Goal: Task Accomplishment & Management: Complete application form

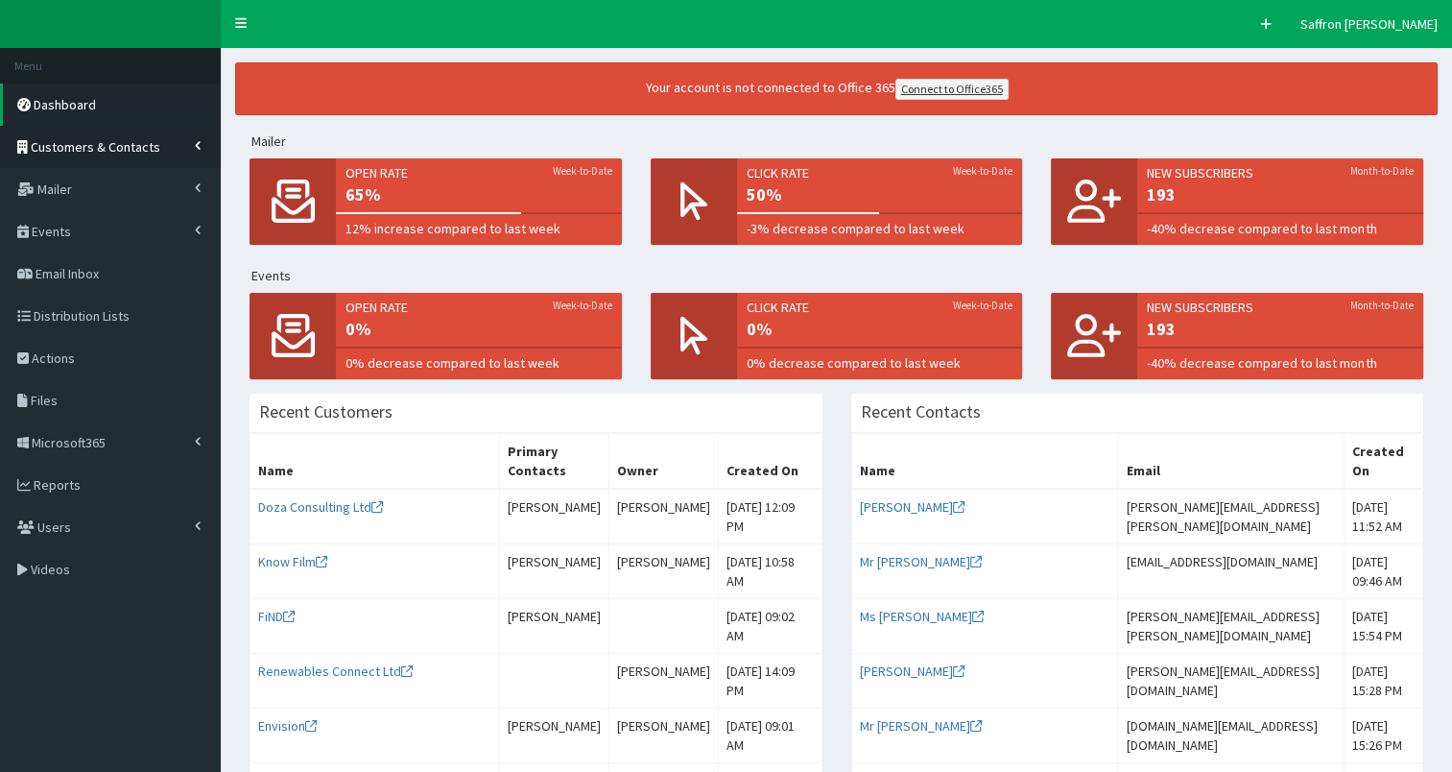
click at [155, 150] on link "Customers & Contacts" at bounding box center [110, 147] width 221 height 42
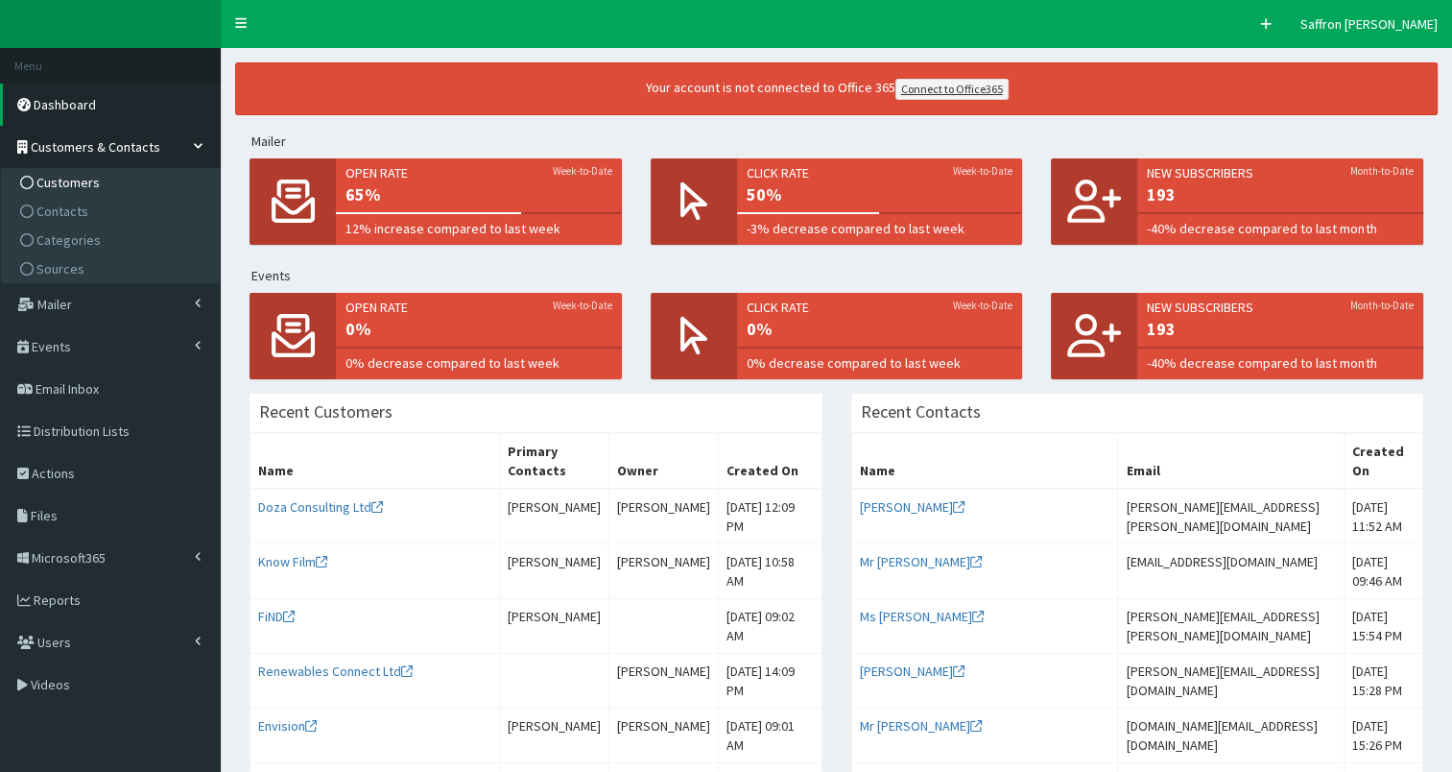
click at [84, 179] on span "Customers" at bounding box center [67, 182] width 63 height 17
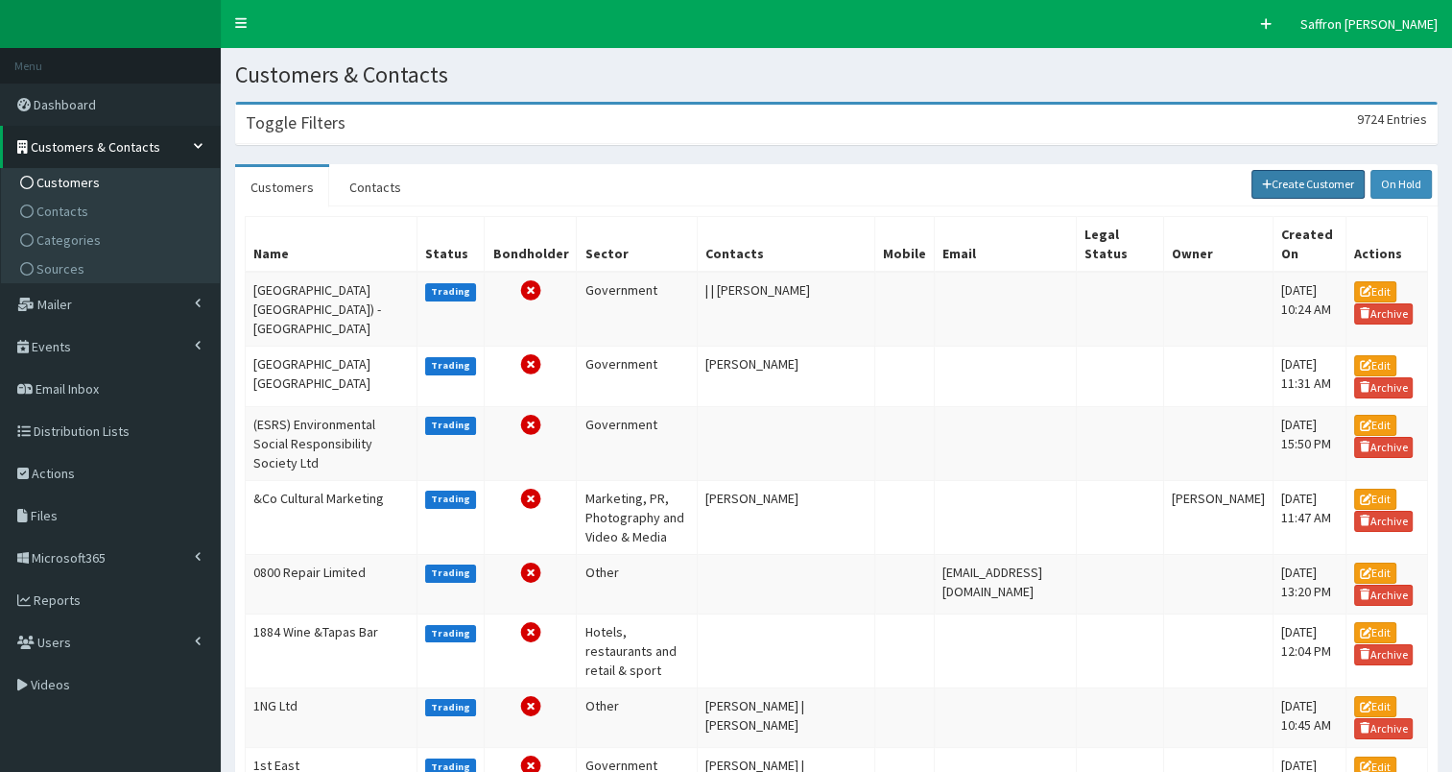
click at [1309, 170] on link "Create Customer" at bounding box center [1309, 184] width 114 height 29
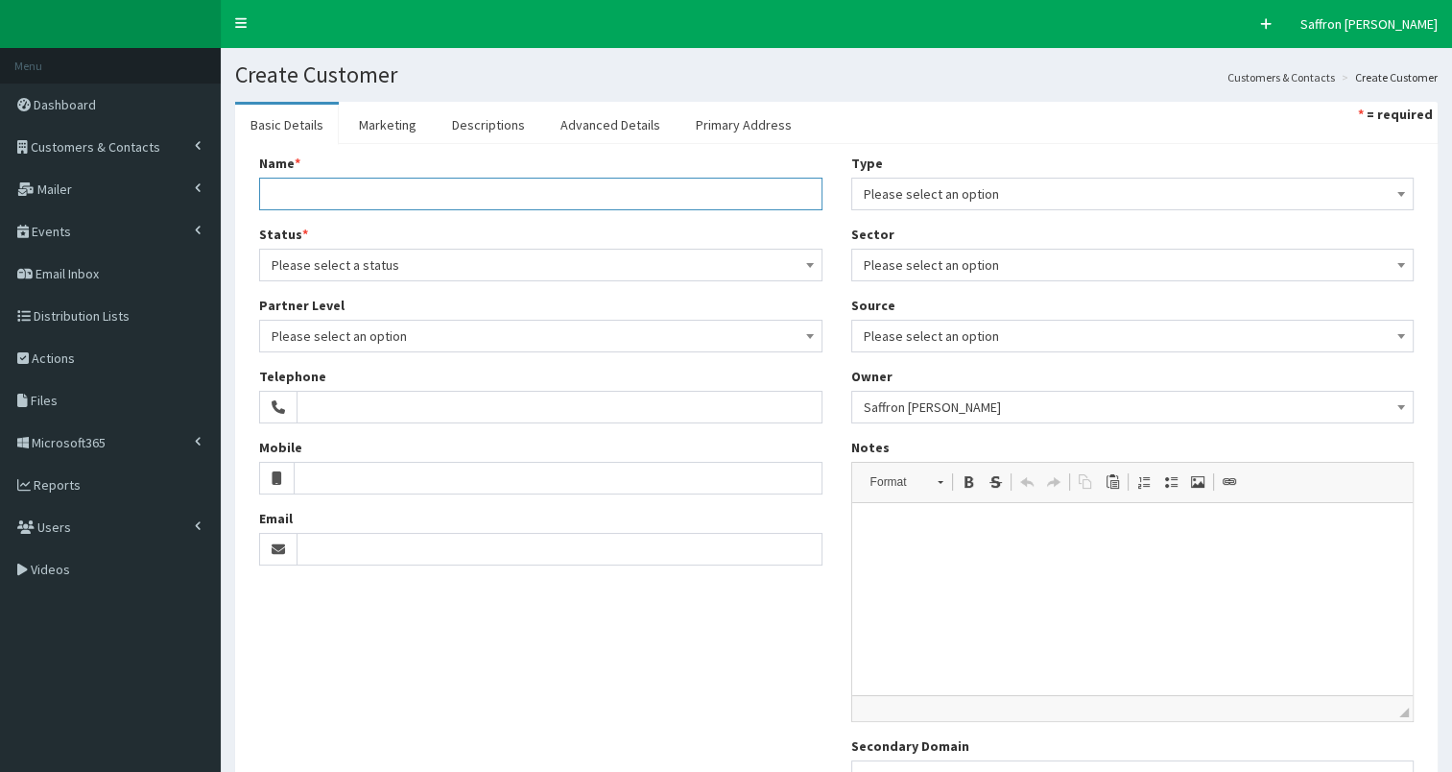
paste input "Soapy Productions"
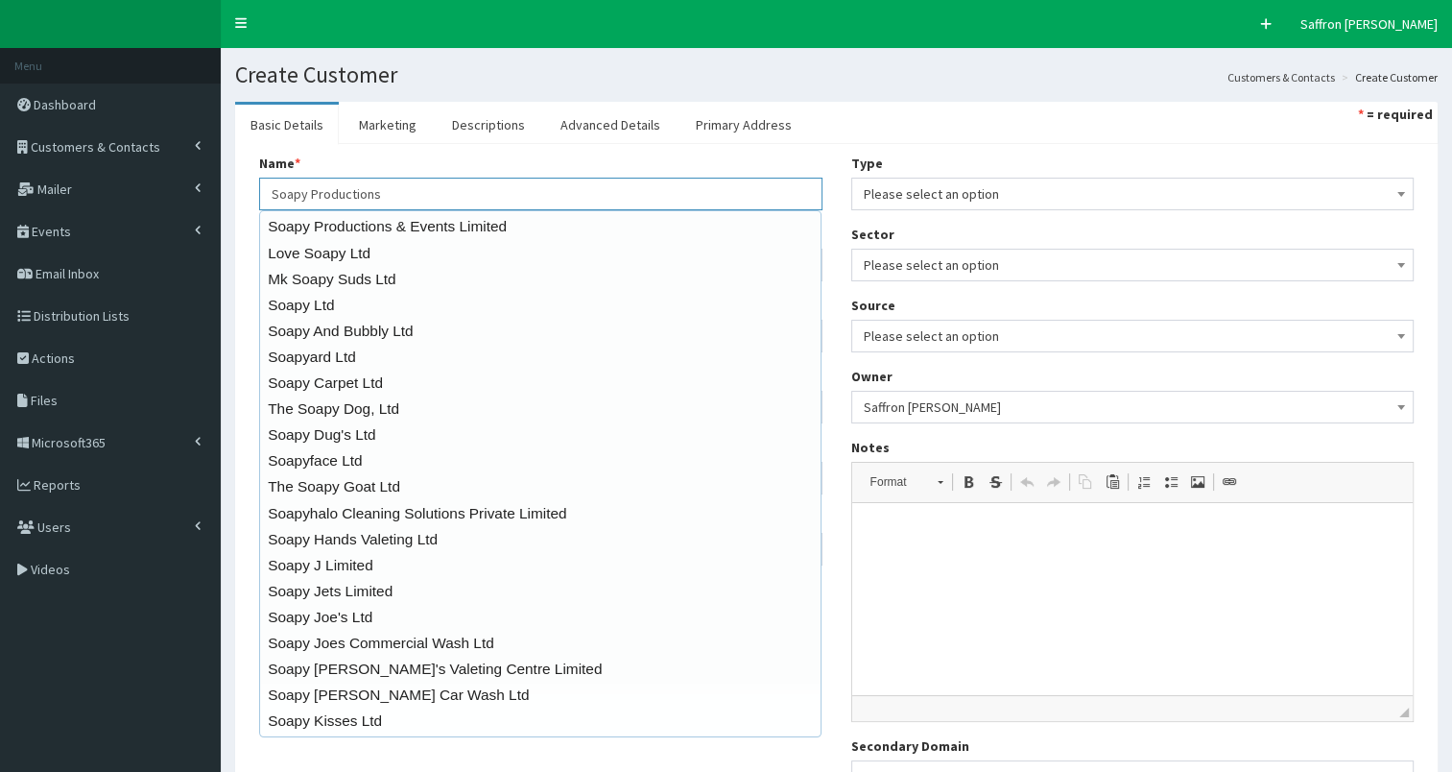
type input "Soapy Productions"
click at [1027, 150] on div "Name * 20 results are available, use up and down arrow keys to navigate. Soapy …" at bounding box center [836, 480] width 1203 height 673
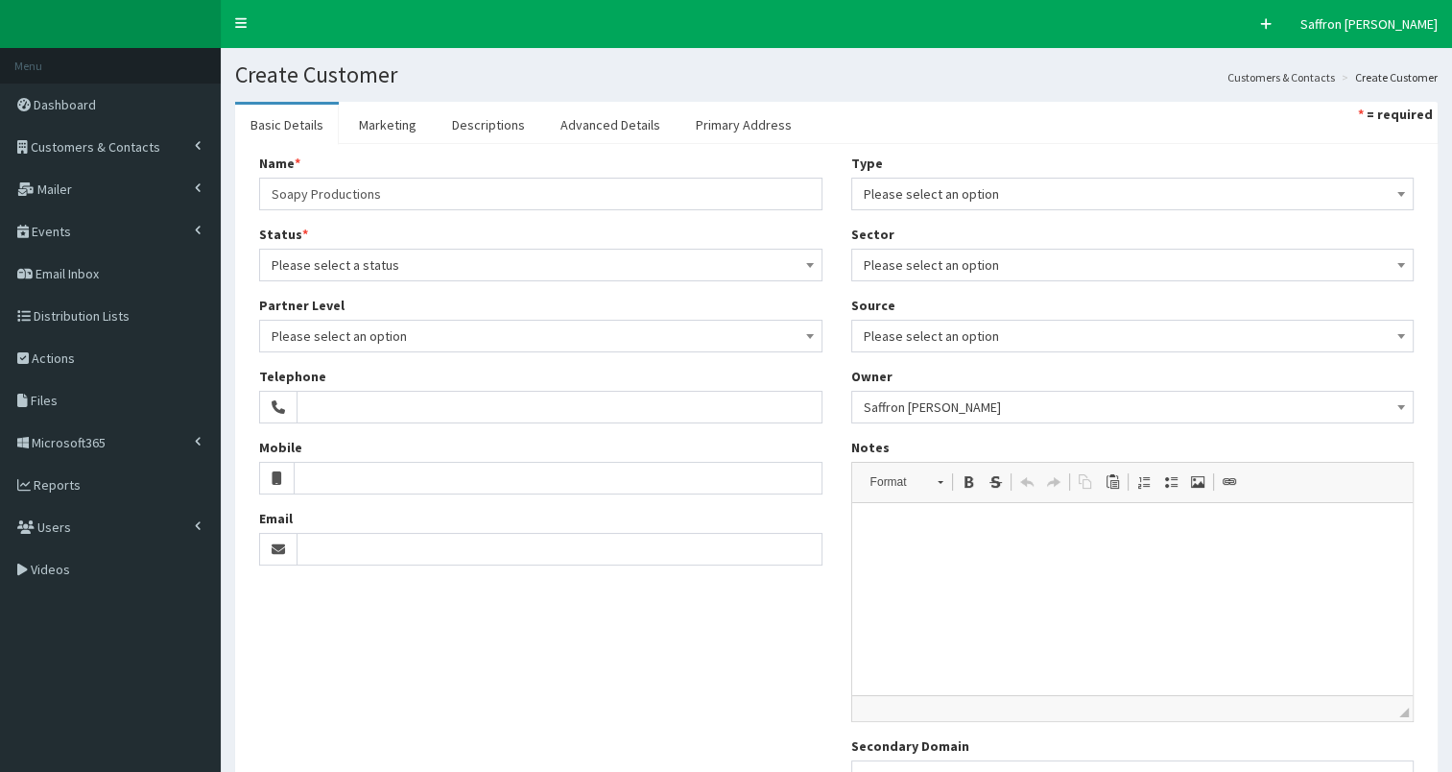
click at [407, 265] on span "Please select a status" at bounding box center [541, 265] width 539 height 27
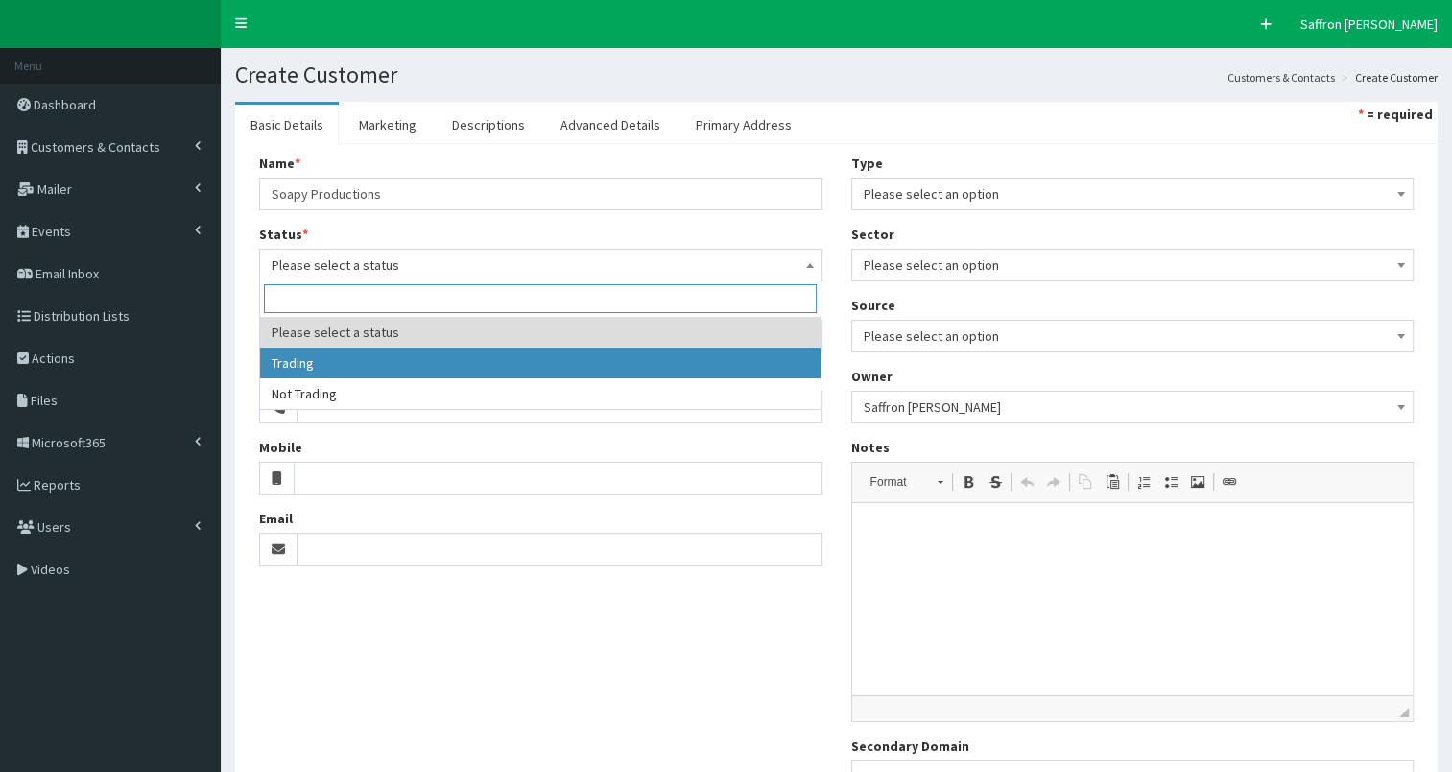
select select "1"
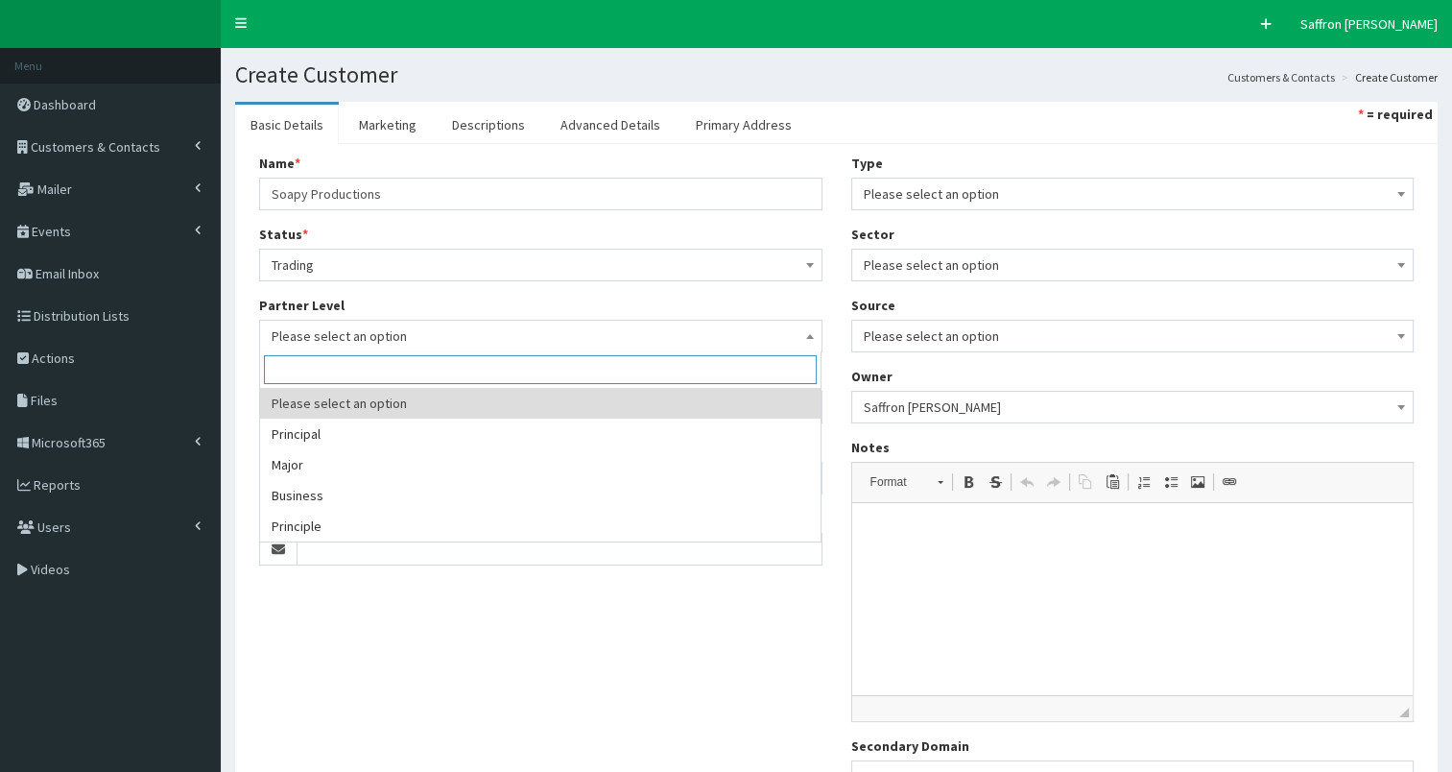
click at [344, 335] on span "Please select an option" at bounding box center [541, 336] width 539 height 27
click at [411, 311] on div "Partner Level Please select an option Principal Major Business Principle Please…" at bounding box center [540, 324] width 563 height 57
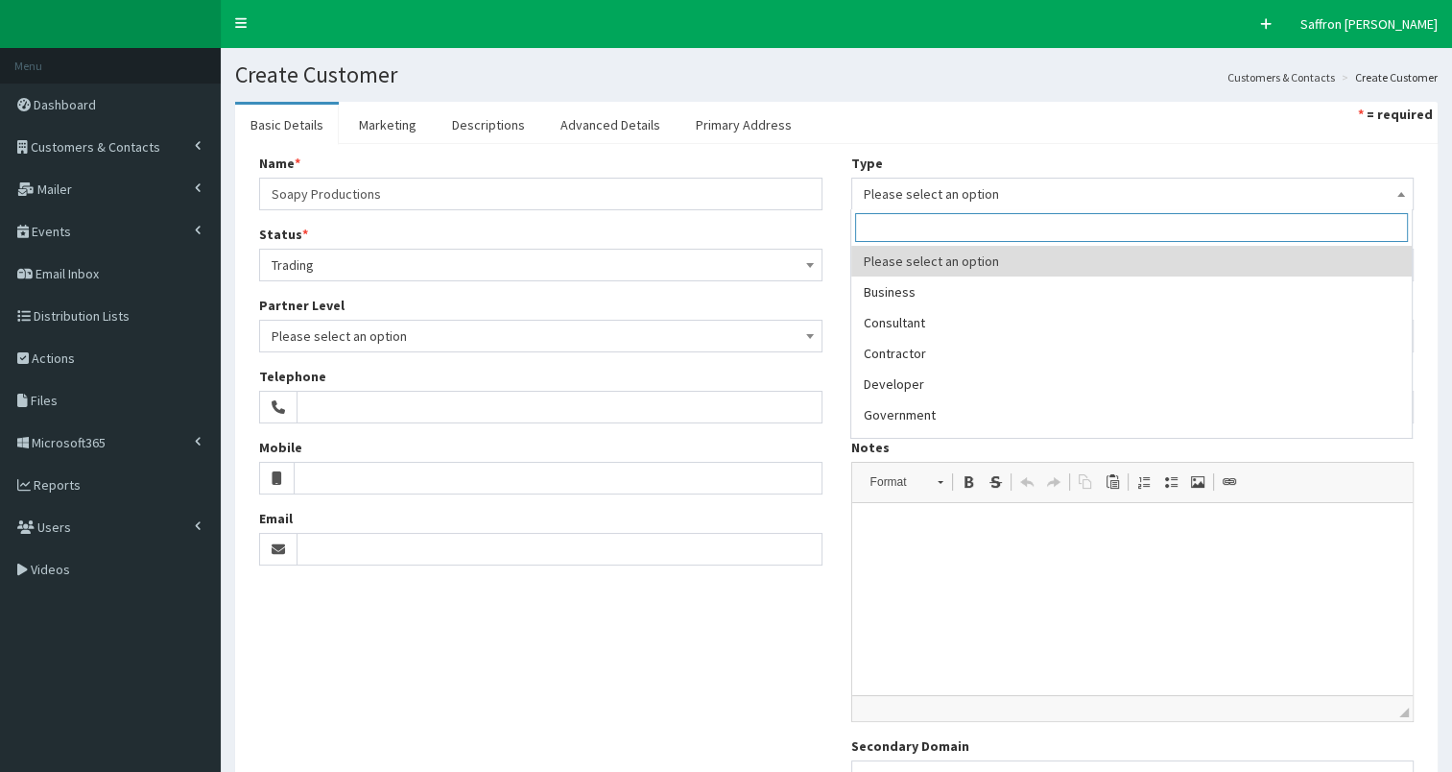
click at [964, 193] on span "Please select an option" at bounding box center [1133, 193] width 539 height 27
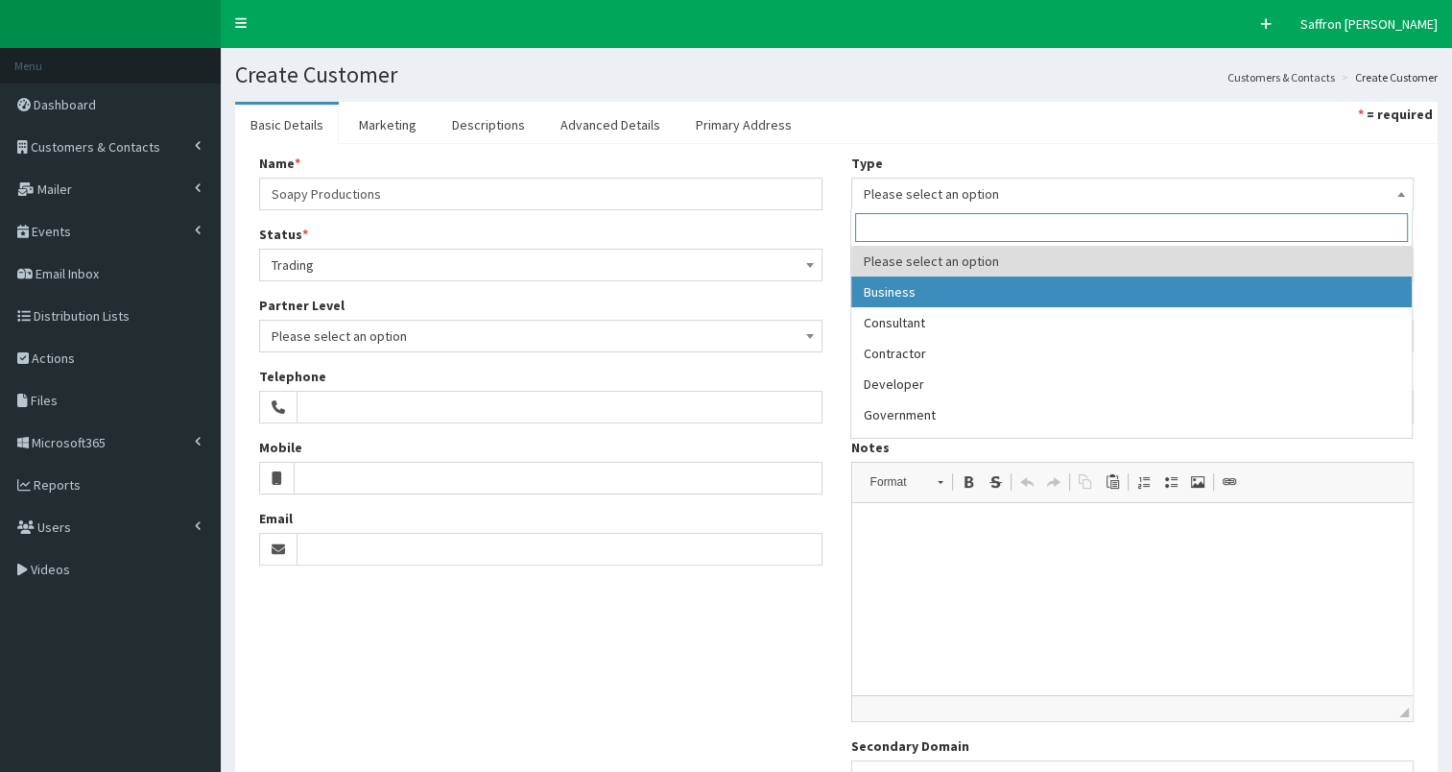
select select "1"
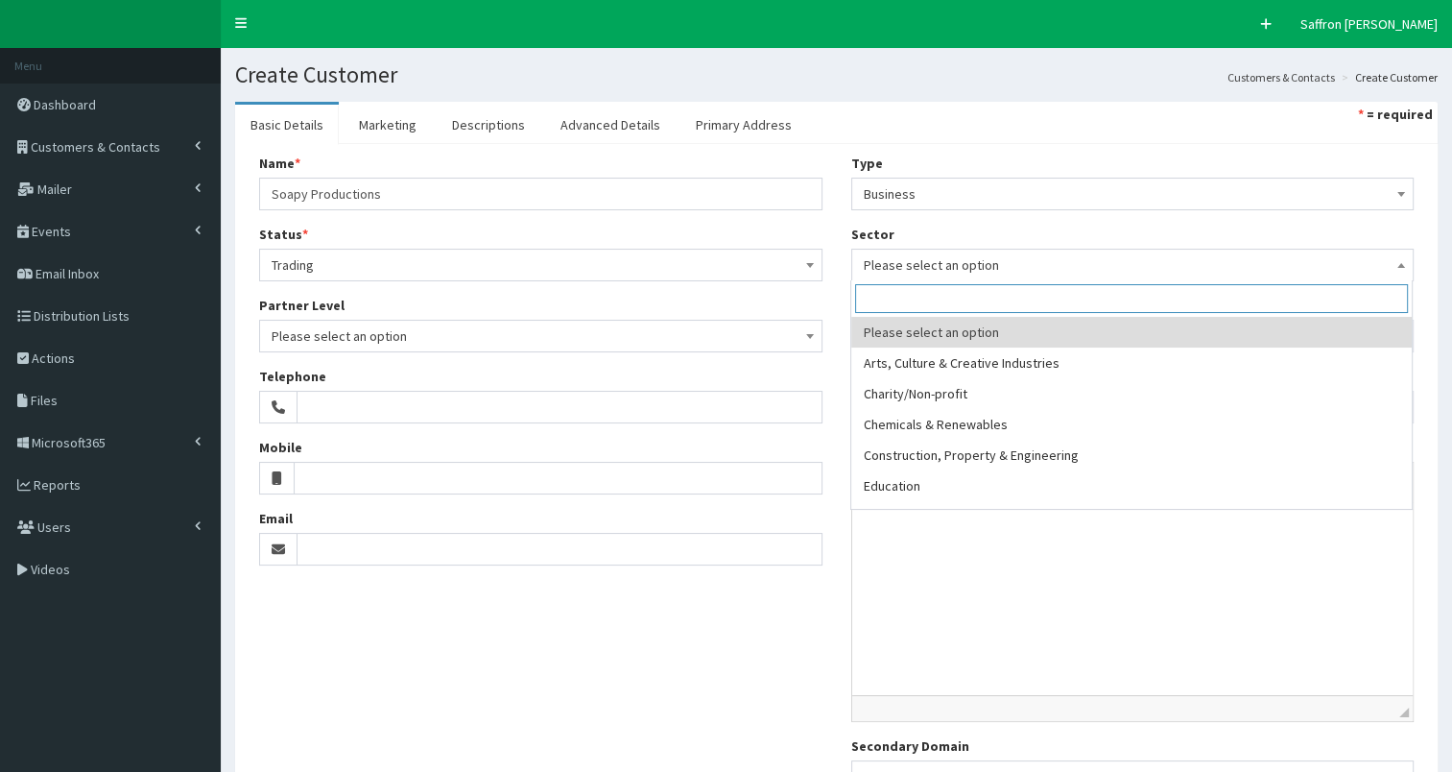
click at [903, 272] on span "Please select an option" at bounding box center [1133, 265] width 539 height 27
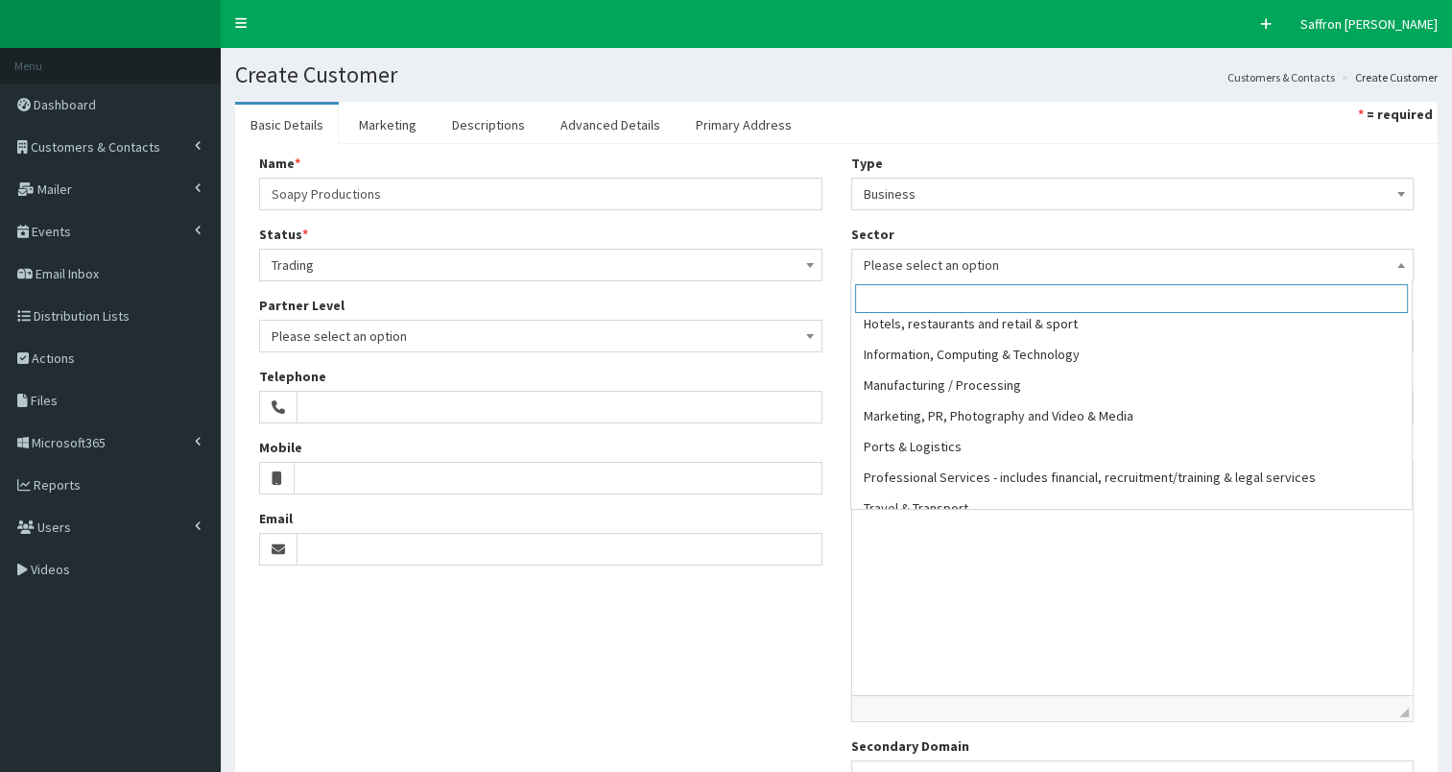
scroll to position [361, 0]
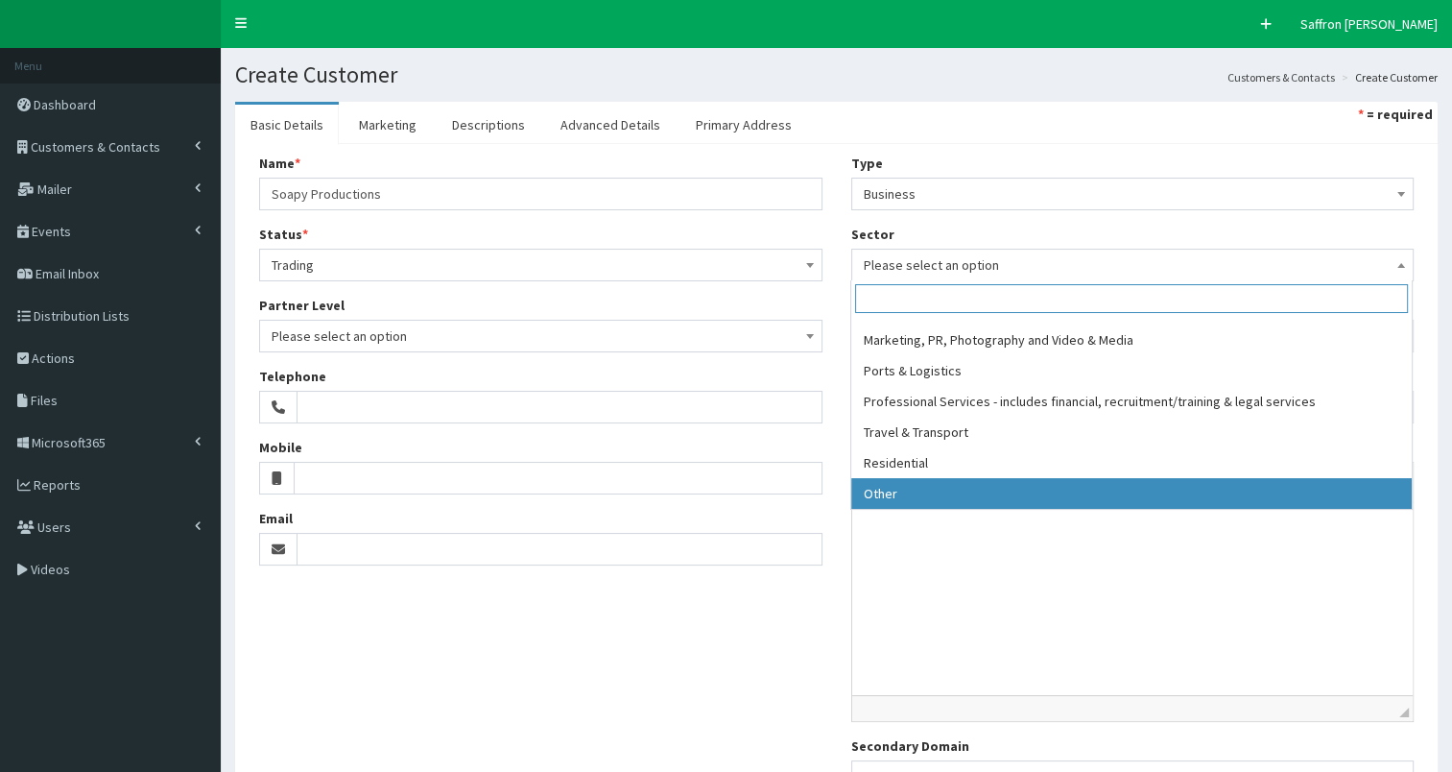
select select "17"
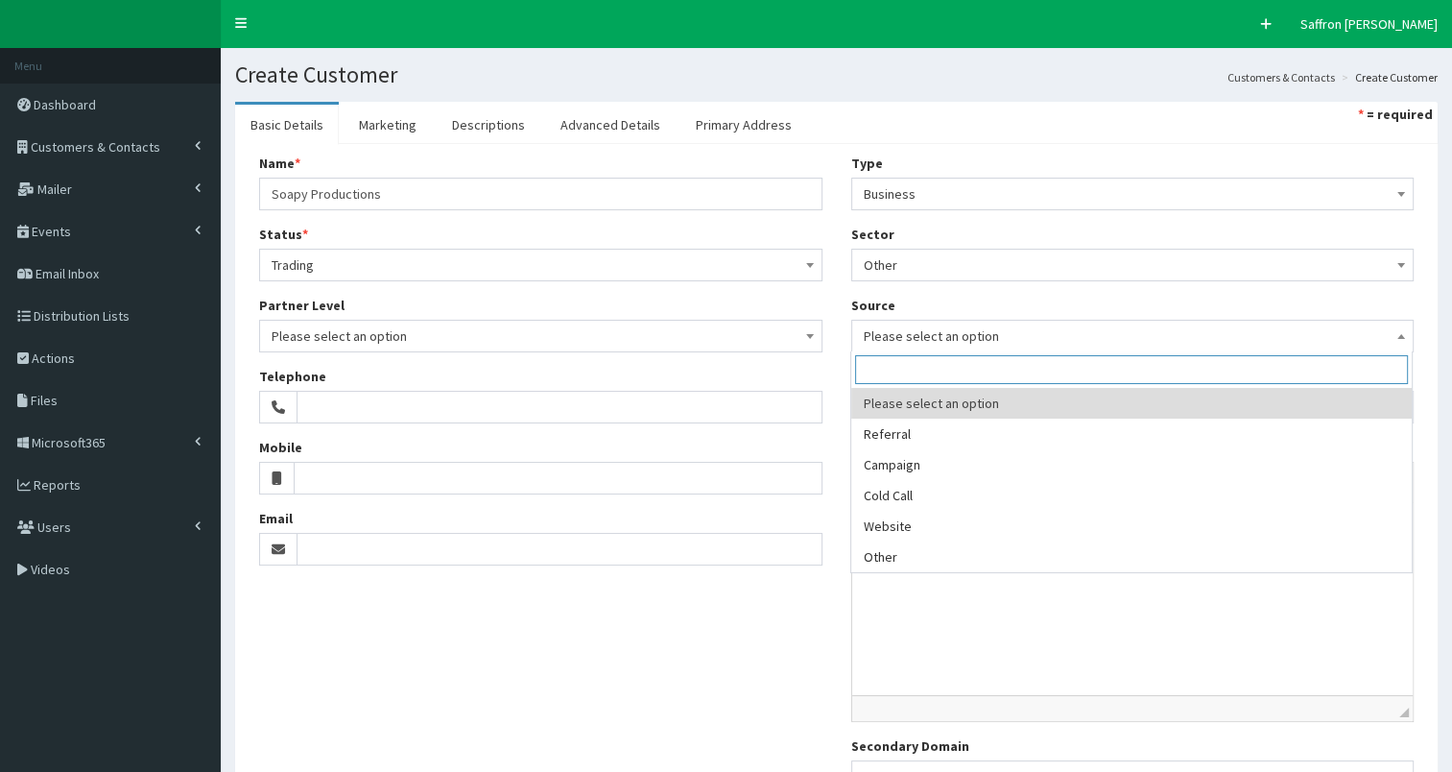
click at [923, 320] on span "Please select an option" at bounding box center [1132, 336] width 563 height 33
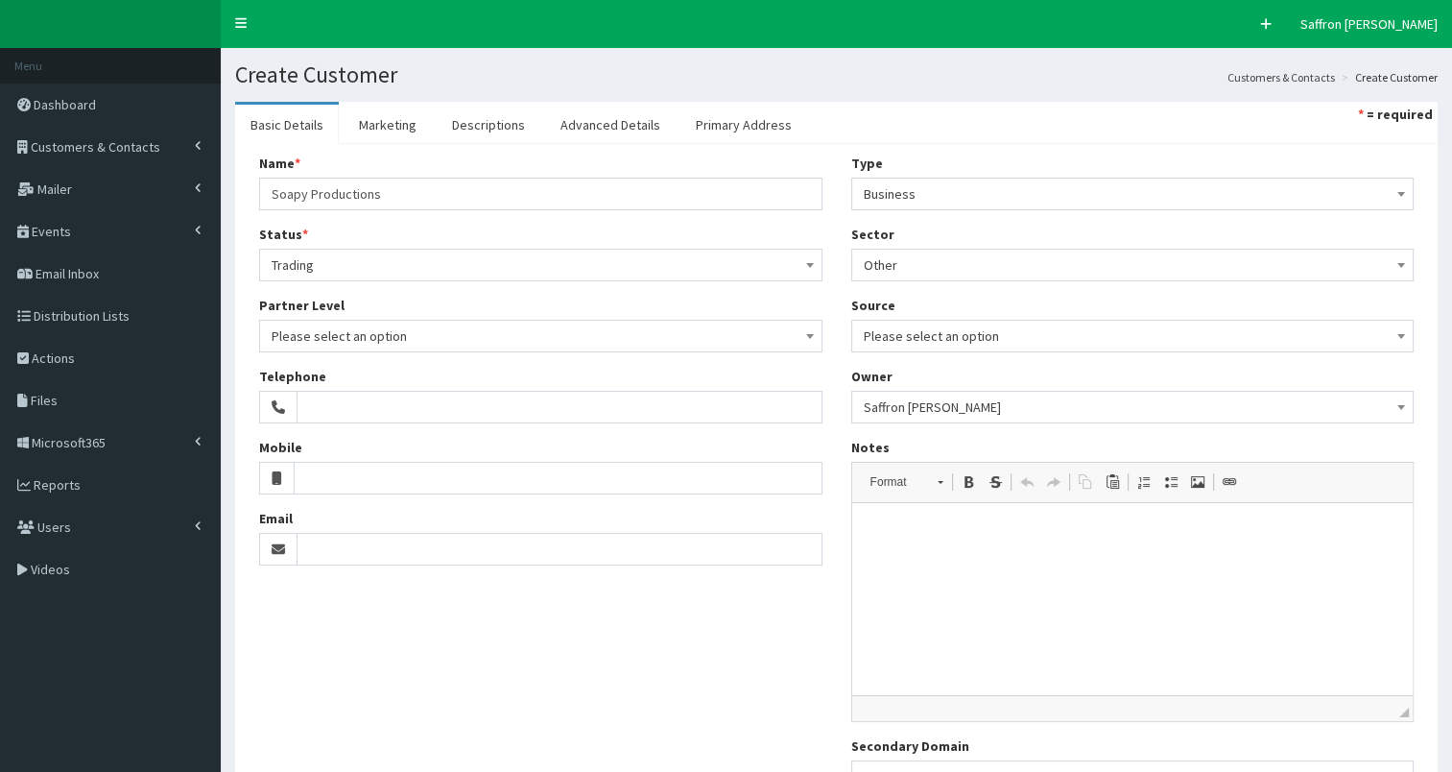
click at [1026, 315] on div "Source Please select an option Referral Campaign Cold Call Website Other Please…" at bounding box center [1132, 324] width 563 height 57
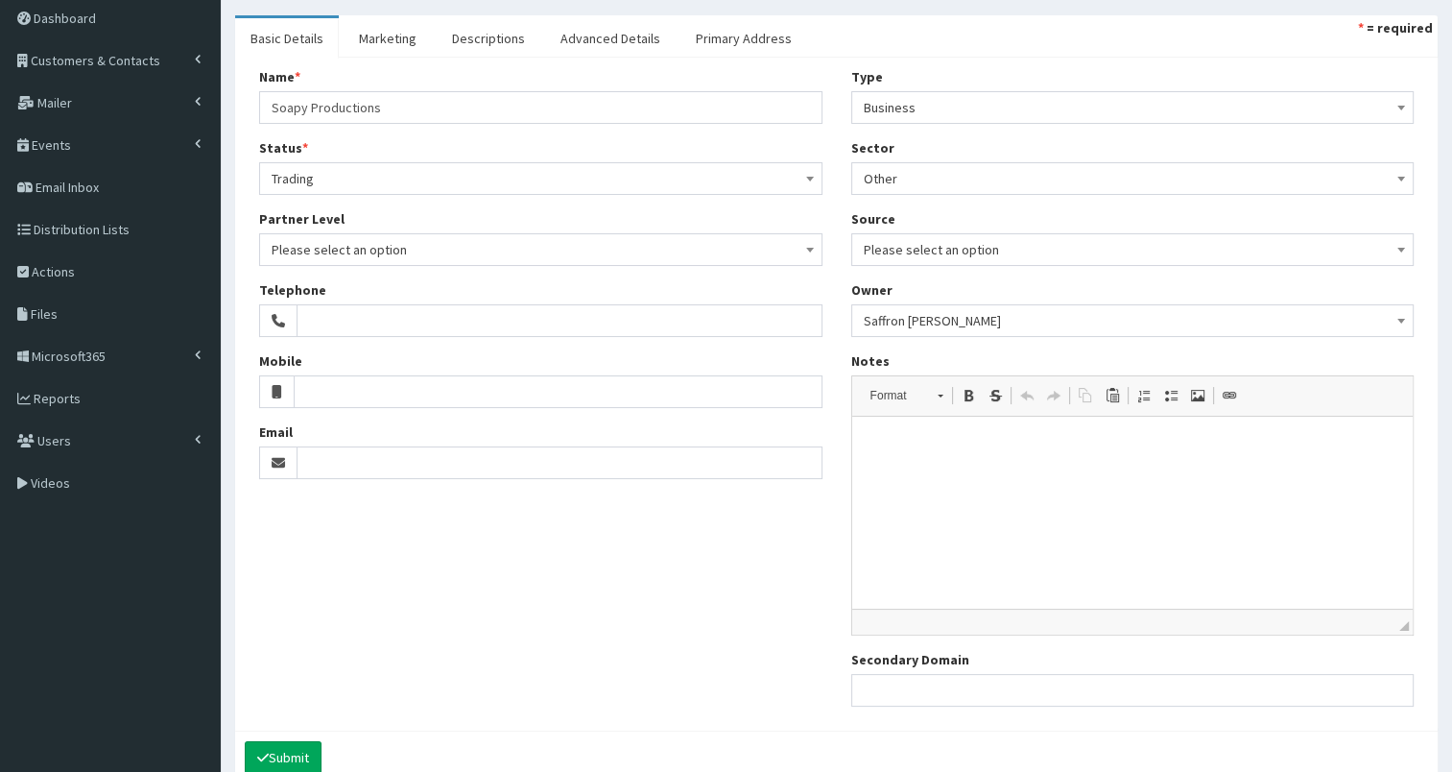
scroll to position [100, 0]
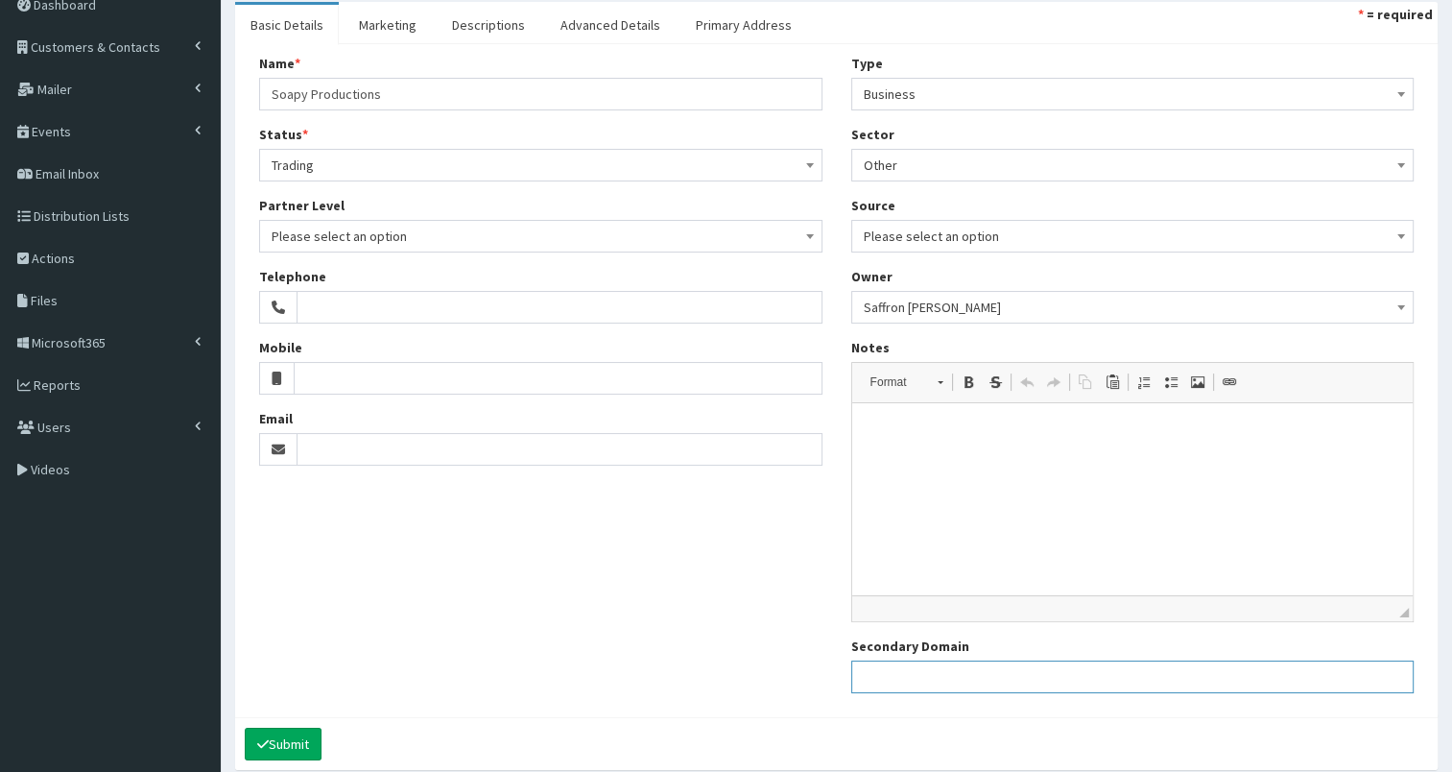
paste input "https://soapyproductions.co.uk/"
type input "https://soapyproductions.co.uk/"
click at [699, 580] on div "Name * 20 results are available, use up and down arrow keys to navigate. Soapy …" at bounding box center [837, 381] width 1184 height 654
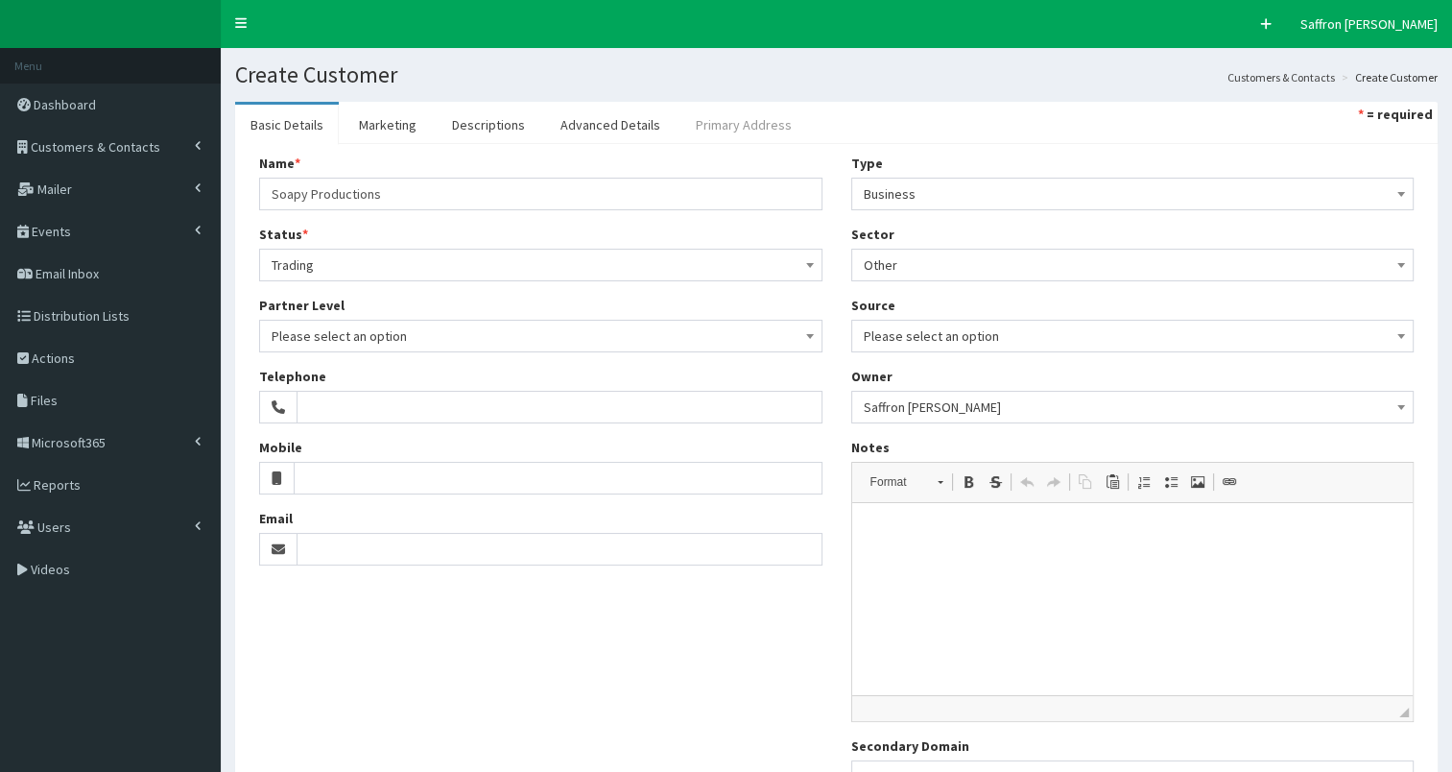
click at [765, 119] on link "Primary Address" at bounding box center [744, 125] width 127 height 40
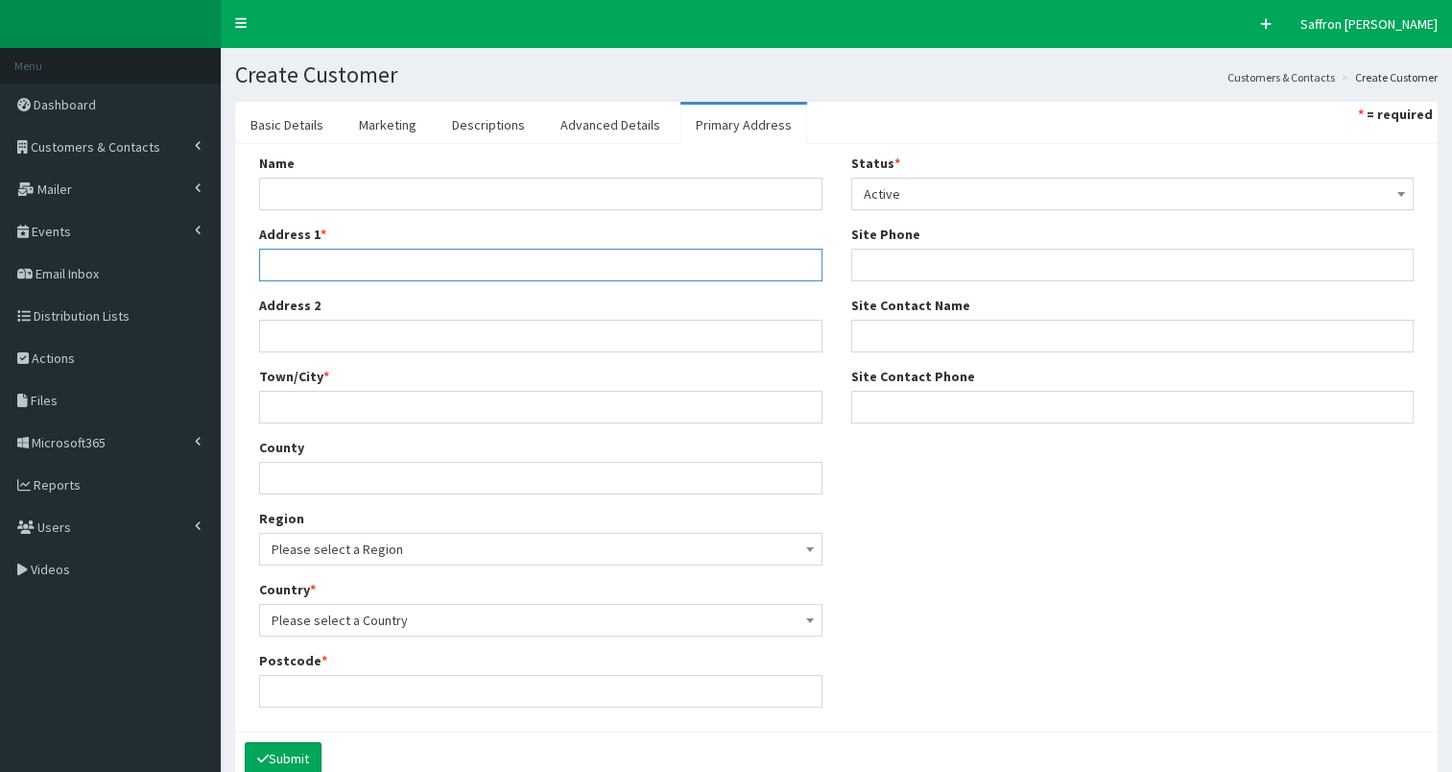
paste input "Unit 7, Blenheim Road, Pocklington Industrial Estate, YO42 1NR"
drag, startPoint x: 304, startPoint y: 265, endPoint x: 710, endPoint y: 262, distance: 406.1
click at [710, 262] on input "Unit 7, Blenheim Road, Pocklington Industrial Estate, YO42 1NR" at bounding box center [540, 265] width 563 height 33
type input "Unit 7"
paste input "Unit 7, Blenheim Road, Pocklington Industrial Estate, YO42 1NR"
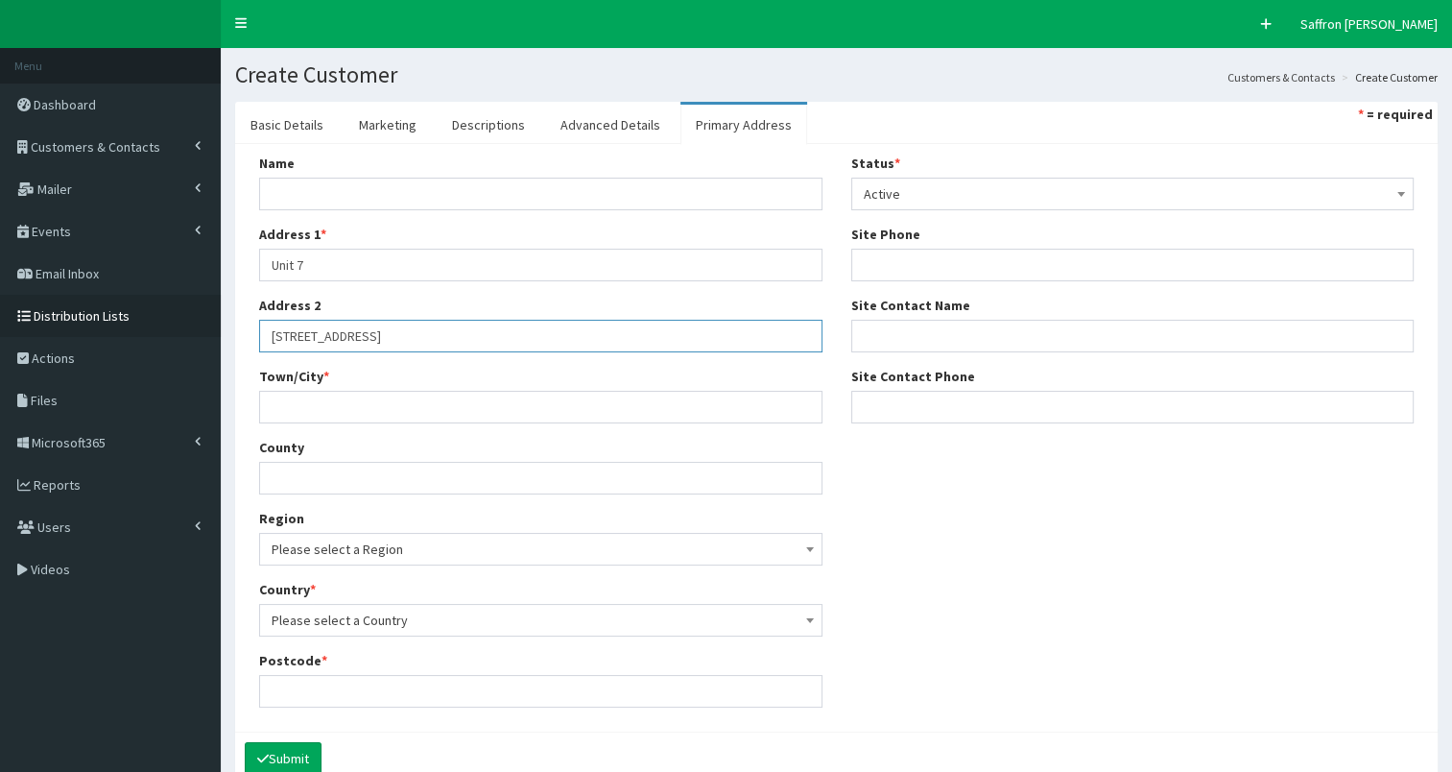
drag, startPoint x: 307, startPoint y: 336, endPoint x: 211, endPoint y: 328, distance: 96.3
click at [211, 328] on div "F Pr \Toggle navigation Quick Create Saffron Gregg Saffron Gregg Member since 9…" at bounding box center [726, 433] width 1452 height 867
drag, startPoint x: 358, startPoint y: 334, endPoint x: 779, endPoint y: 281, distance: 424.7
click at [779, 281] on div "Name Address 1 * Unit 7 Address 2 Blenheim Road, Pocklington Industrial Estate,…" at bounding box center [541, 438] width 592 height 568
type input "Blenheim Road"
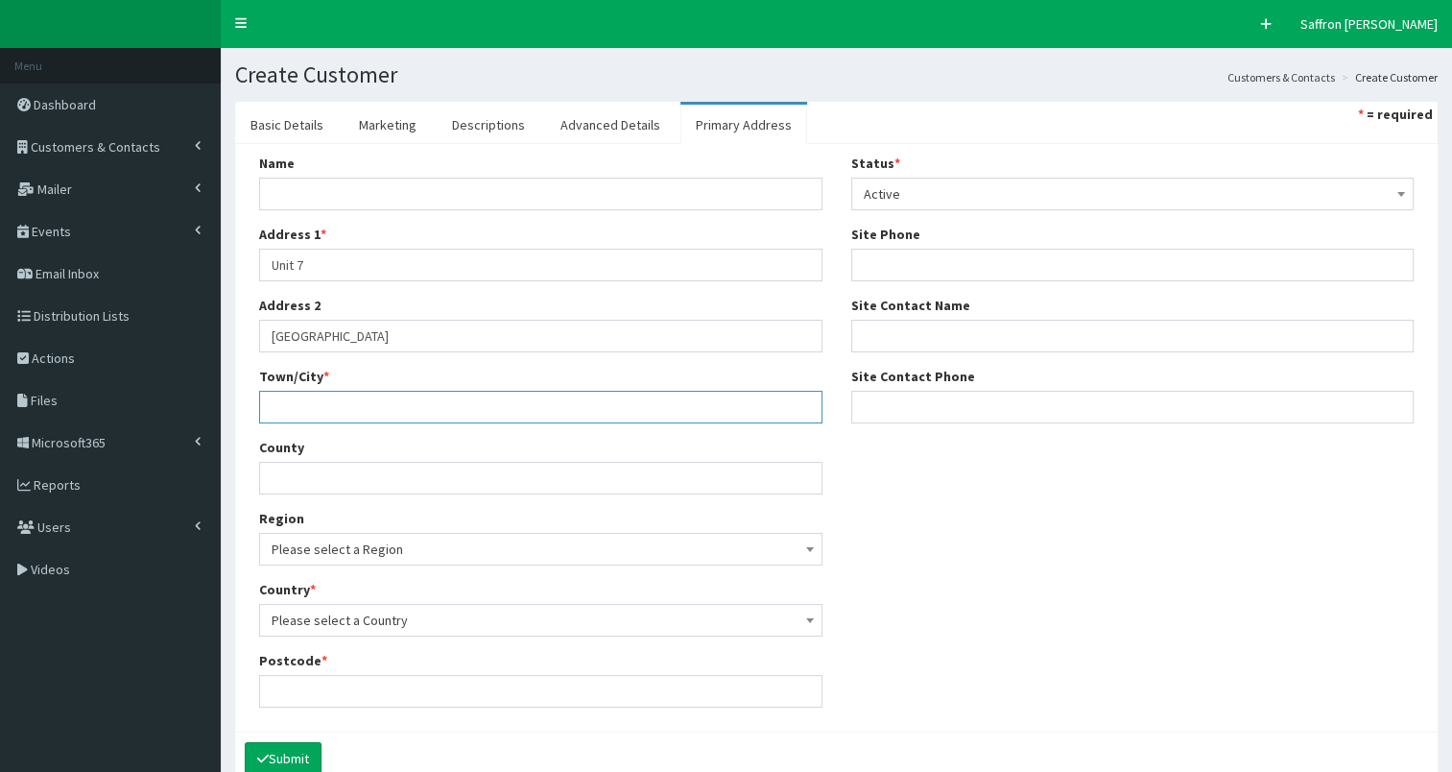
paste input "Unit 7, Blenheim Road, Pocklington Industrial Estate, YO42 1NR"
drag, startPoint x: 401, startPoint y: 402, endPoint x: 240, endPoint y: 376, distance: 163.3
click at [240, 376] on div "Name * 20 results are available, use up and down arrow keys to navigate. Soapy …" at bounding box center [836, 437] width 1203 height 587
drag, startPoint x: 432, startPoint y: 409, endPoint x: 793, endPoint y: 351, distance: 365.5
click at [793, 351] on div "Name Address 1 * Unit 7 Address 2 Blenheim Road Town/City * Pocklington Industr…" at bounding box center [541, 438] width 592 height 568
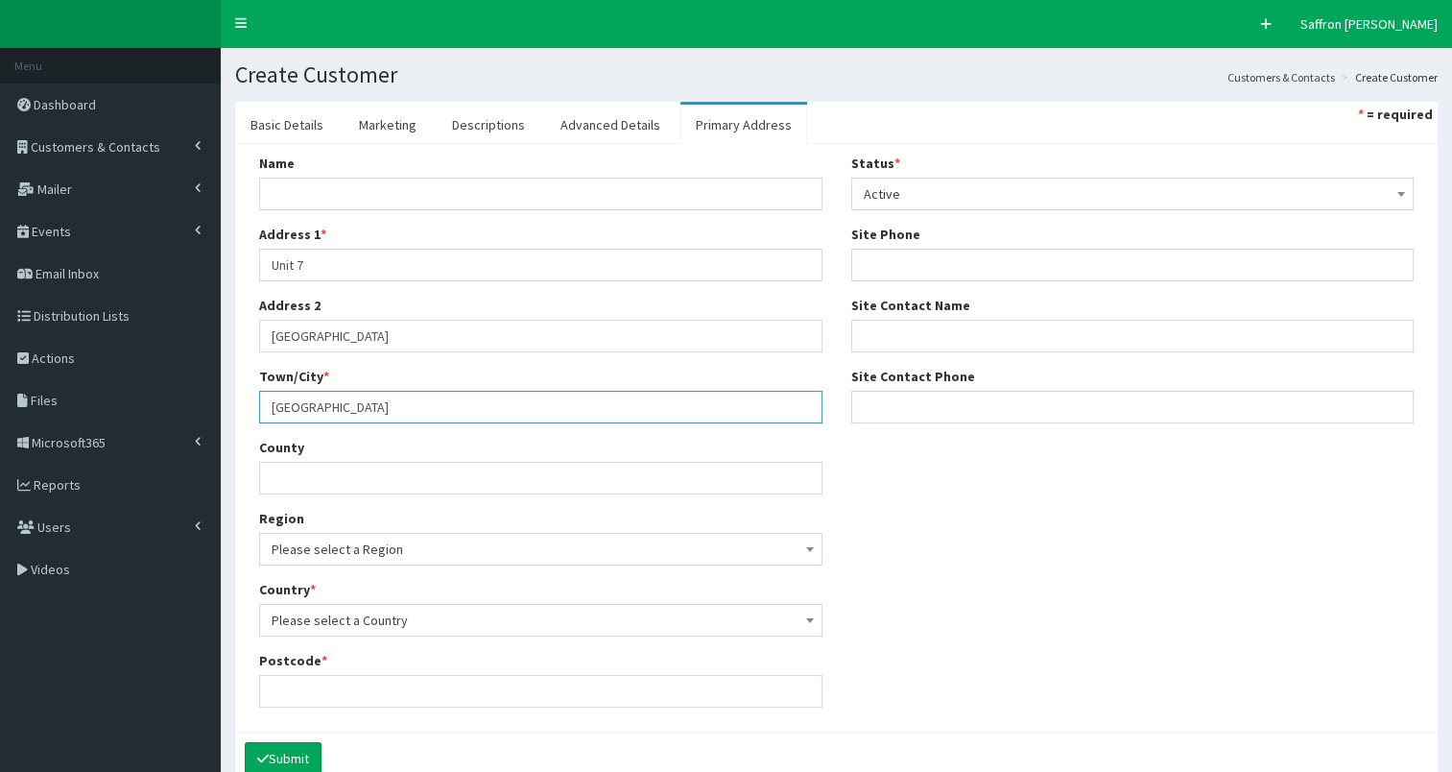
type input "Pocklington Industrial Estate"
paste input "Unit 7, Blenheim Road, Pocklington Industrial Estate, YO42 1NR"
drag, startPoint x: 567, startPoint y: 695, endPoint x: 256, endPoint y: 685, distance: 311.2
click at [256, 685] on div "Name Address 1 * Unit 7 Address 2 Blenheim Road Town/City * Pocklington Industr…" at bounding box center [541, 438] width 592 height 568
type input "YO42 1NR"
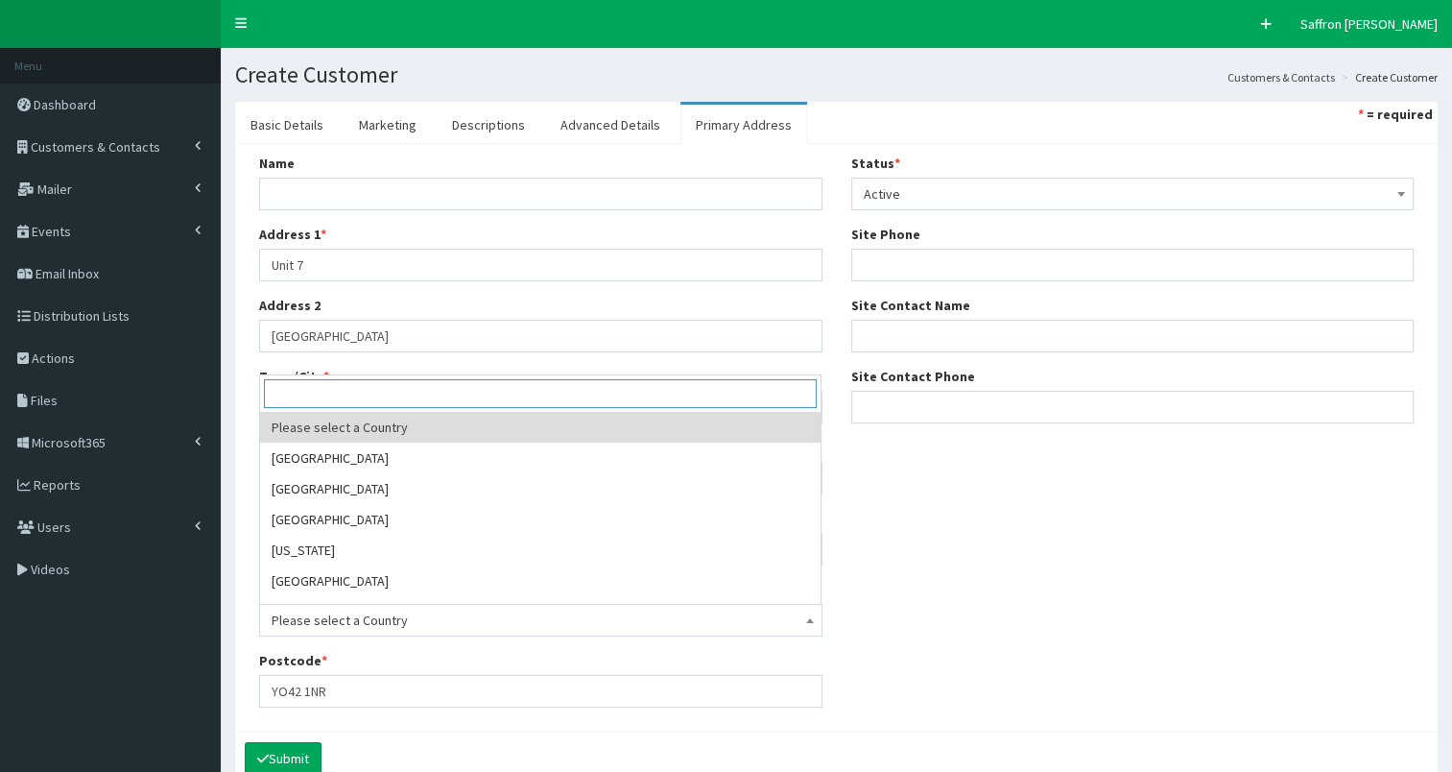
click at [346, 617] on span "Please select a Country" at bounding box center [541, 620] width 539 height 27
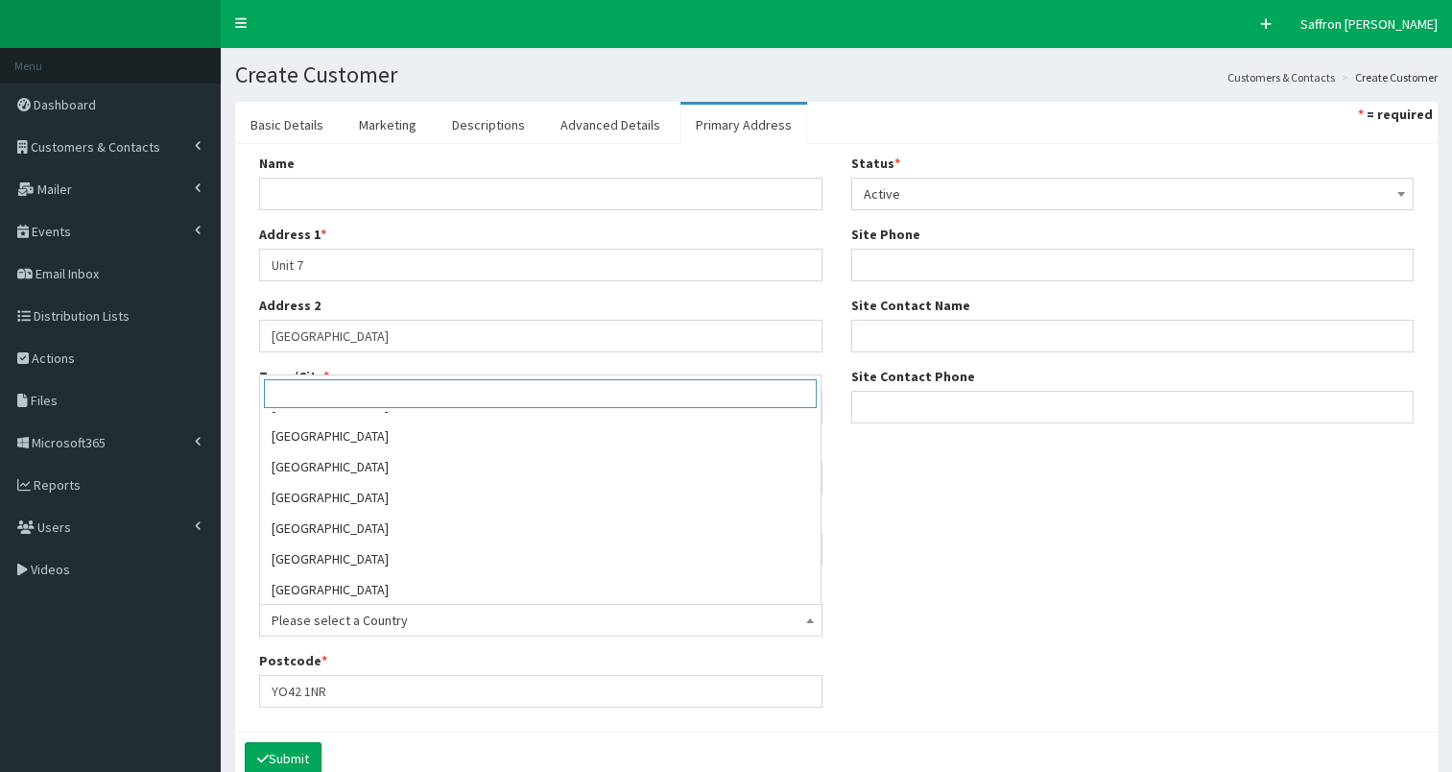
scroll to position [6845, 0]
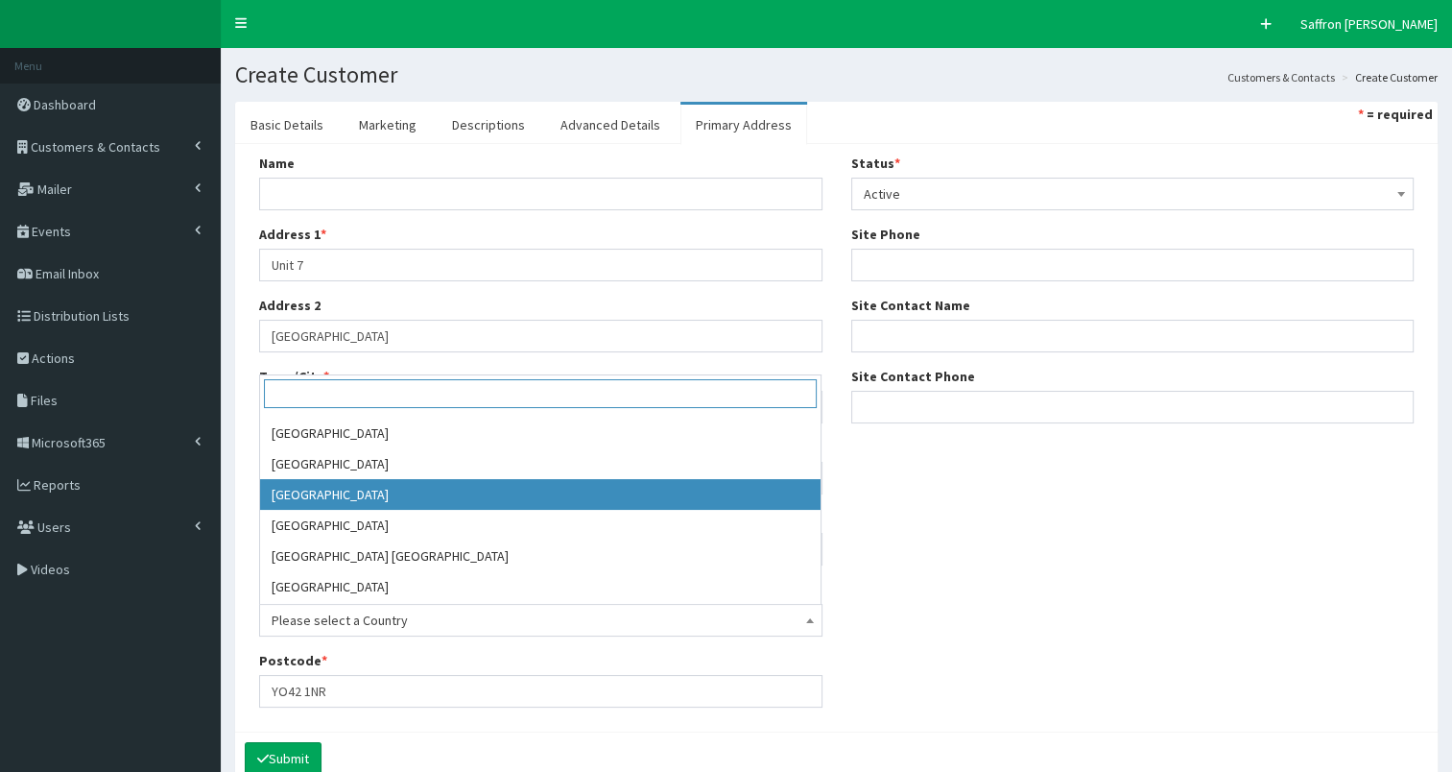
select select "225"
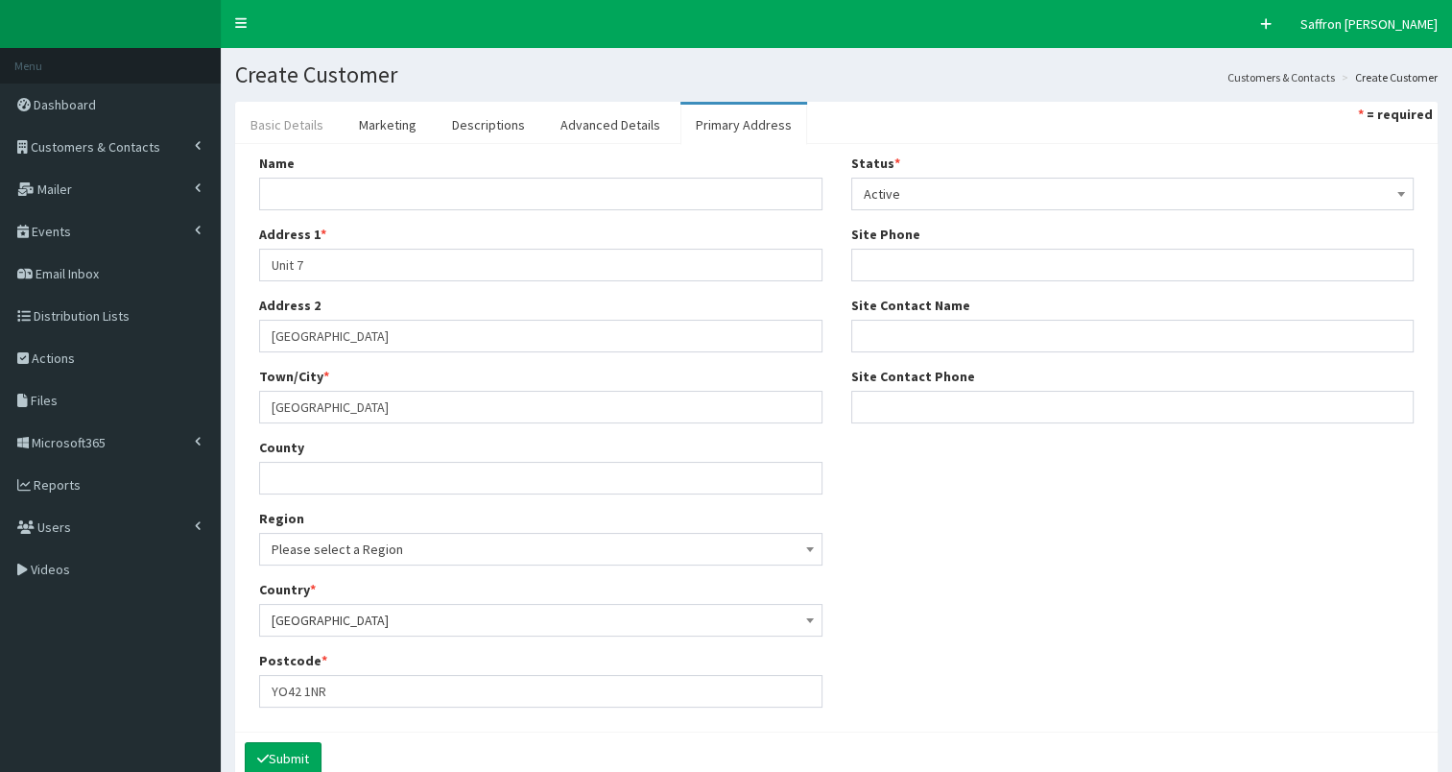
click at [305, 117] on link "Basic Details" at bounding box center [287, 125] width 104 height 40
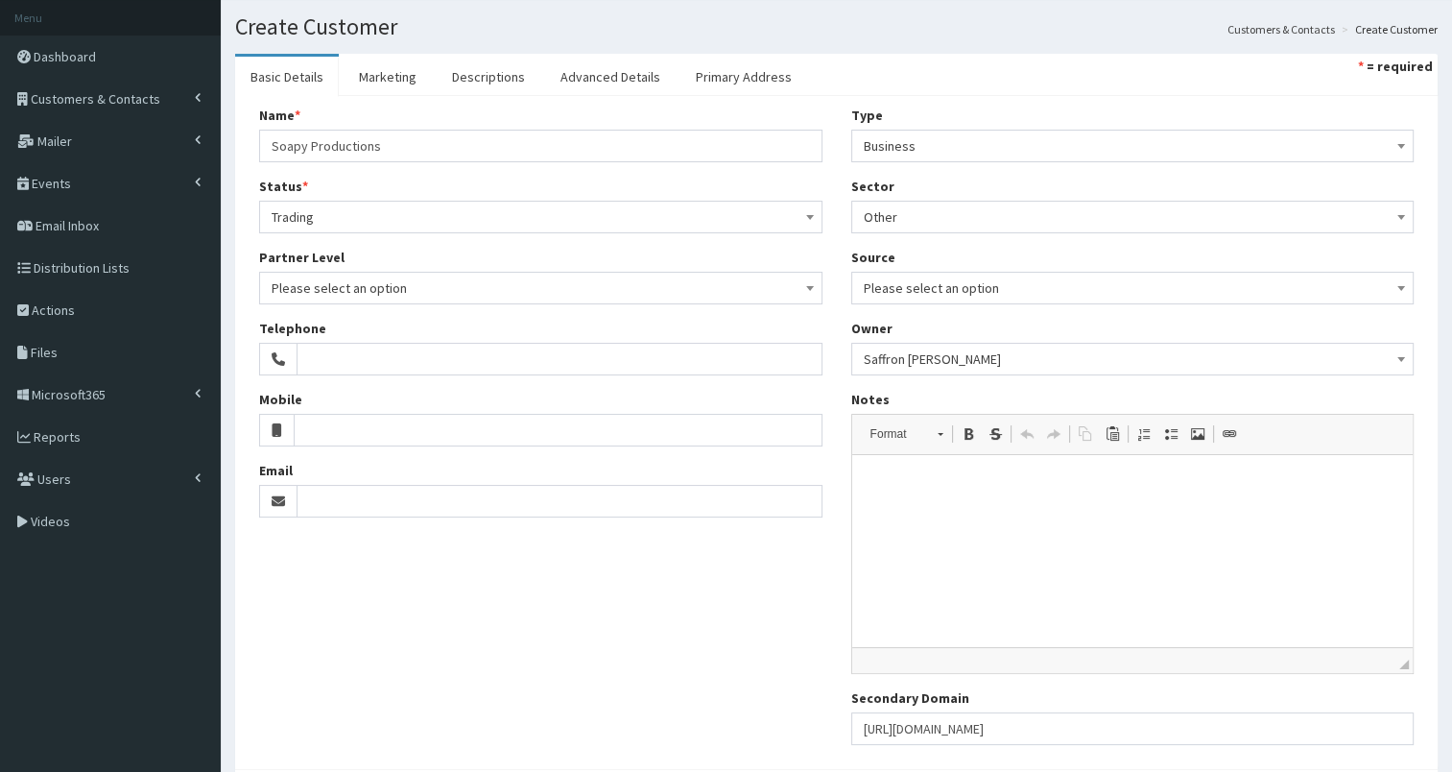
scroll to position [49, 0]
click at [707, 84] on link "Primary Address" at bounding box center [744, 76] width 127 height 40
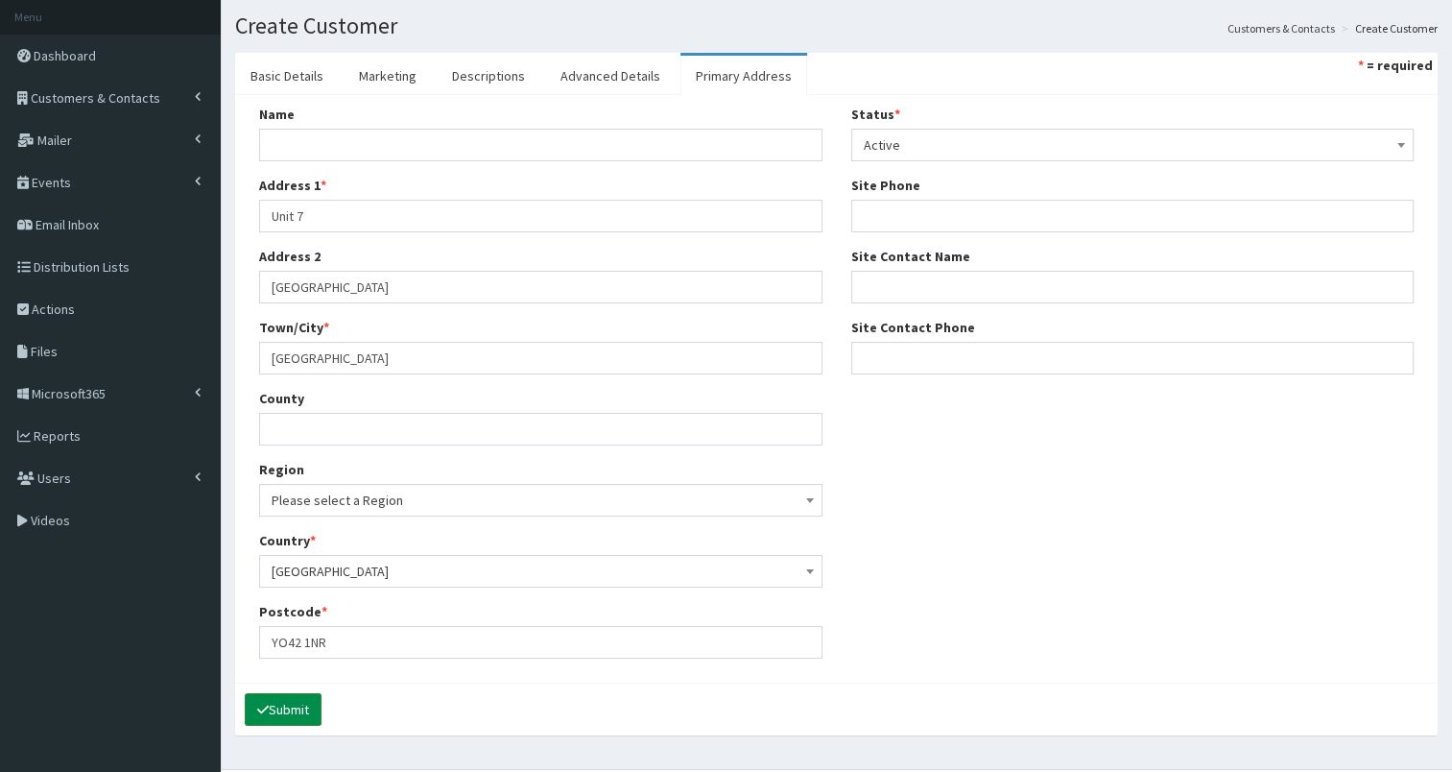
click at [298, 707] on button "Submit" at bounding box center [283, 709] width 77 height 33
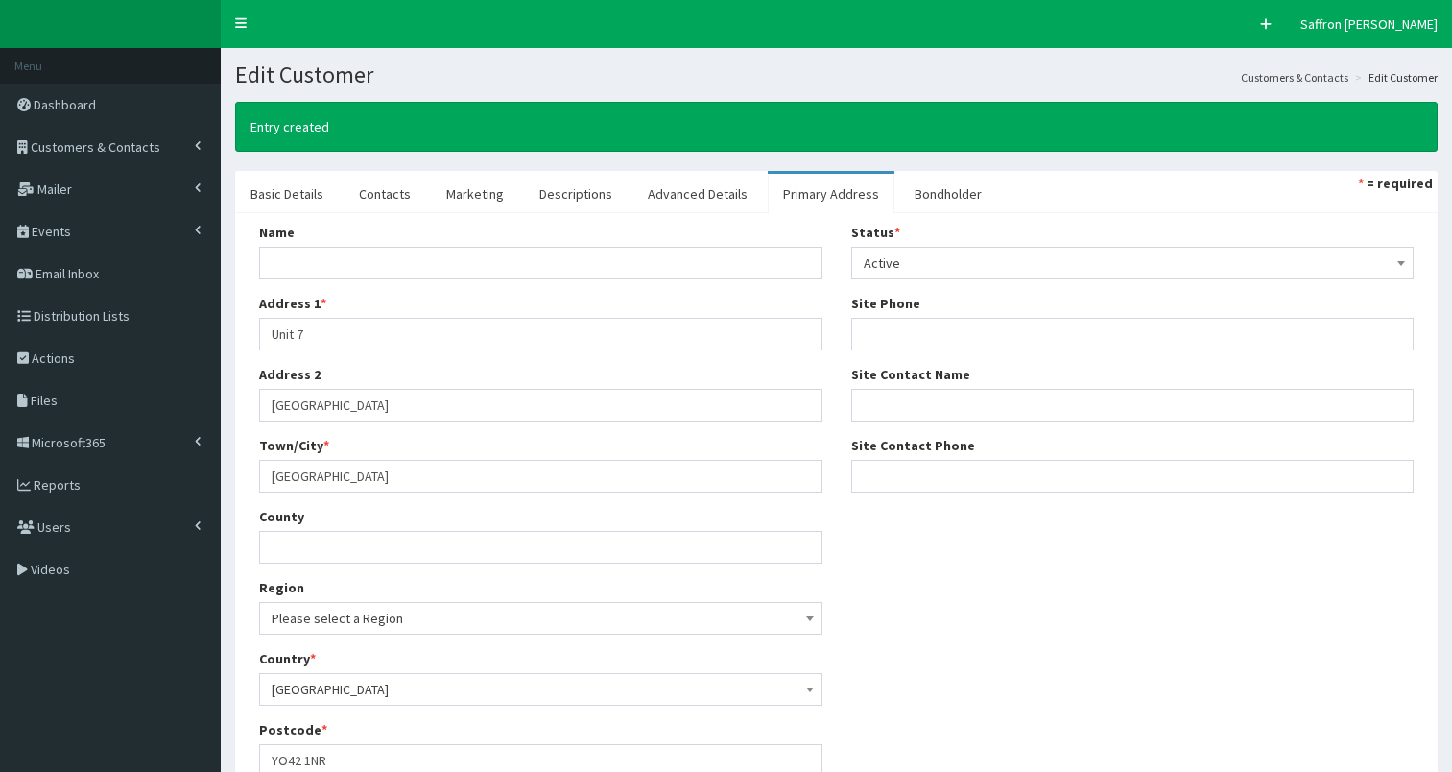
select select "50"
click at [391, 184] on link "Contacts" at bounding box center [385, 194] width 83 height 40
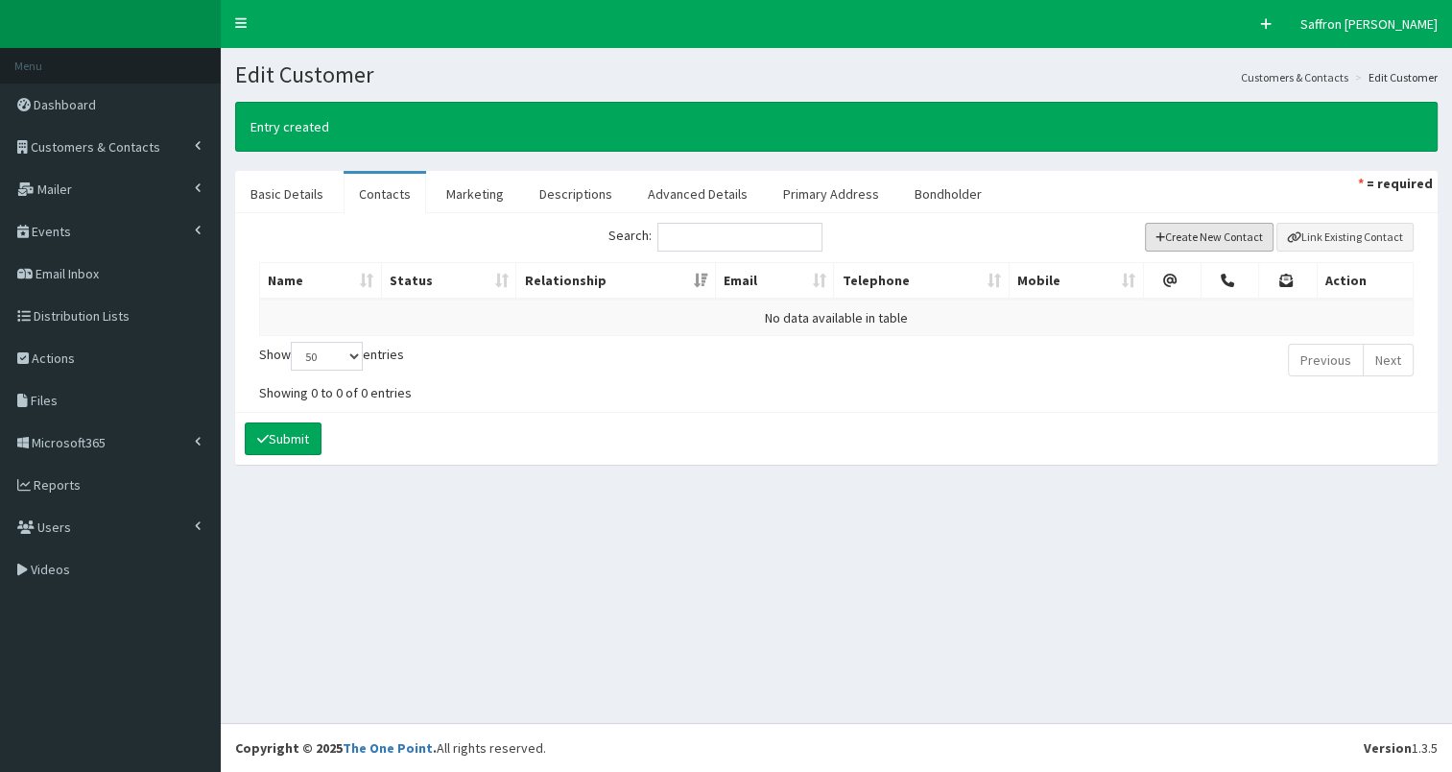
click at [1244, 243] on button "Create New Contact" at bounding box center [1210, 237] width 130 height 29
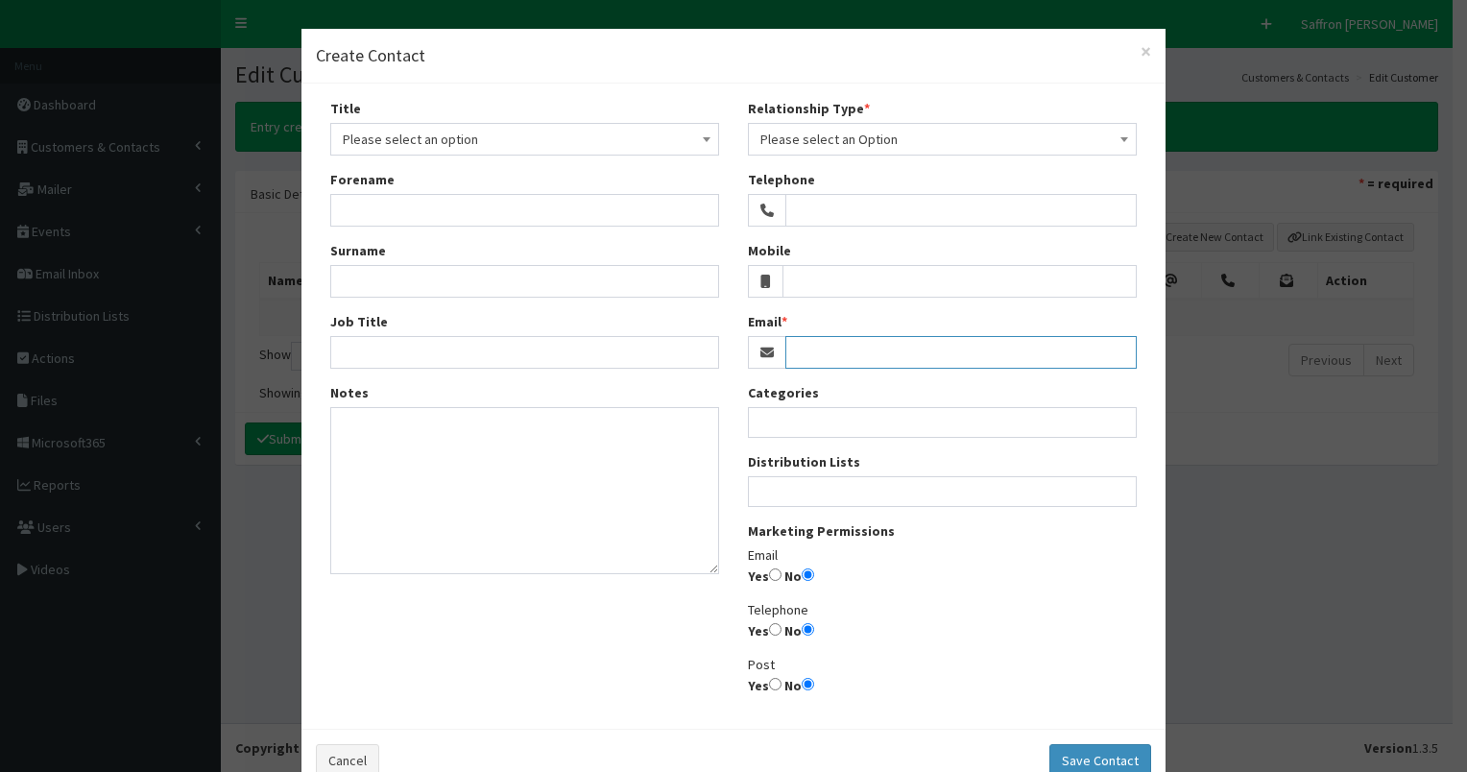
paste input "[PERSON_NAME][EMAIL_ADDRESS][PERSON_NAME][DOMAIN_NAME]"
type input "[PERSON_NAME][EMAIL_ADDRESS][PERSON_NAME][DOMAIN_NAME]"
paste input "[PERSON_NAME][EMAIL_ADDRESS][PERSON_NAME][DOMAIN_NAME]"
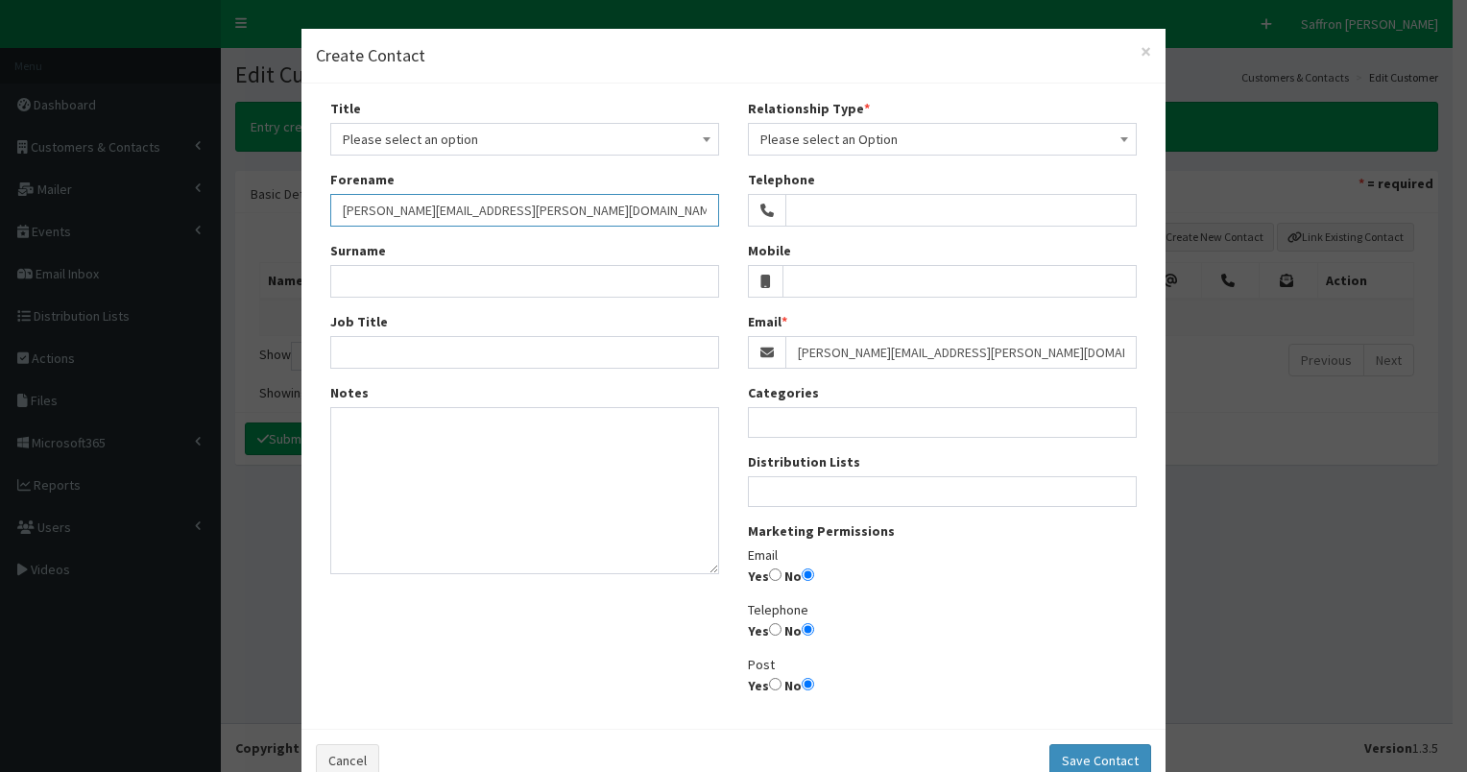
drag, startPoint x: 369, startPoint y: 205, endPoint x: 695, endPoint y: 173, distance: 328.0
click at [695, 173] on div "Forename david.wood@soapyproductions.co.uk" at bounding box center [524, 198] width 389 height 57
type input "[PERSON_NAME]"
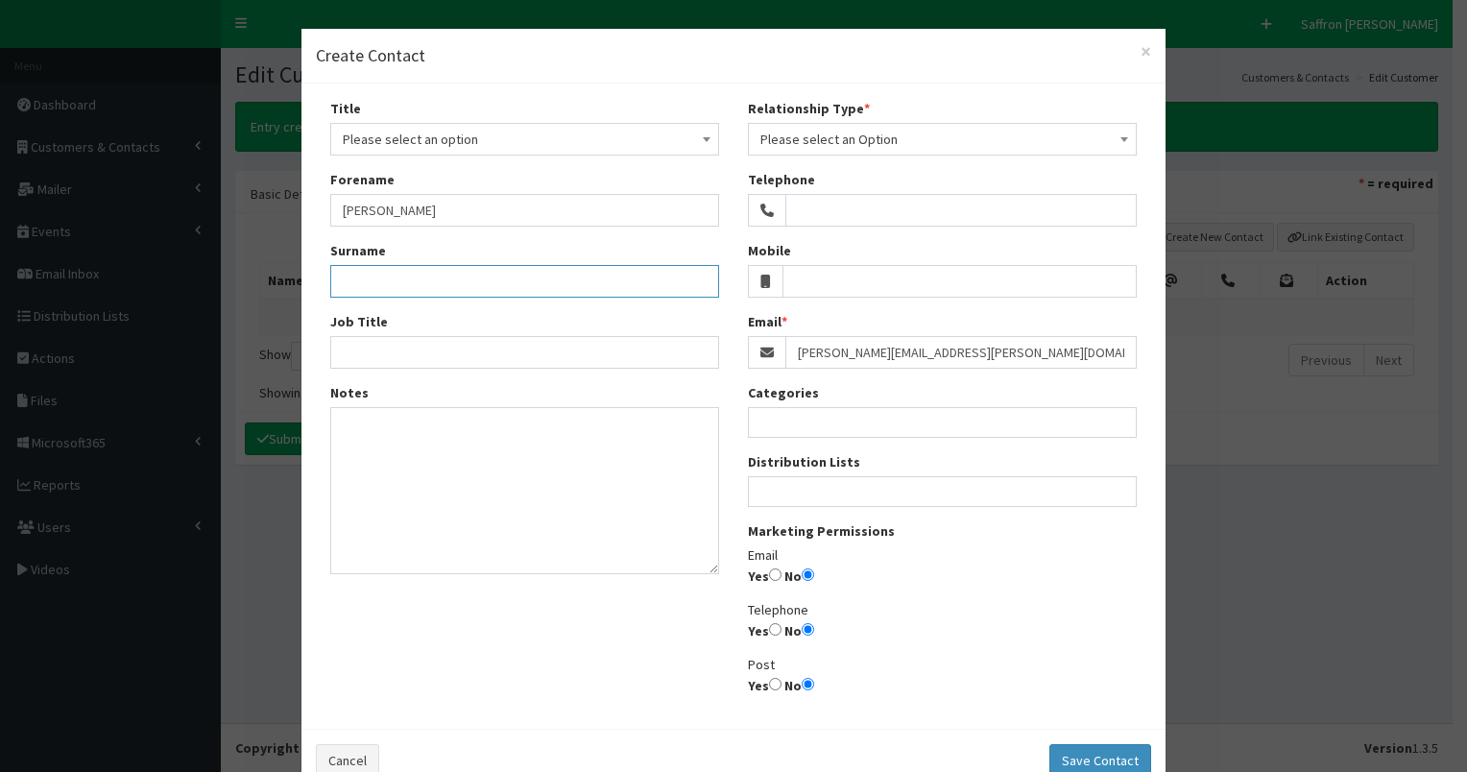
click at [432, 280] on input "Surname" at bounding box center [524, 281] width 389 height 33
paste input "[PERSON_NAME][EMAIL_ADDRESS][PERSON_NAME][DOMAIN_NAME]"
drag, startPoint x: 376, startPoint y: 279, endPoint x: 311, endPoint y: 273, distance: 65.6
click at [316, 273] on div "Title Please select an option Mr Mrs Ms Miss Dr MP QC MBE MEP CBE Cllr Professo…" at bounding box center [525, 344] width 418 height 490
drag, startPoint x: 372, startPoint y: 281, endPoint x: 646, endPoint y: 276, distance: 273.6
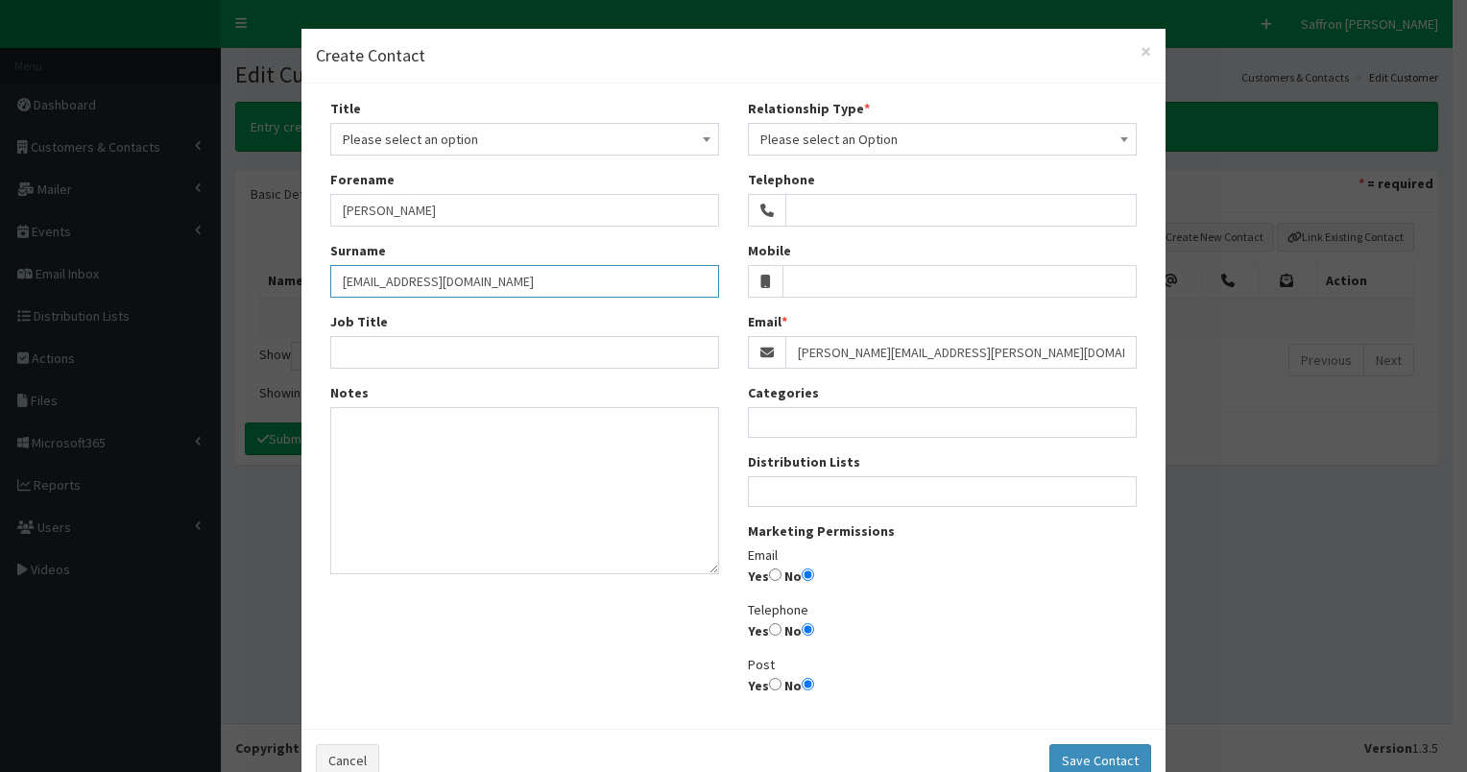
click at [646, 276] on input "Wood@soapyproductions.co.uk" at bounding box center [524, 281] width 389 height 33
type input "Wood"
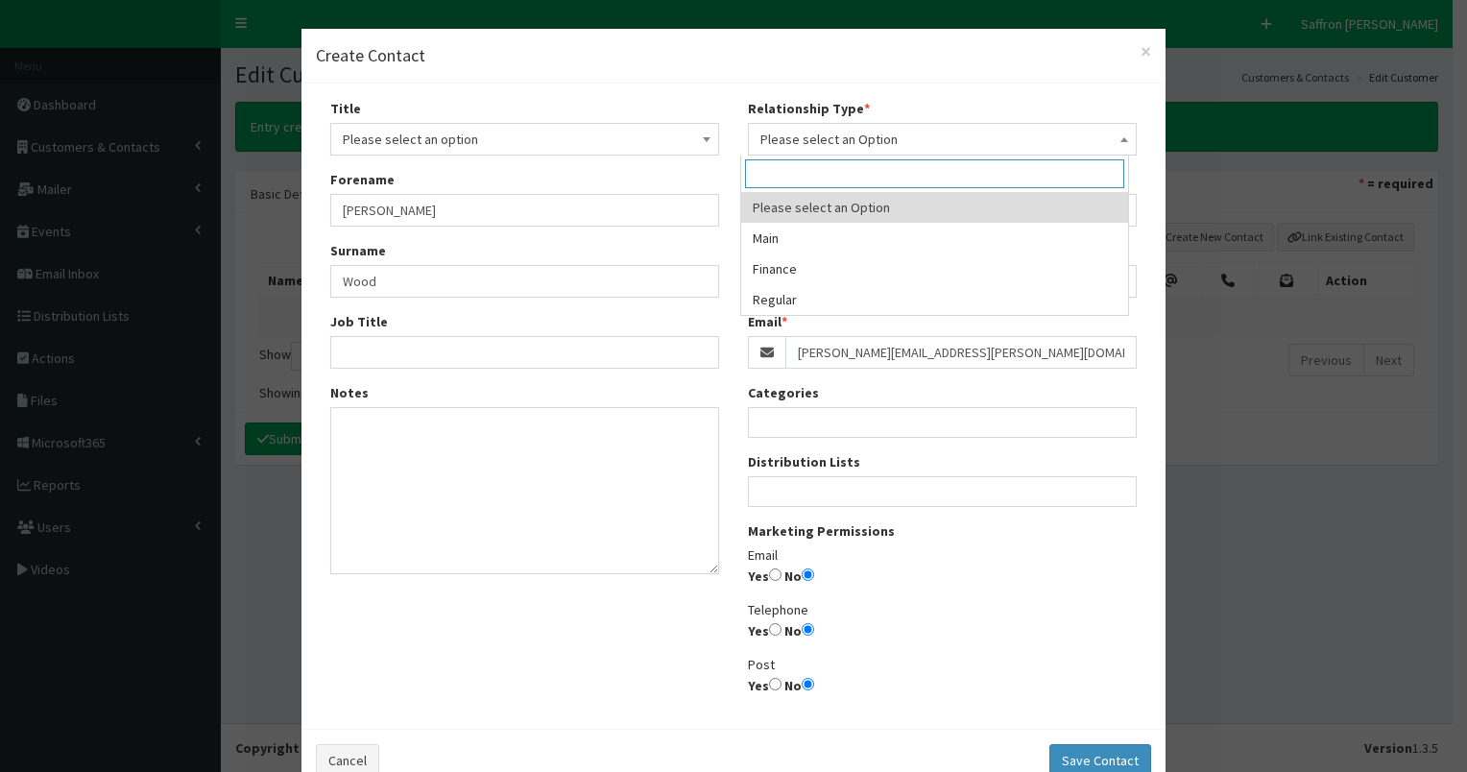
click at [831, 141] on span "Please select an Option" at bounding box center [942, 139] width 364 height 27
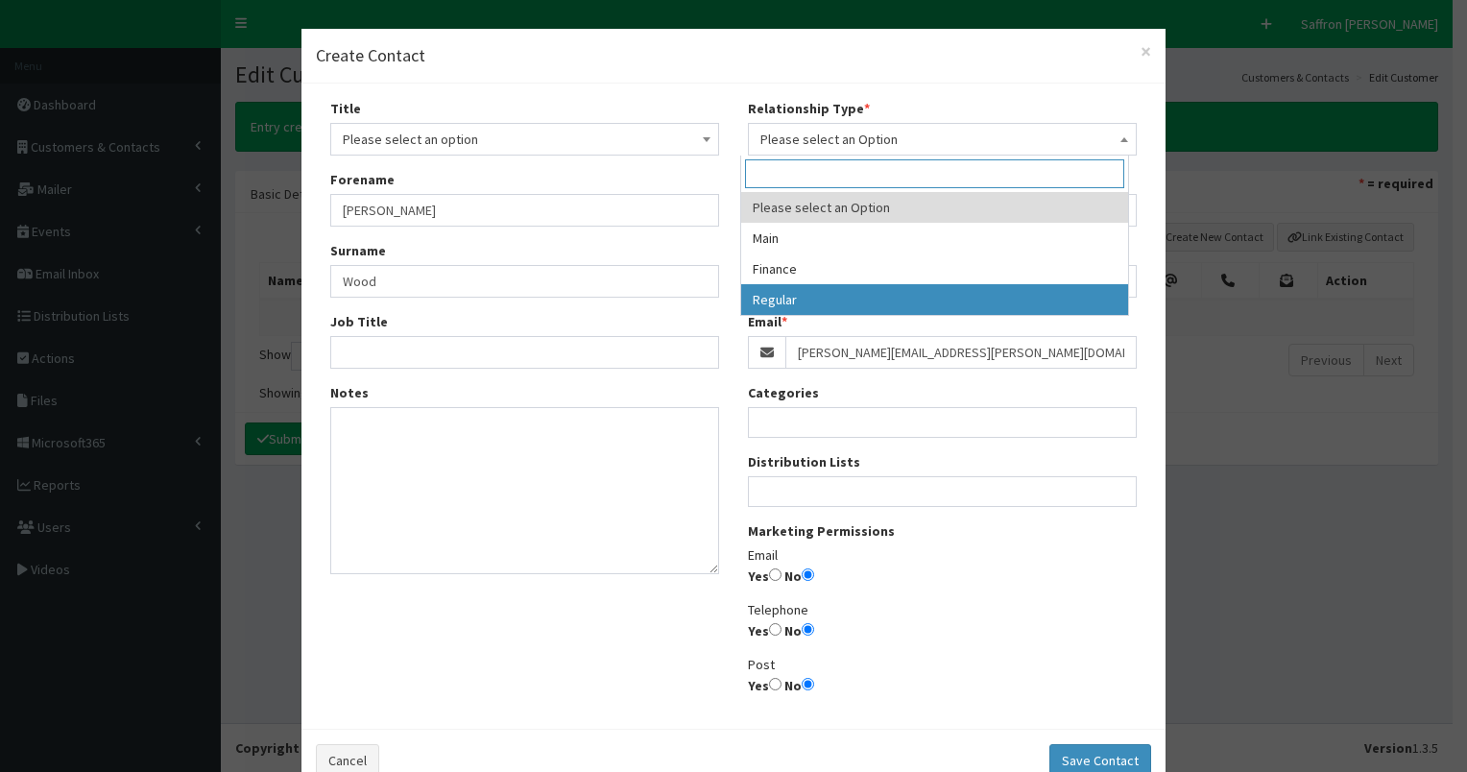
select select "3"
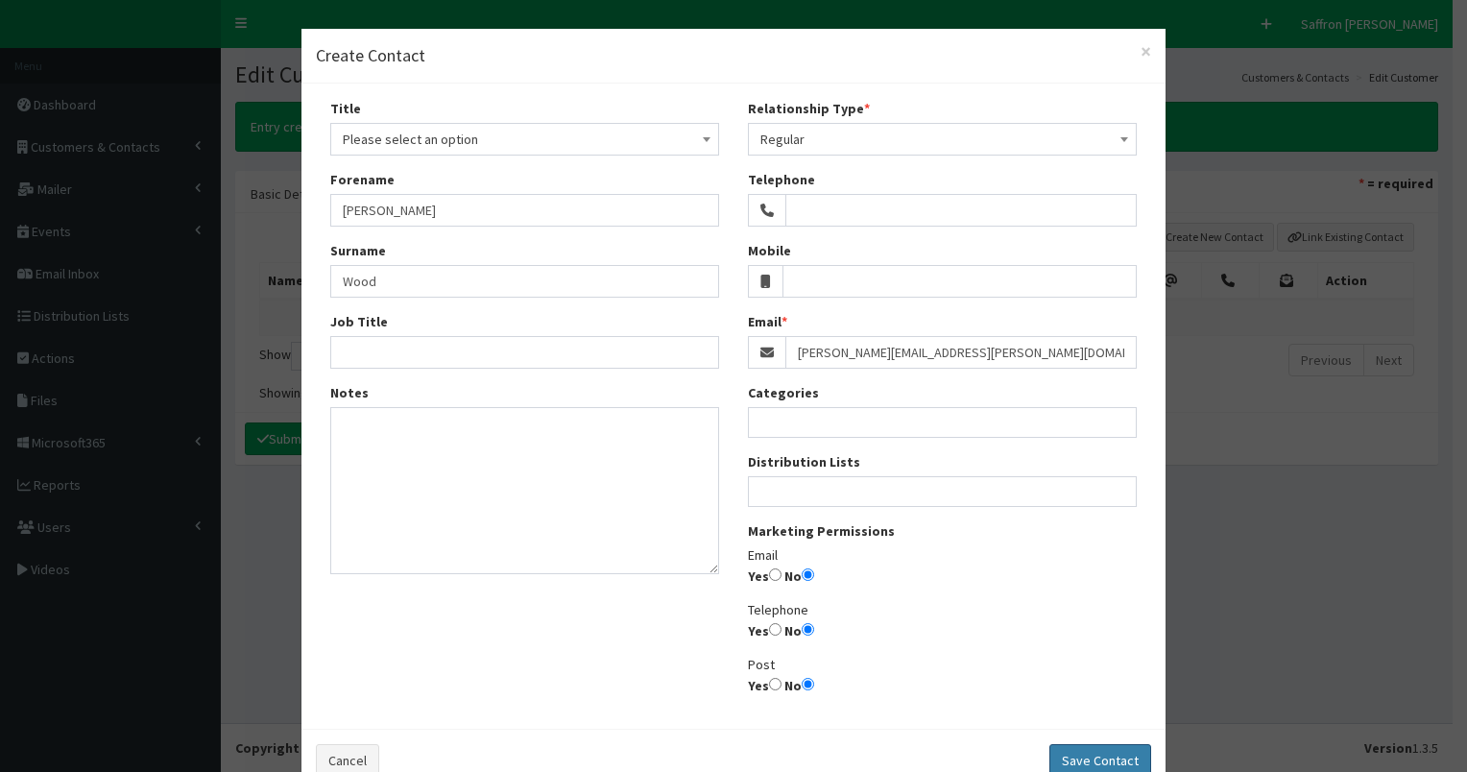
click at [1067, 751] on button "Save Contact" at bounding box center [1100, 760] width 102 height 33
select select
radio input "false"
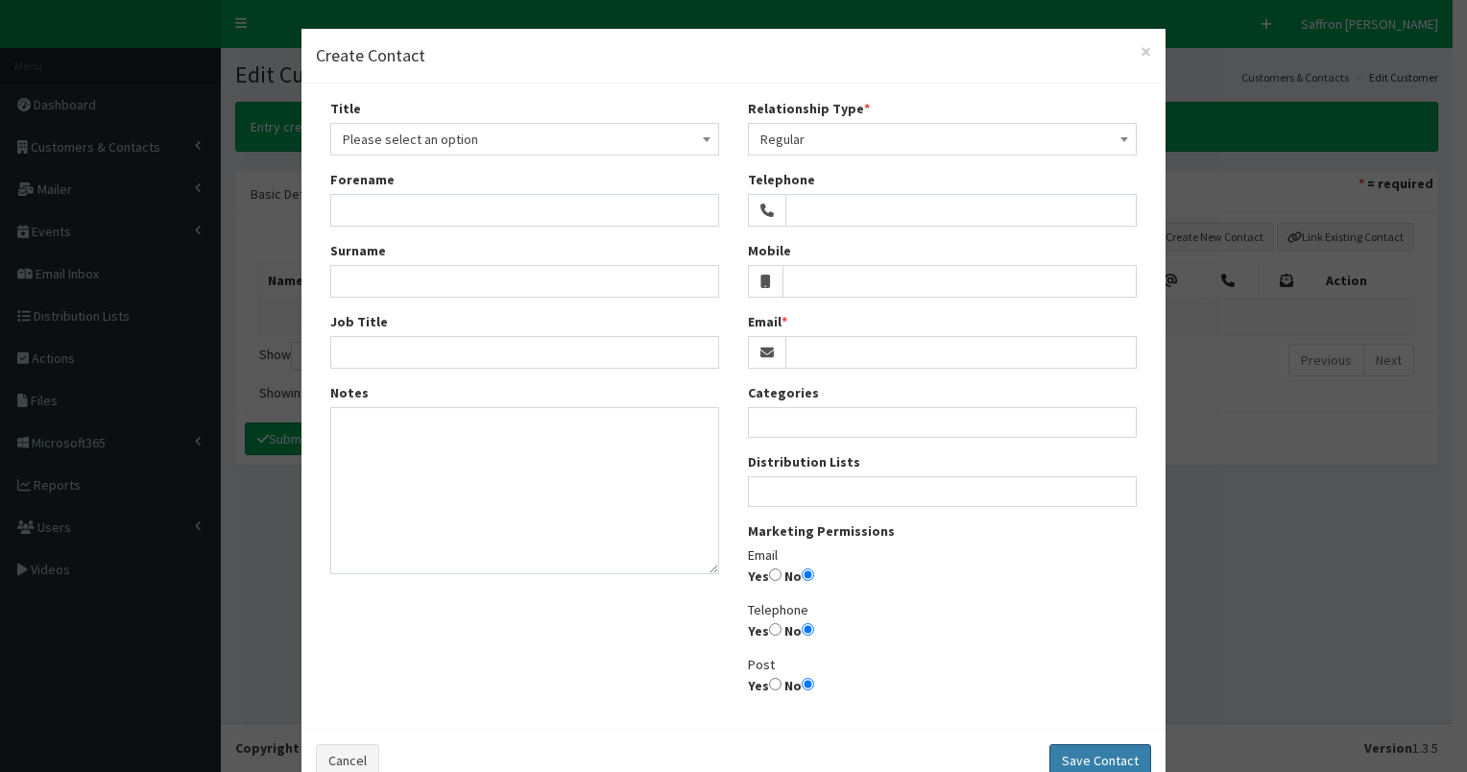
radio input "false"
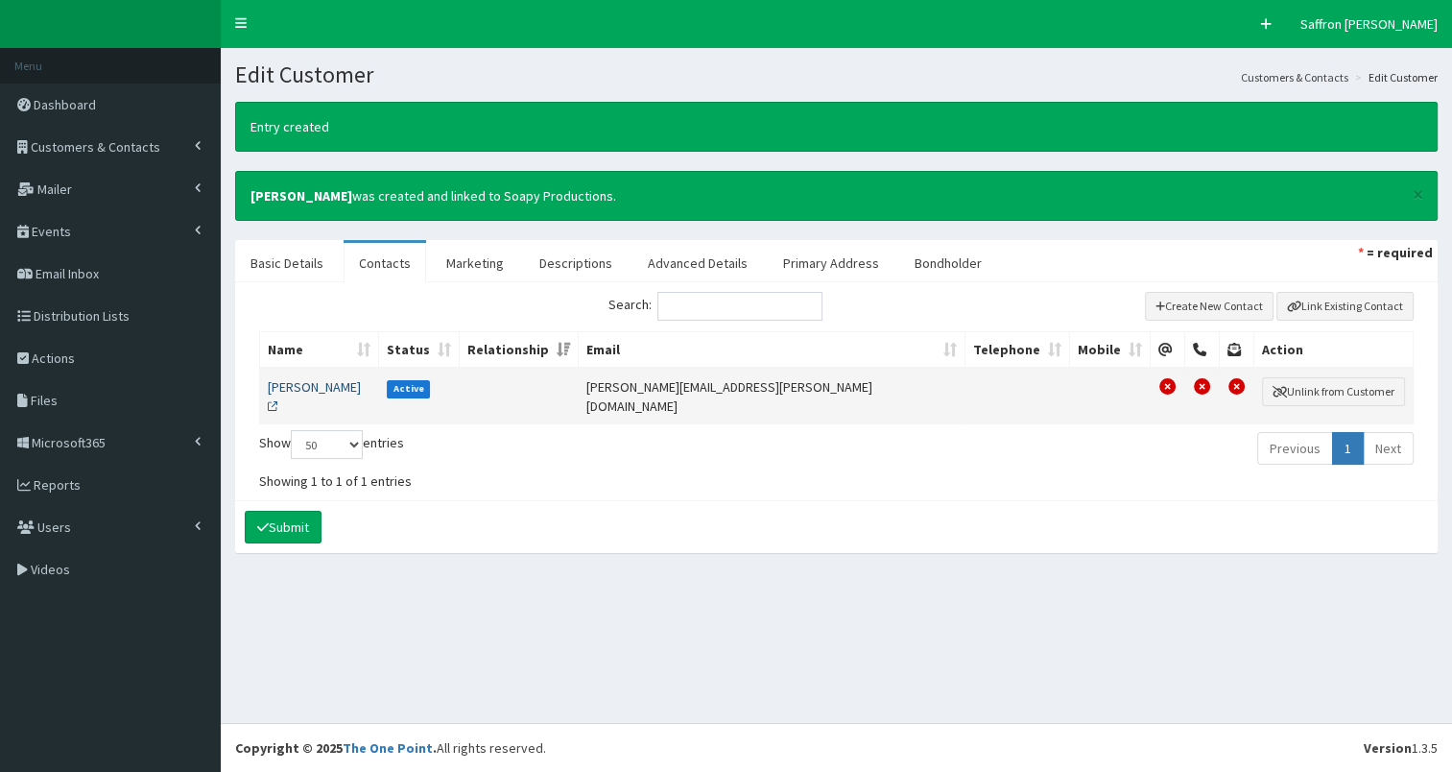
click at [299, 383] on link "David Wood" at bounding box center [314, 396] width 93 height 36
click at [310, 382] on link "David Wood" at bounding box center [314, 396] width 93 height 36
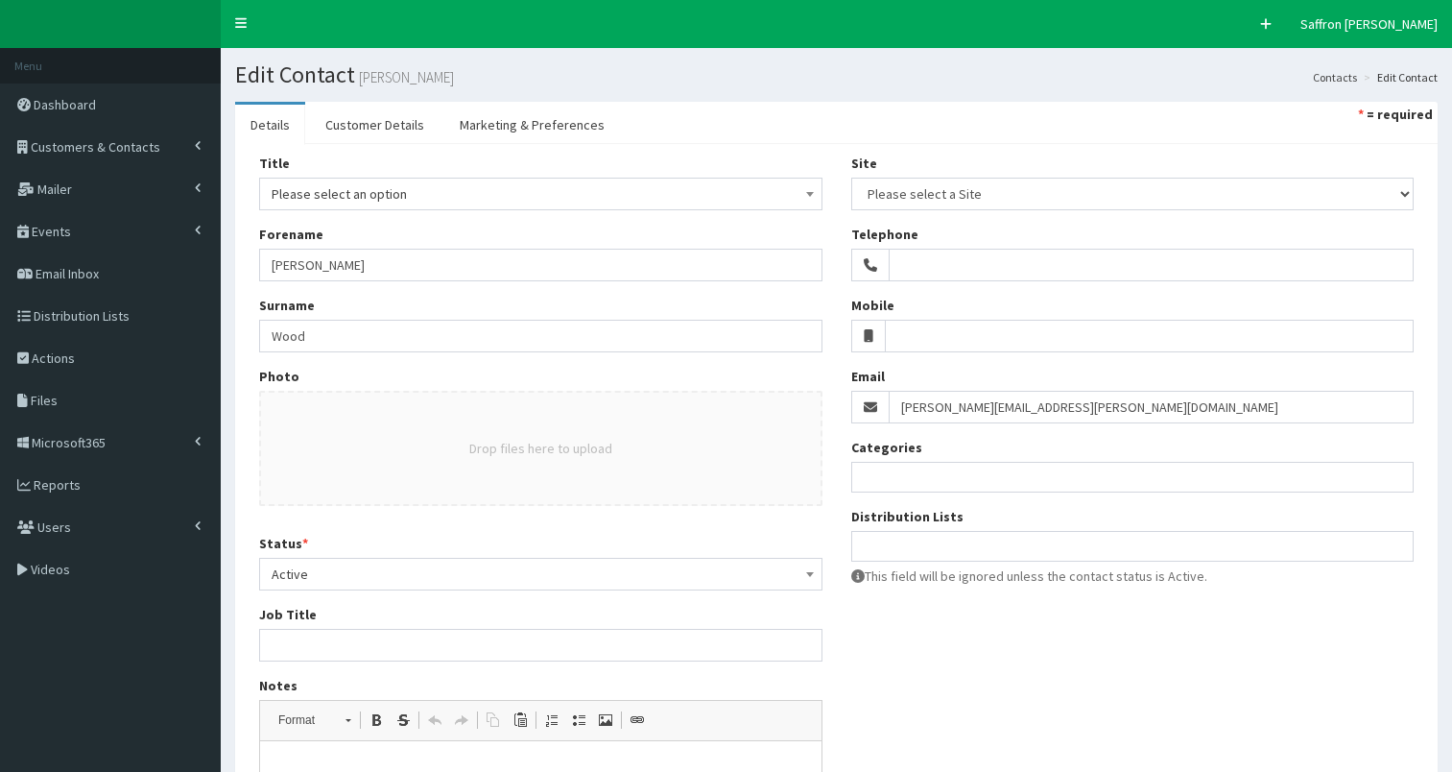
select select
click at [333, 194] on span "Please select an option" at bounding box center [541, 193] width 539 height 27
select select "1"
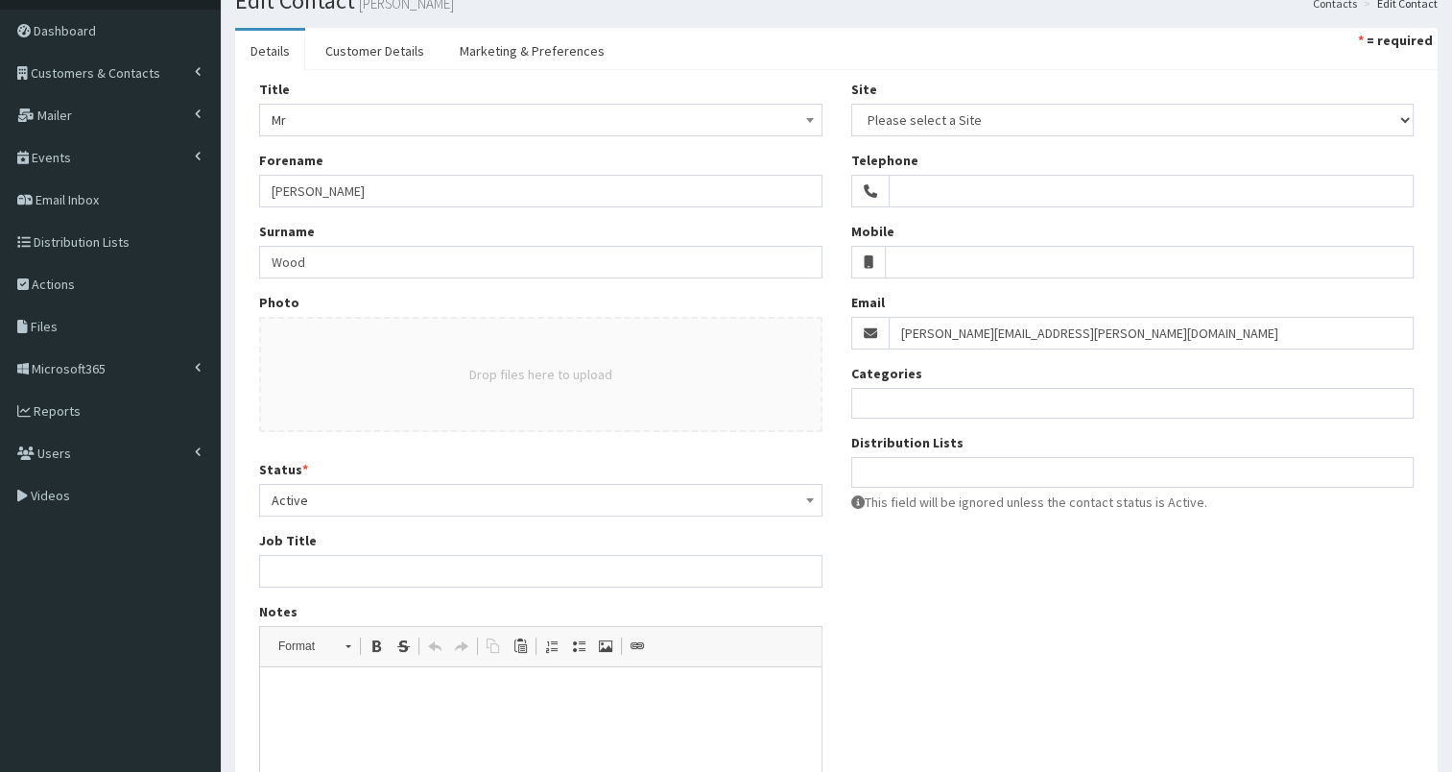
scroll to position [61, 0]
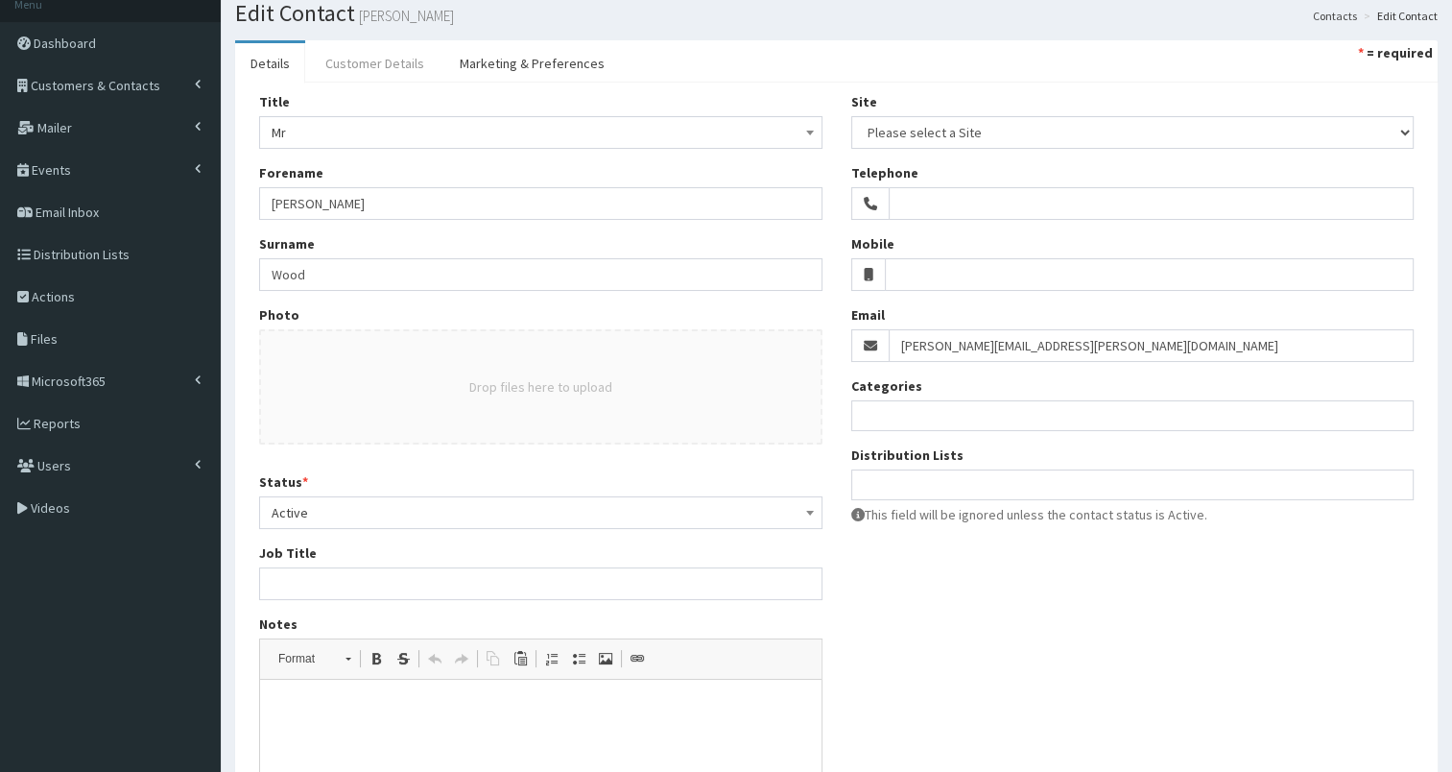
click at [380, 50] on link "Customer Details" at bounding box center [375, 63] width 130 height 40
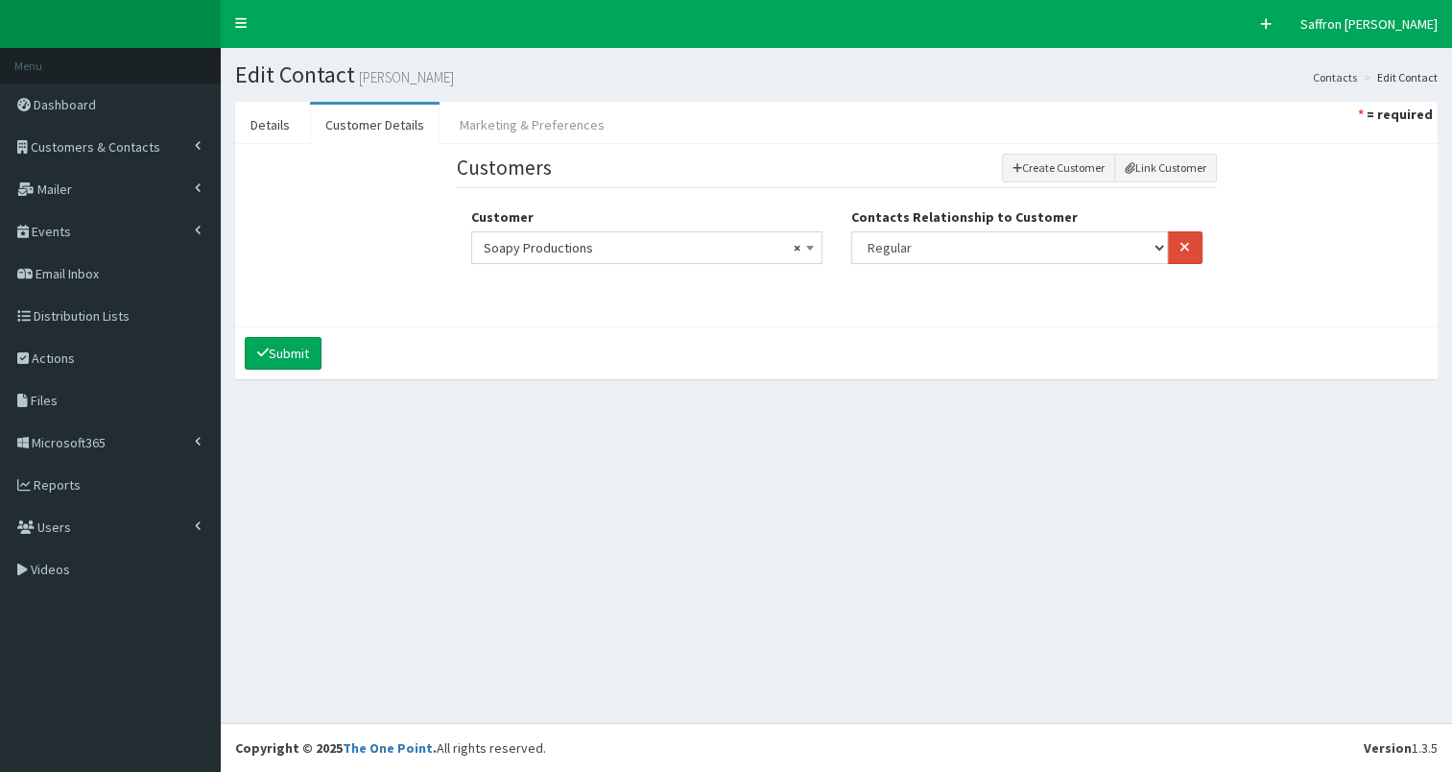
click at [548, 134] on link "Marketing & Preferences" at bounding box center [532, 125] width 176 height 40
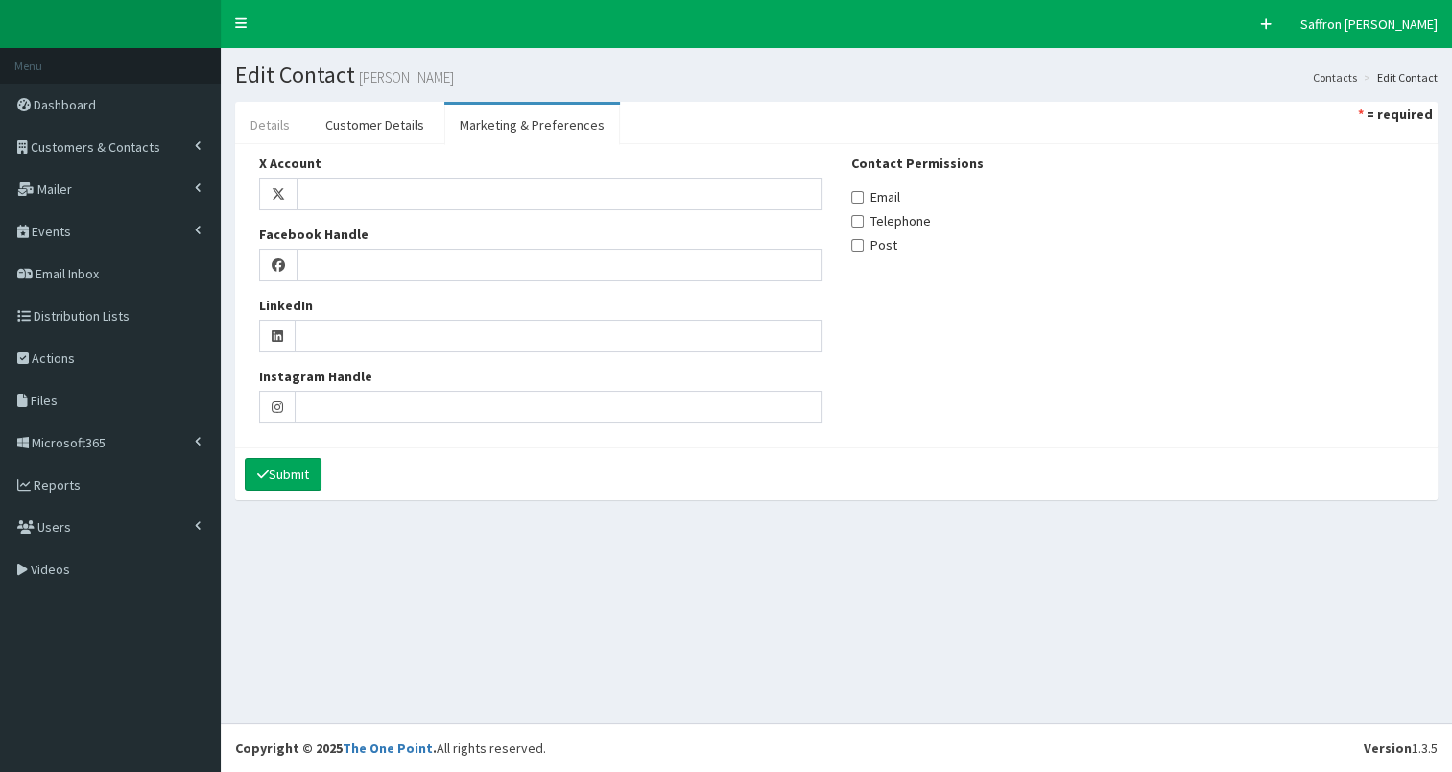
click at [255, 120] on link "Details" at bounding box center [270, 125] width 70 height 40
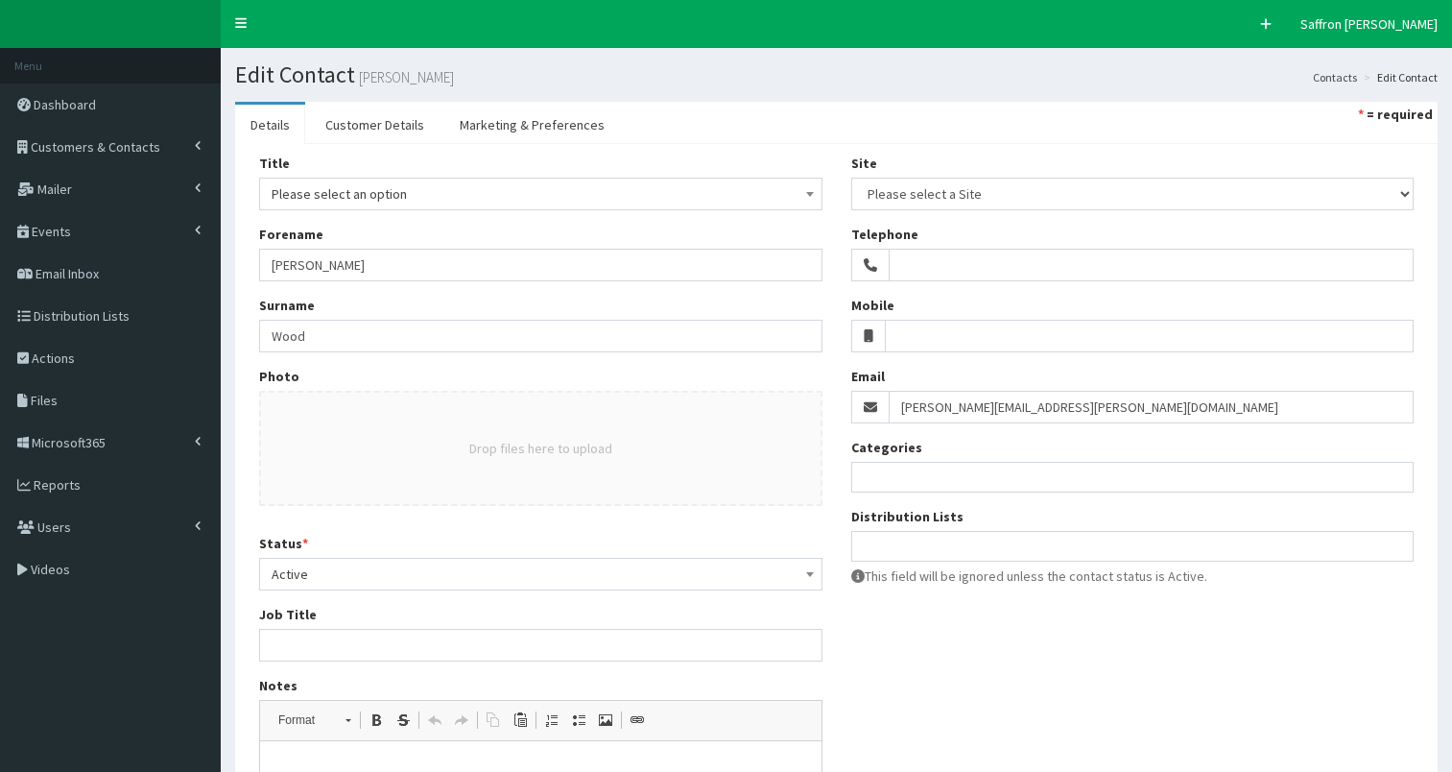
select select
click at [391, 193] on span "Please select an option" at bounding box center [541, 193] width 539 height 27
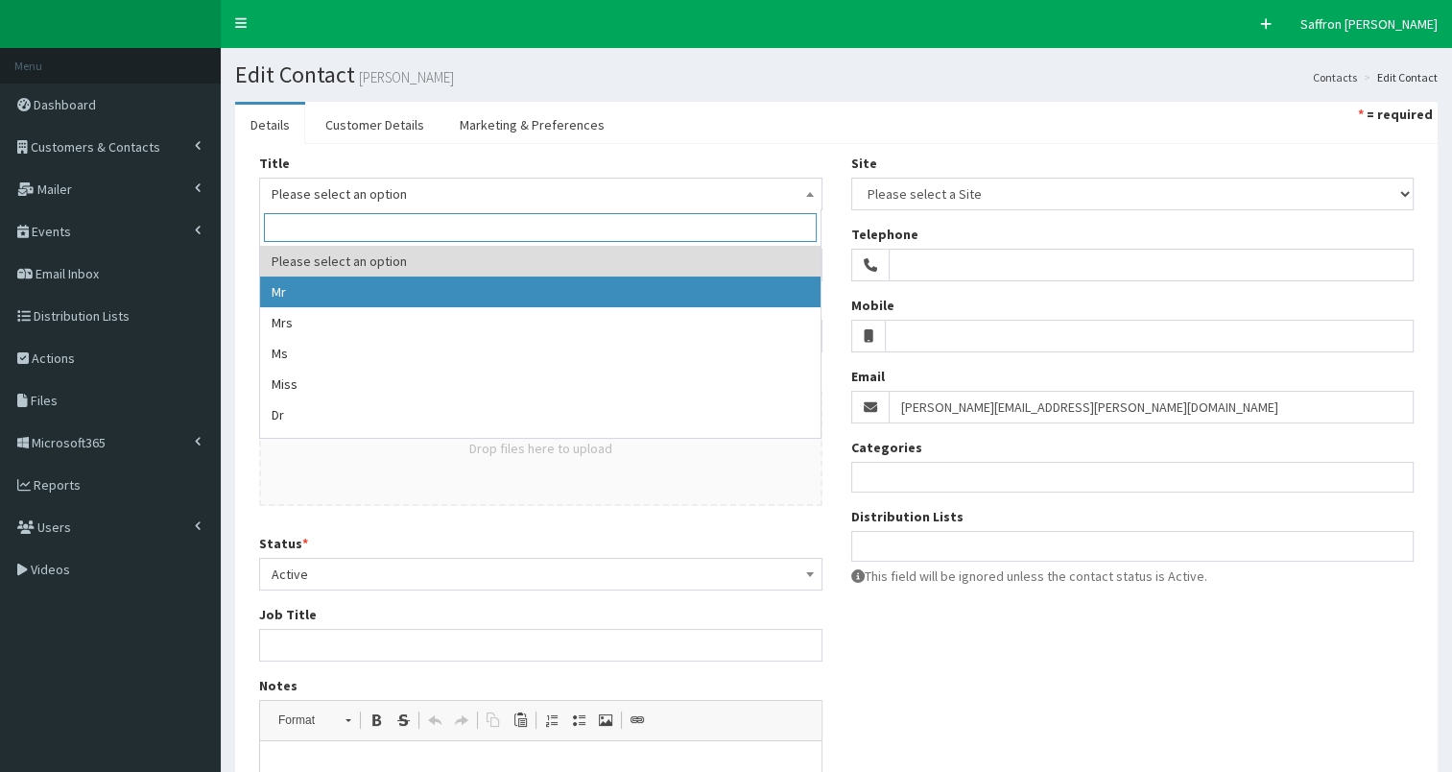
select select "1"
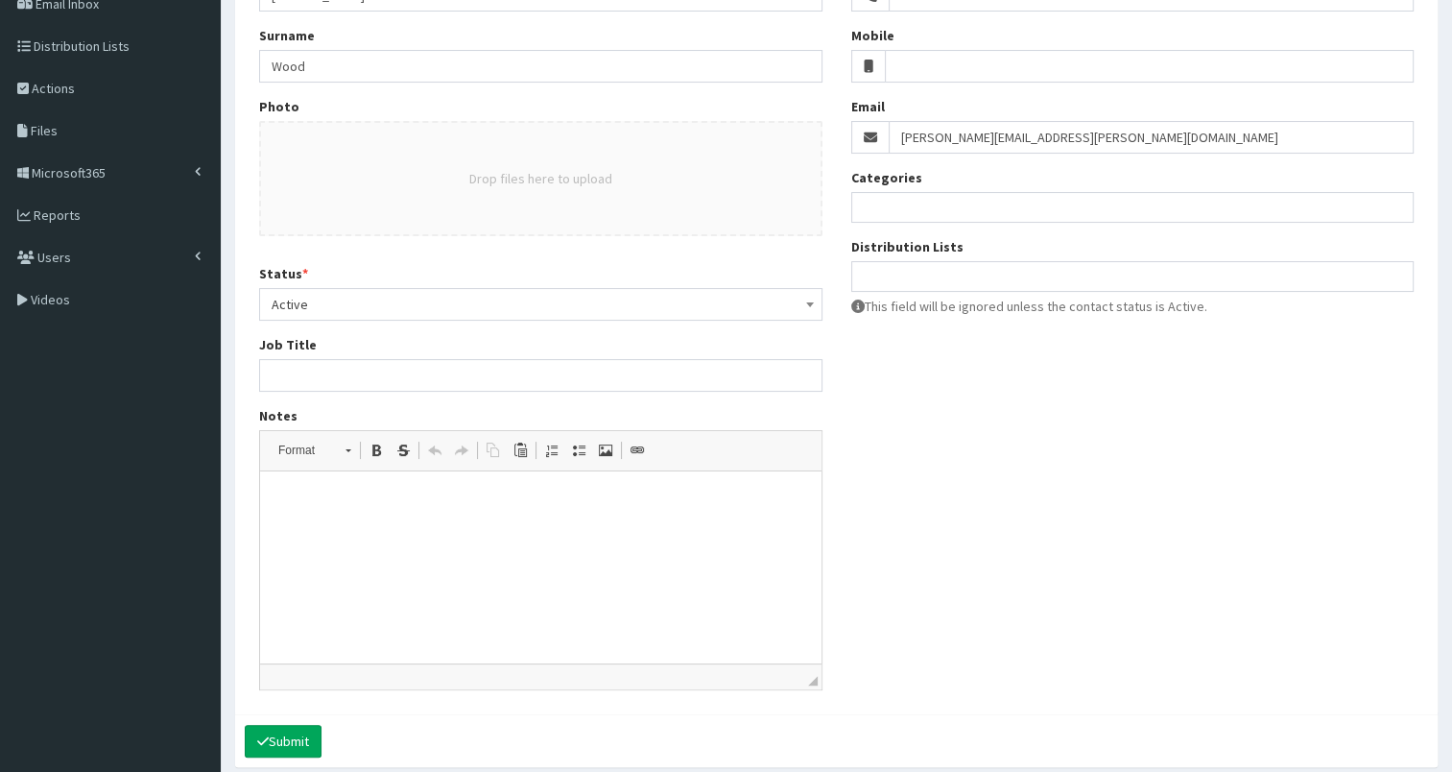
scroll to position [281, 0]
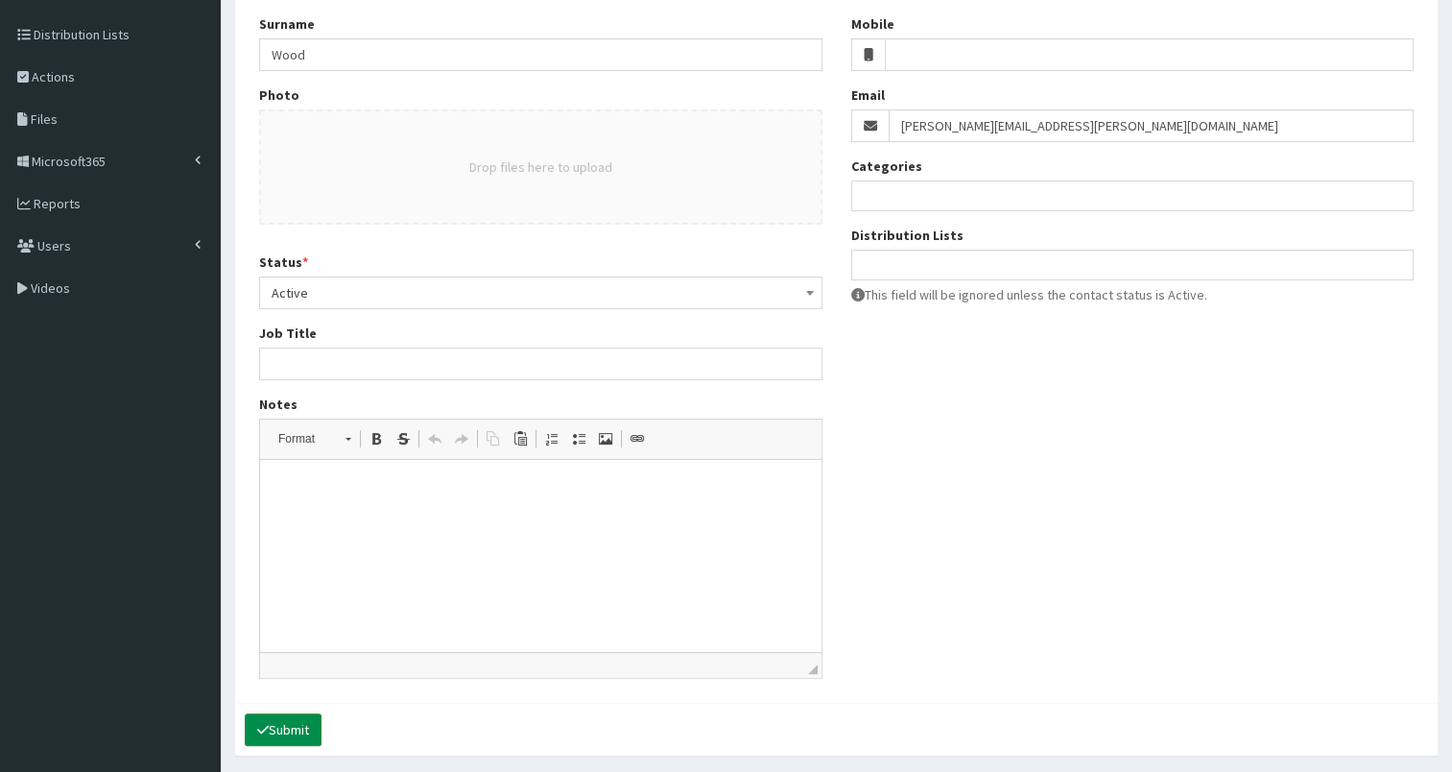
click at [291, 722] on button "Submit" at bounding box center [283, 729] width 77 height 33
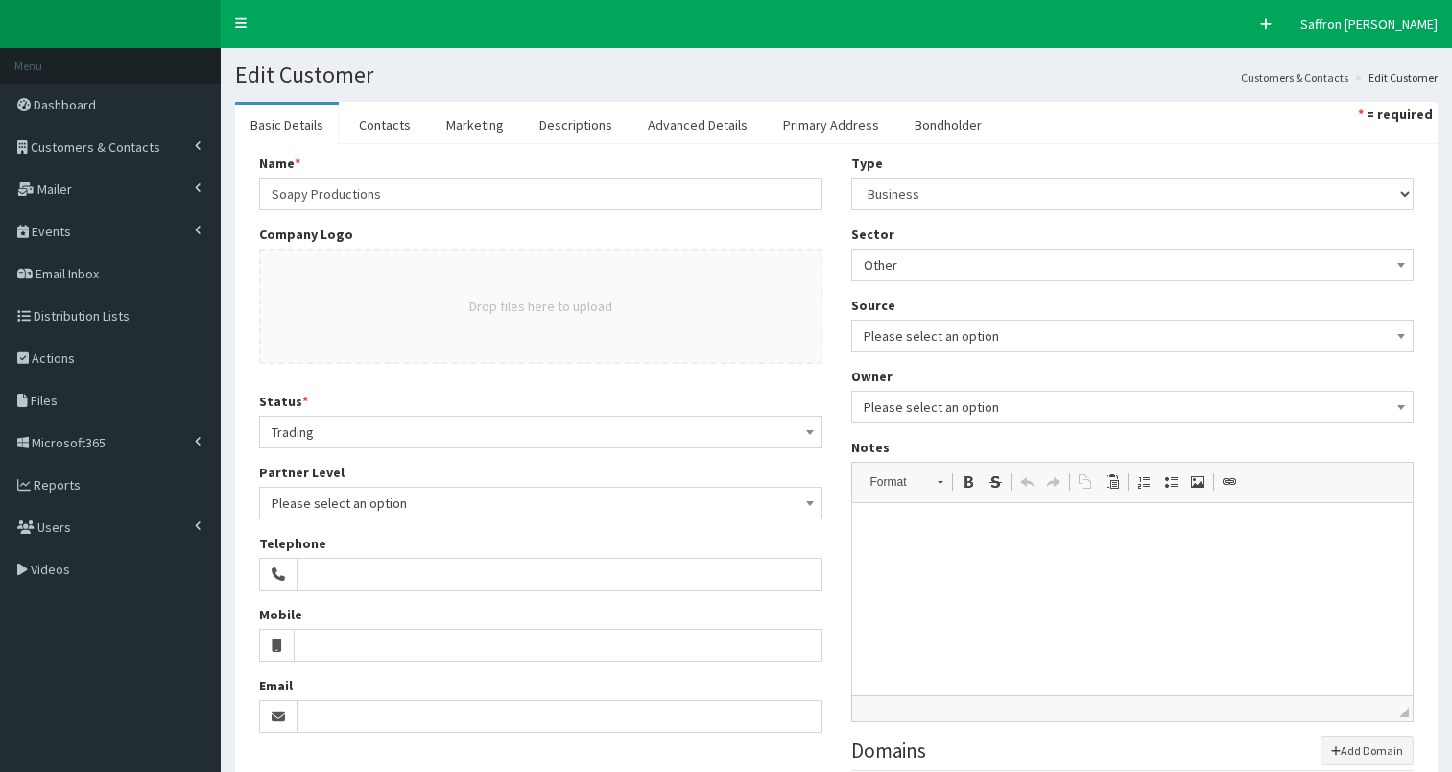
select select "50"
click at [387, 127] on link "Contacts" at bounding box center [385, 125] width 83 height 40
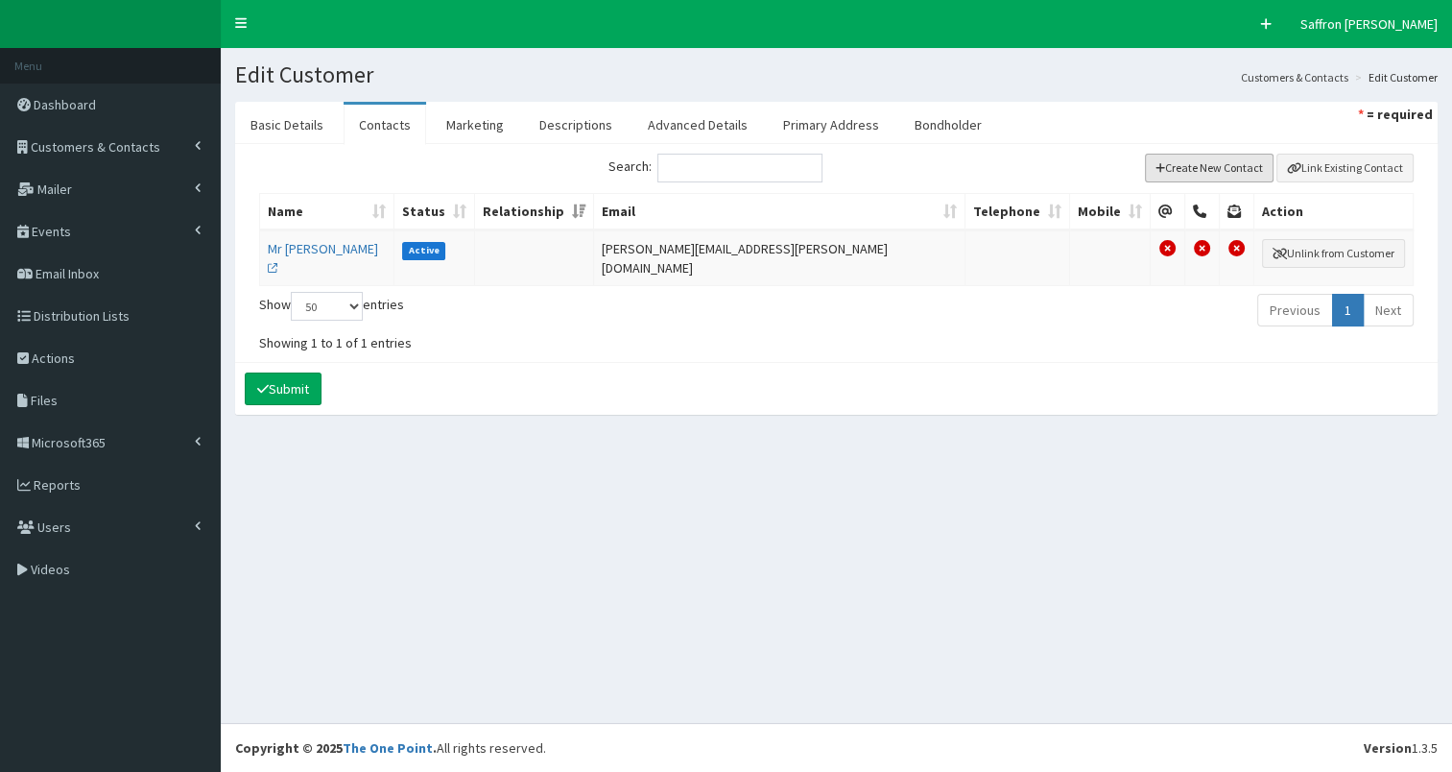
click at [1224, 159] on button "Create New Contact" at bounding box center [1210, 168] width 130 height 29
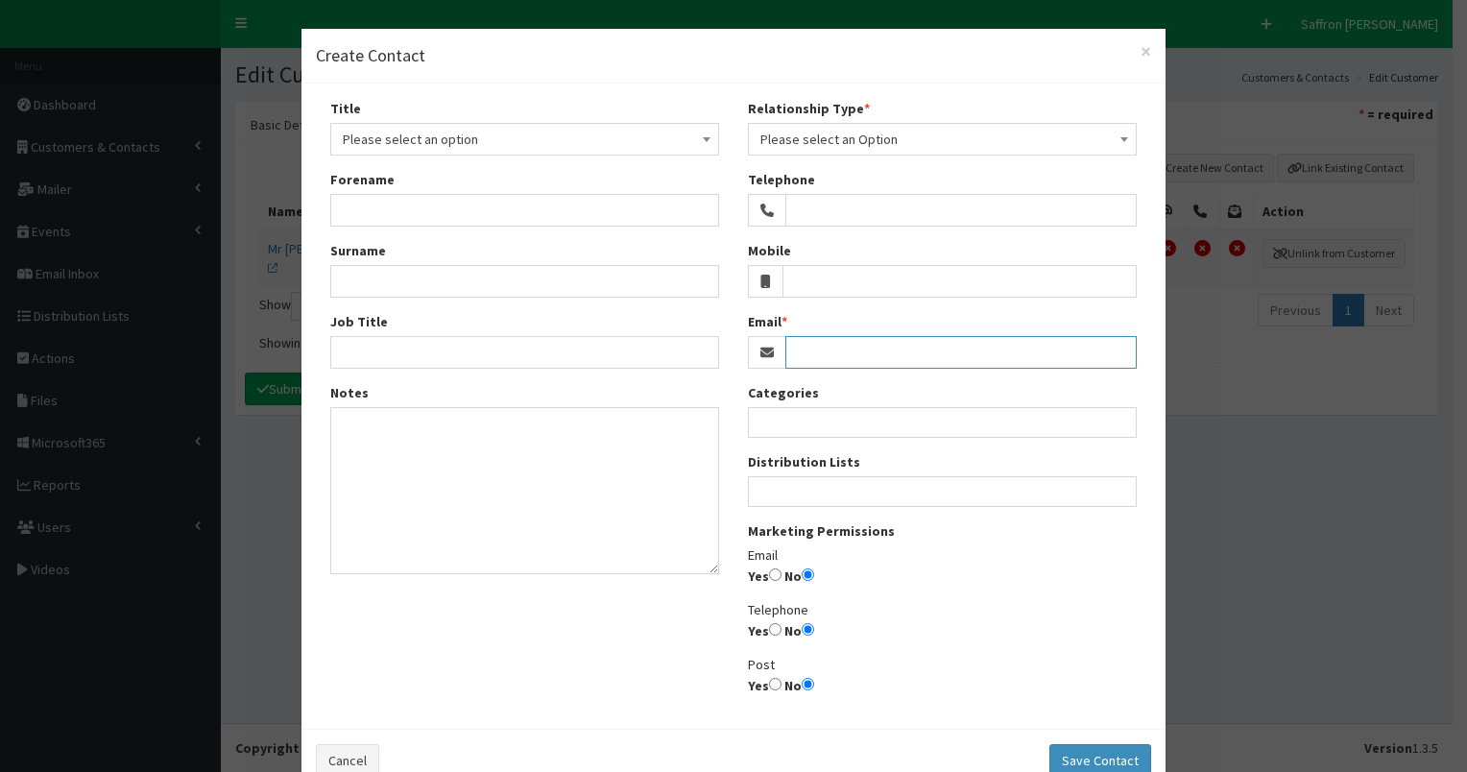
paste input "simon@soapyproductions.co.uk"
type input "simon@soapyproductions.co.uk"
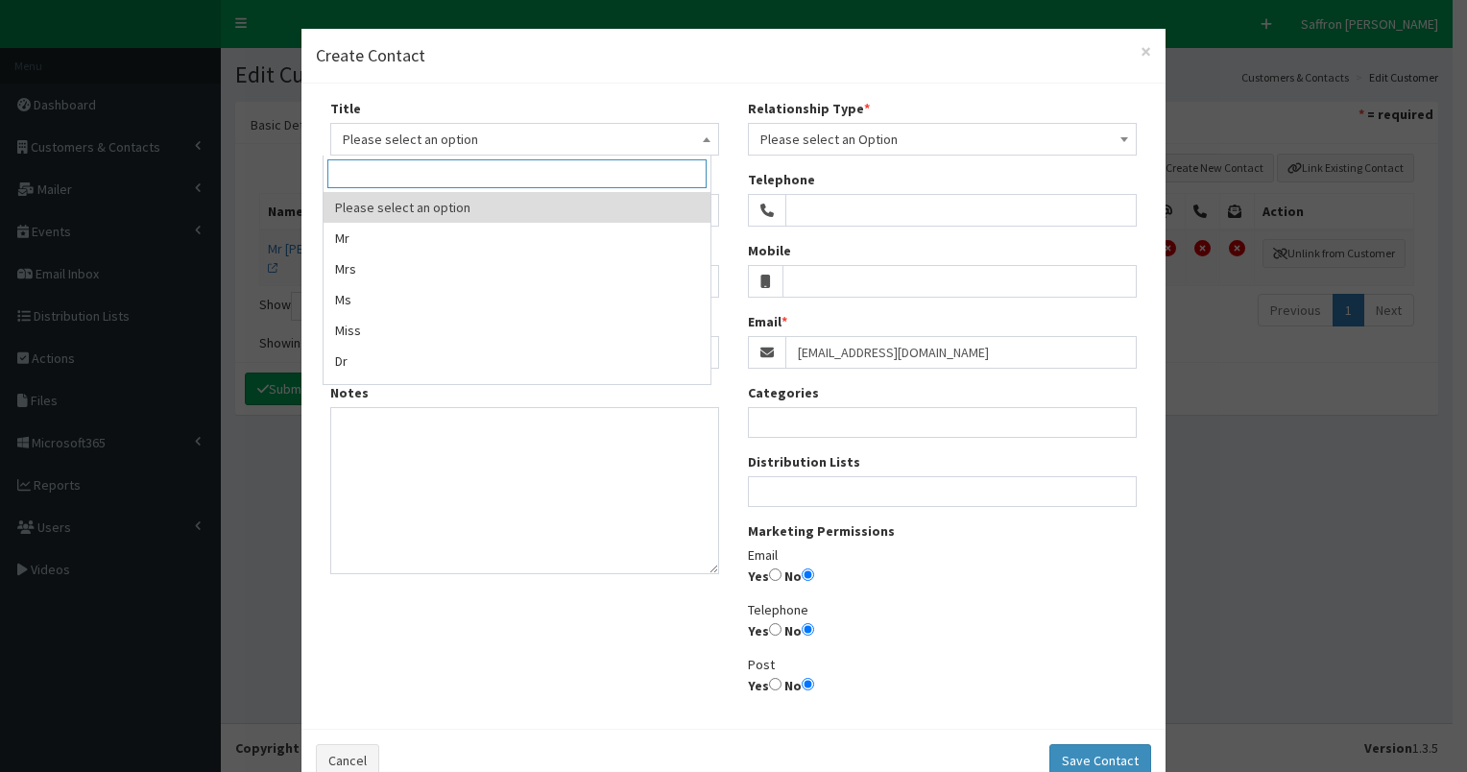
click at [387, 134] on span "Please select an option" at bounding box center [525, 139] width 364 height 27
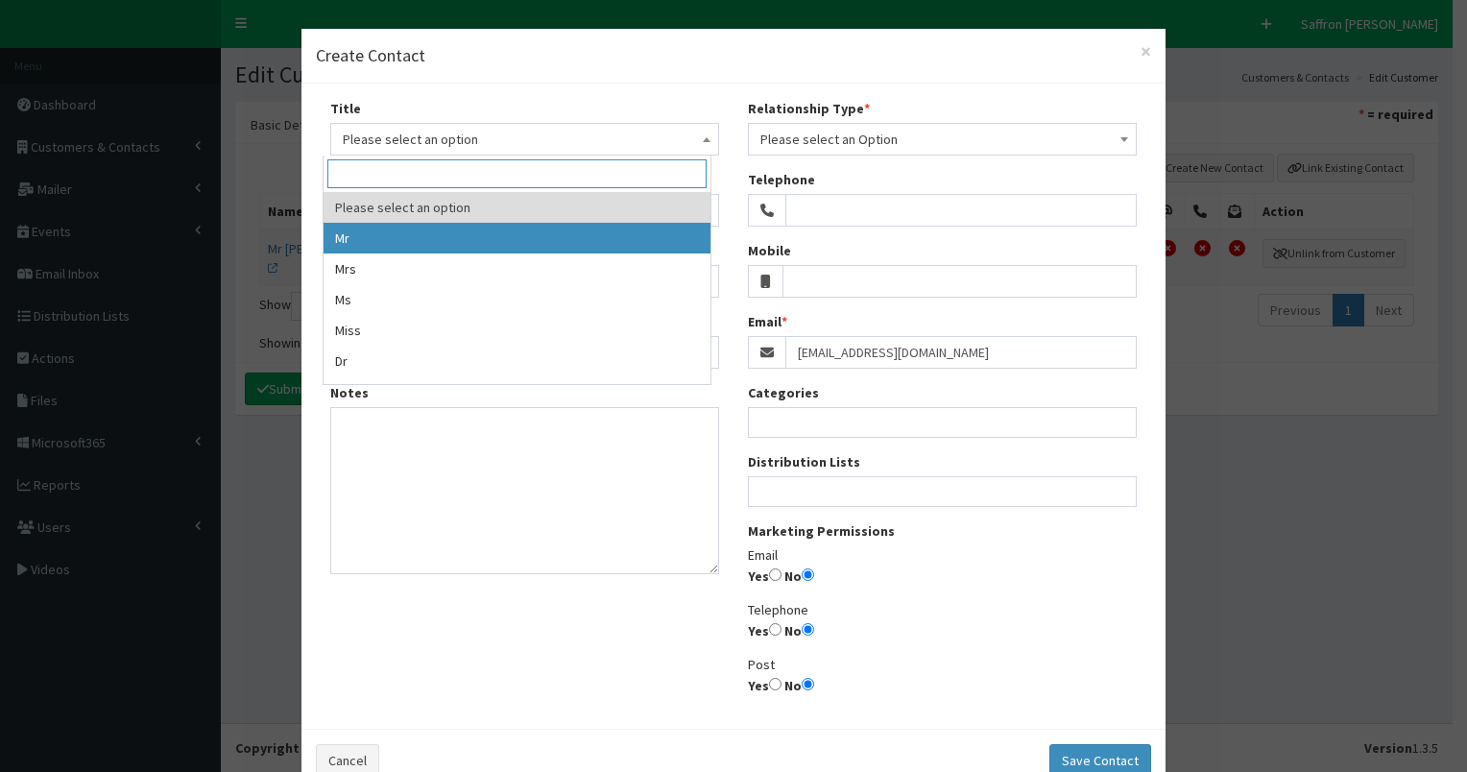
select select "1"
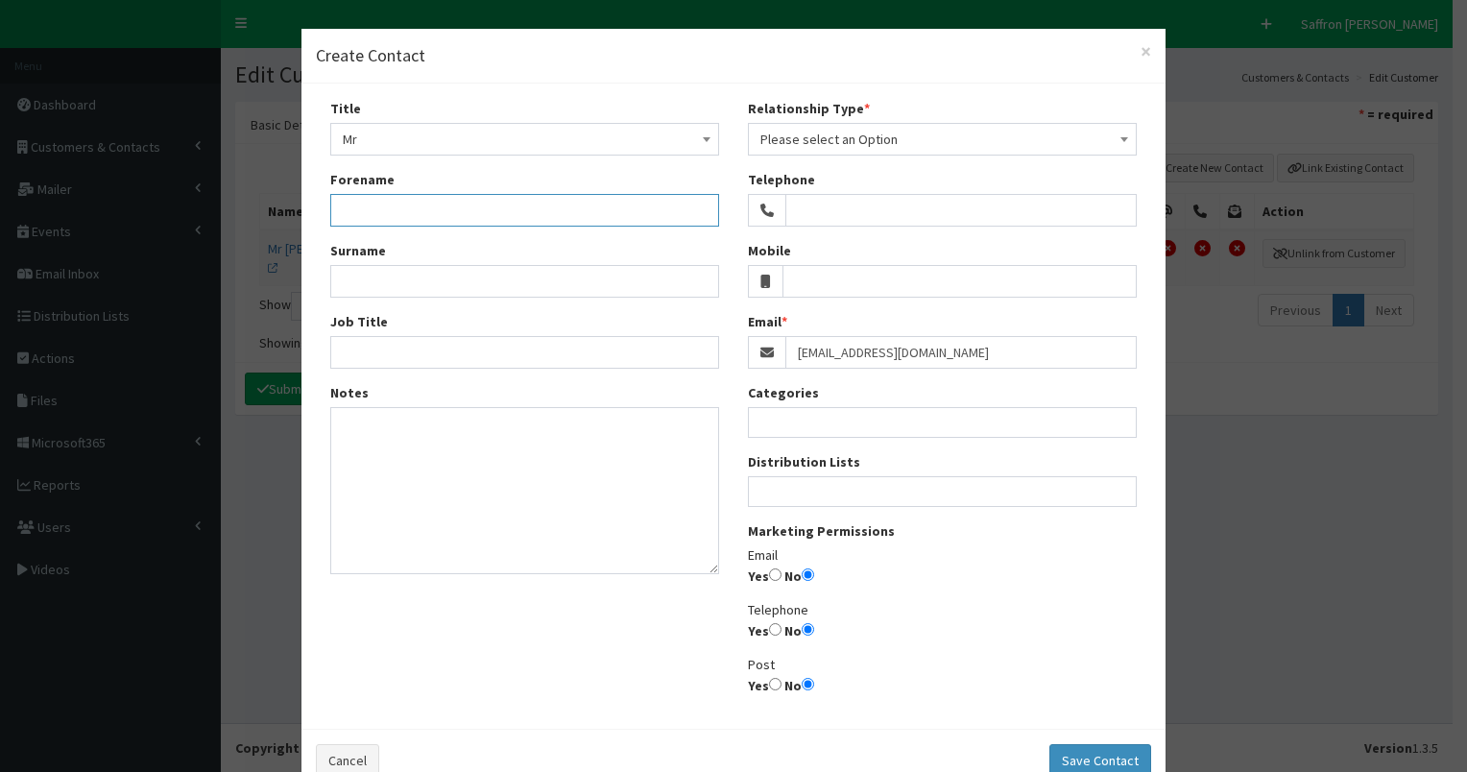
paste input "simon@soapyproductions.co.uk"
drag, startPoint x: 372, startPoint y: 209, endPoint x: 611, endPoint y: 204, distance: 240.1
click at [611, 204] on input "simon@soapyproductions.co.uk" at bounding box center [524, 210] width 389 height 33
type input "Simon"
click at [379, 341] on input "Job Title" at bounding box center [524, 352] width 389 height 33
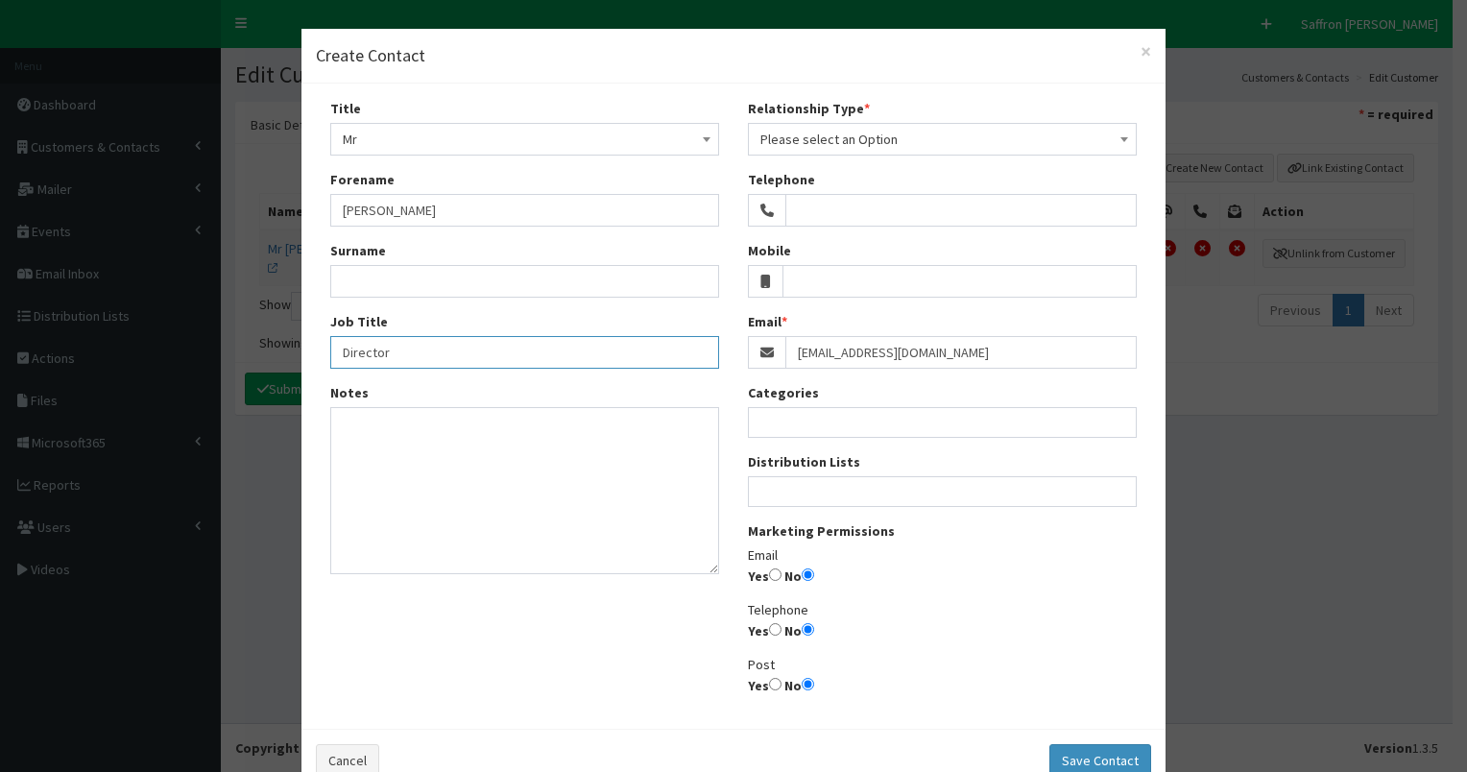
type input "Director"
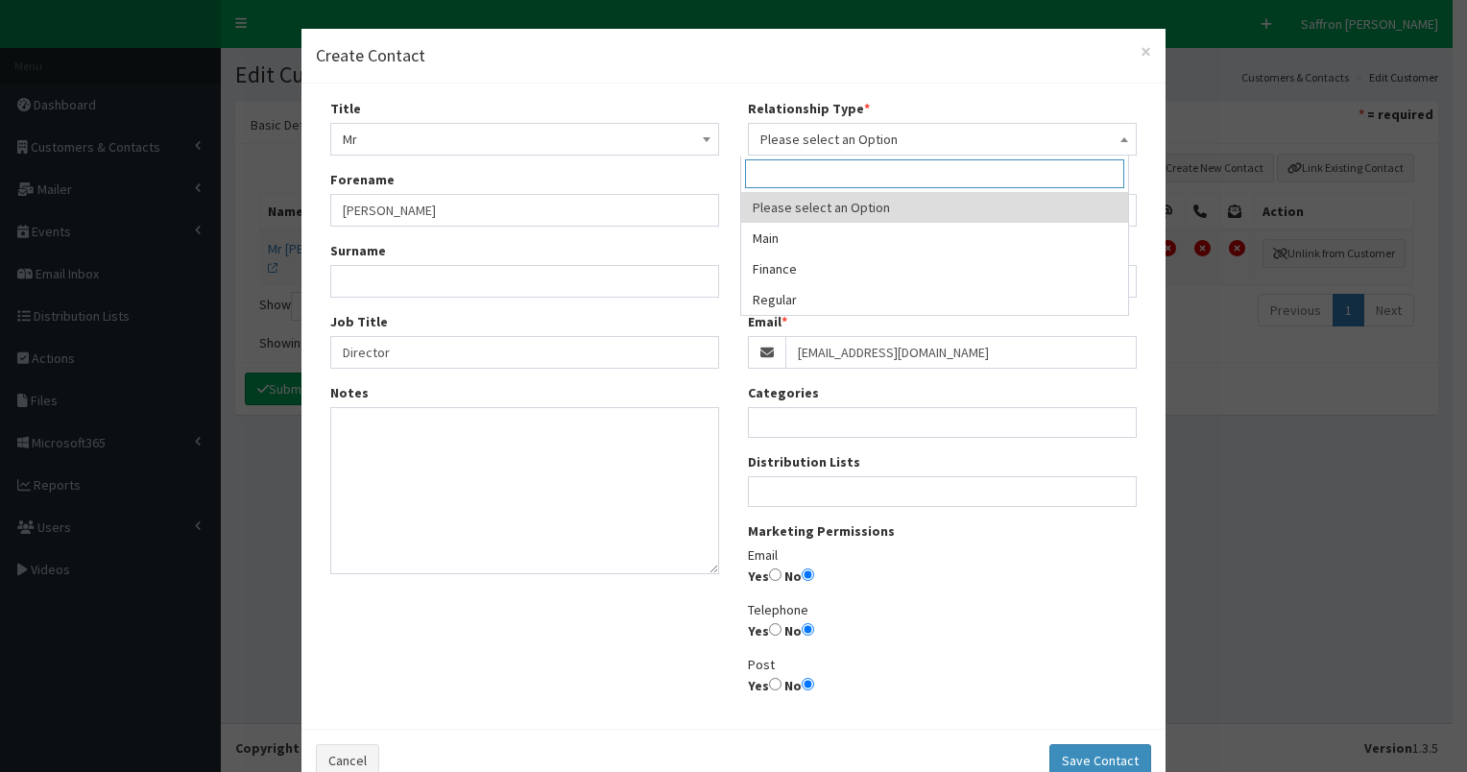
click at [801, 141] on span "Please select an Option" at bounding box center [942, 139] width 364 height 27
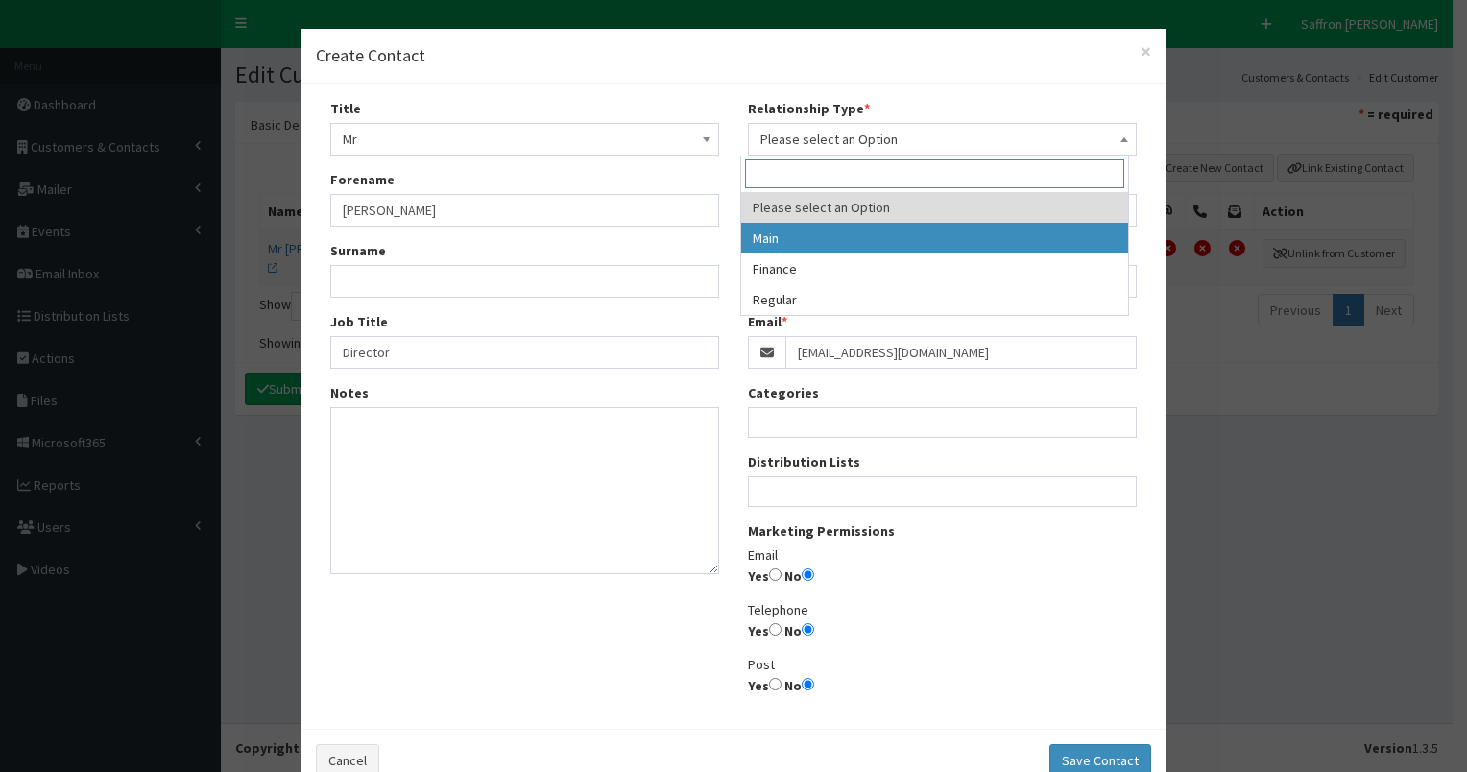
select select "1"
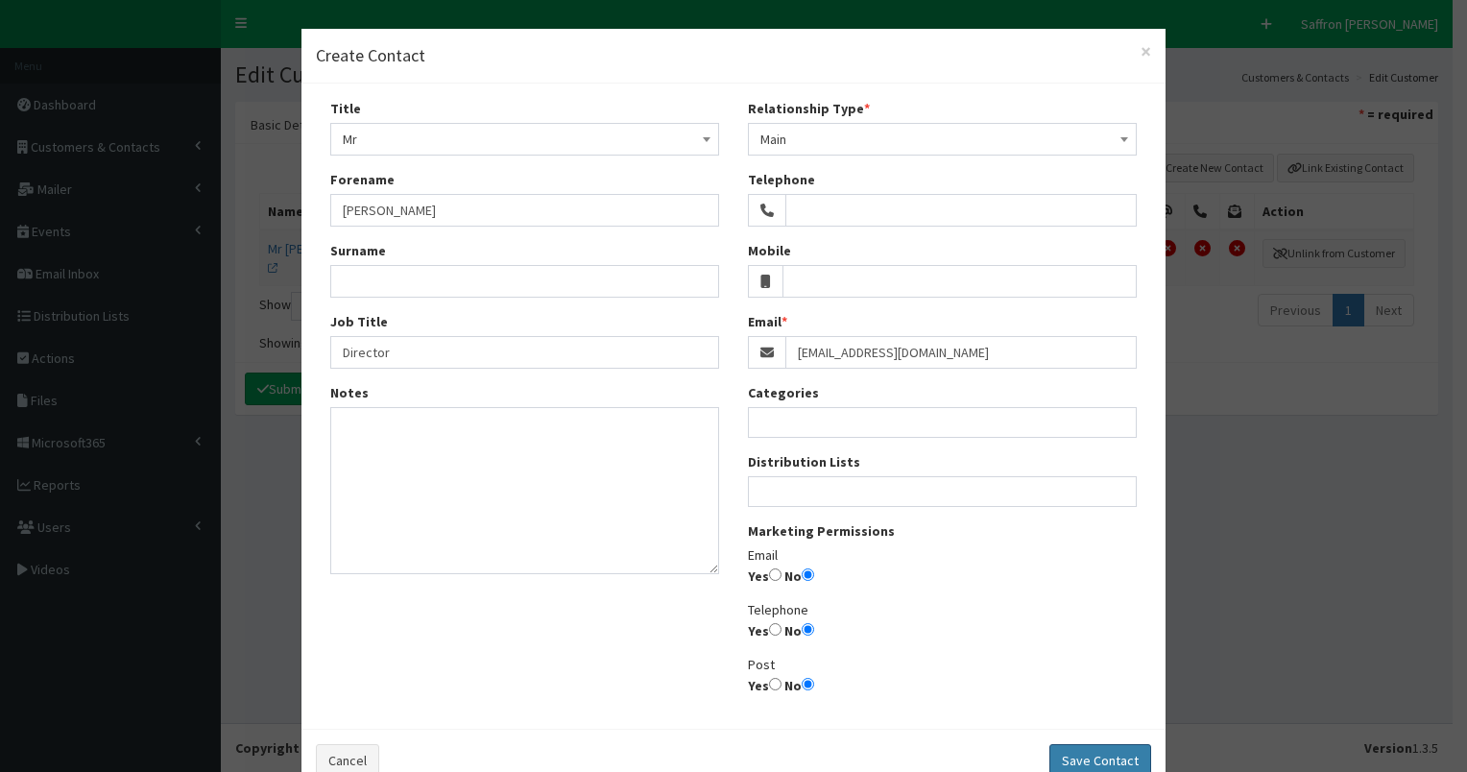
click at [1082, 749] on button "Save Contact" at bounding box center [1100, 760] width 102 height 33
select select
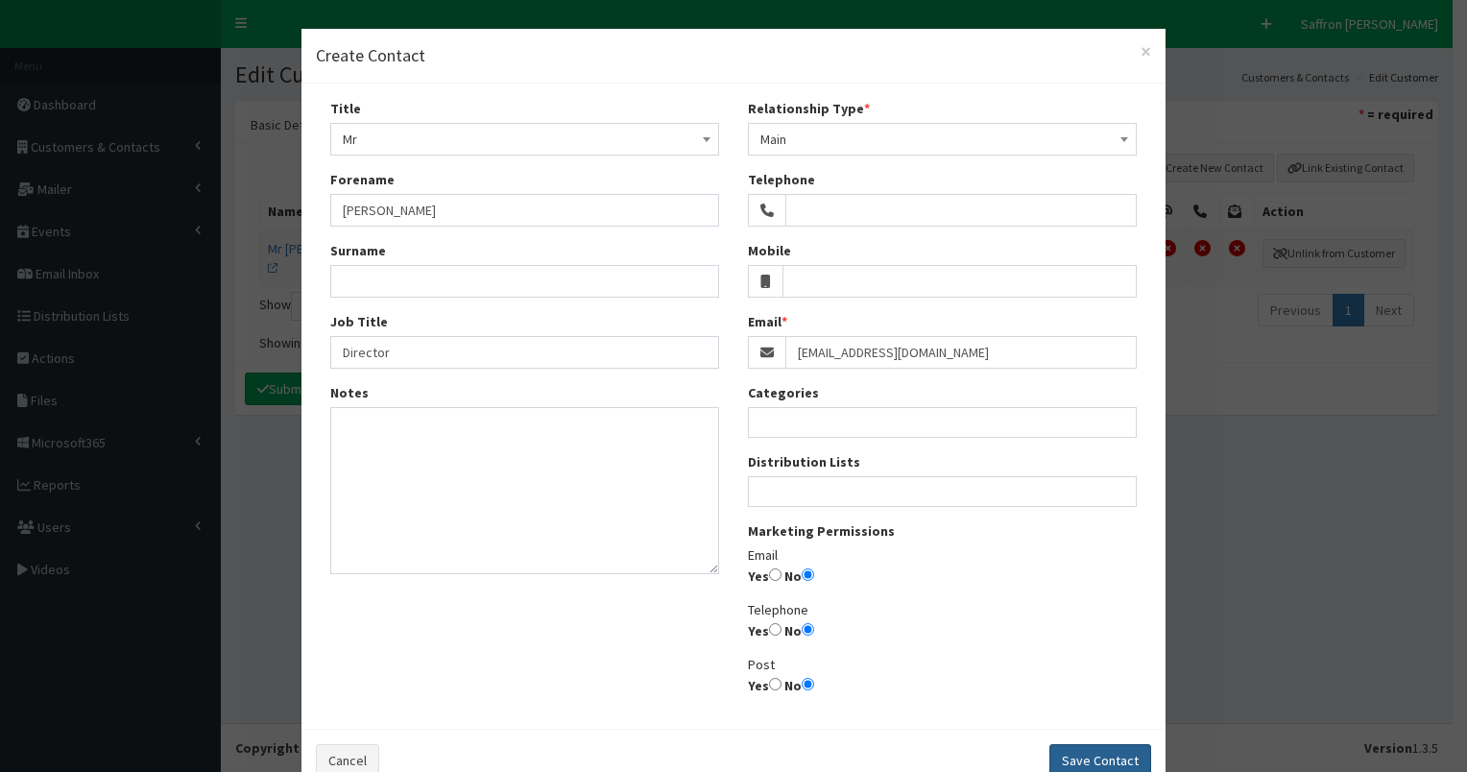
radio input "false"
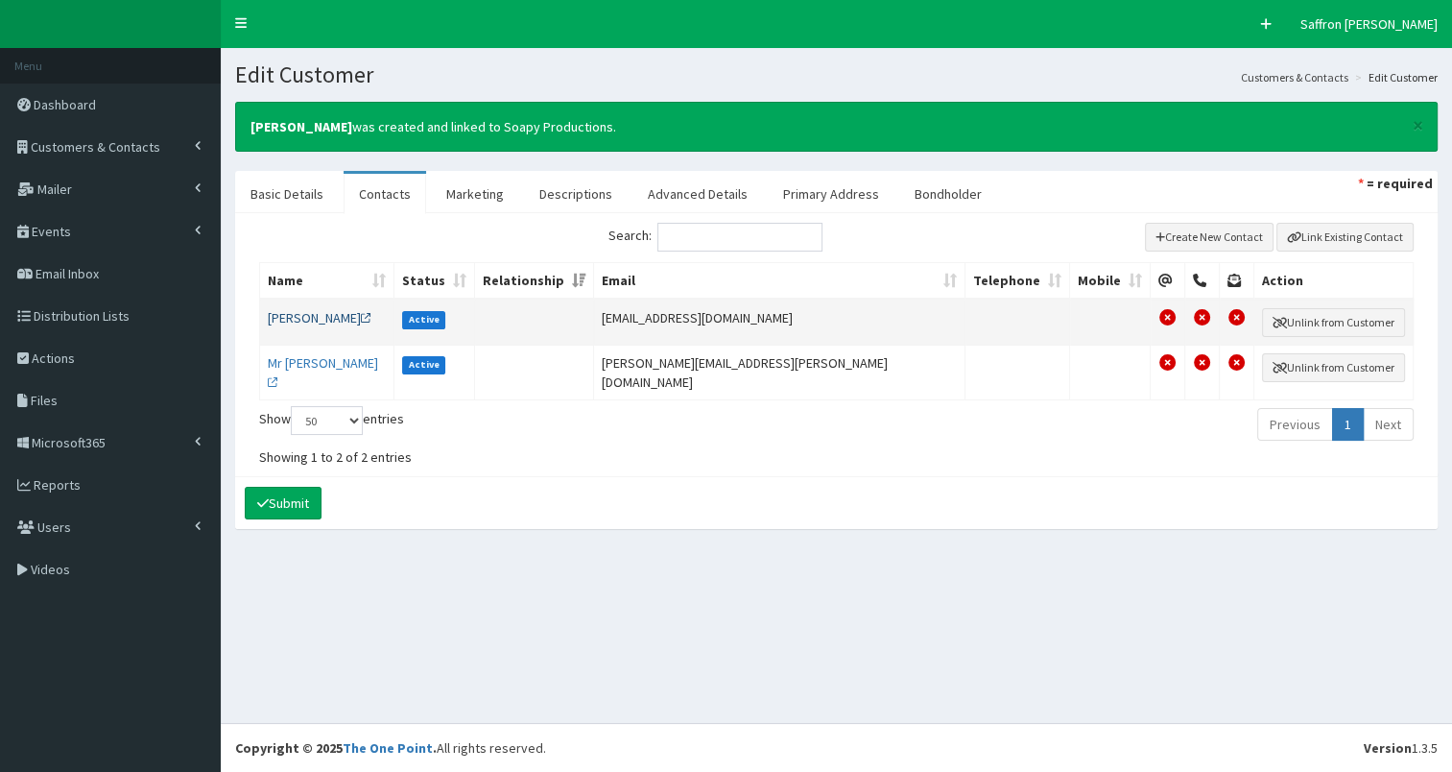
click at [300, 312] on link "Mr Simon" at bounding box center [320, 317] width 104 height 17
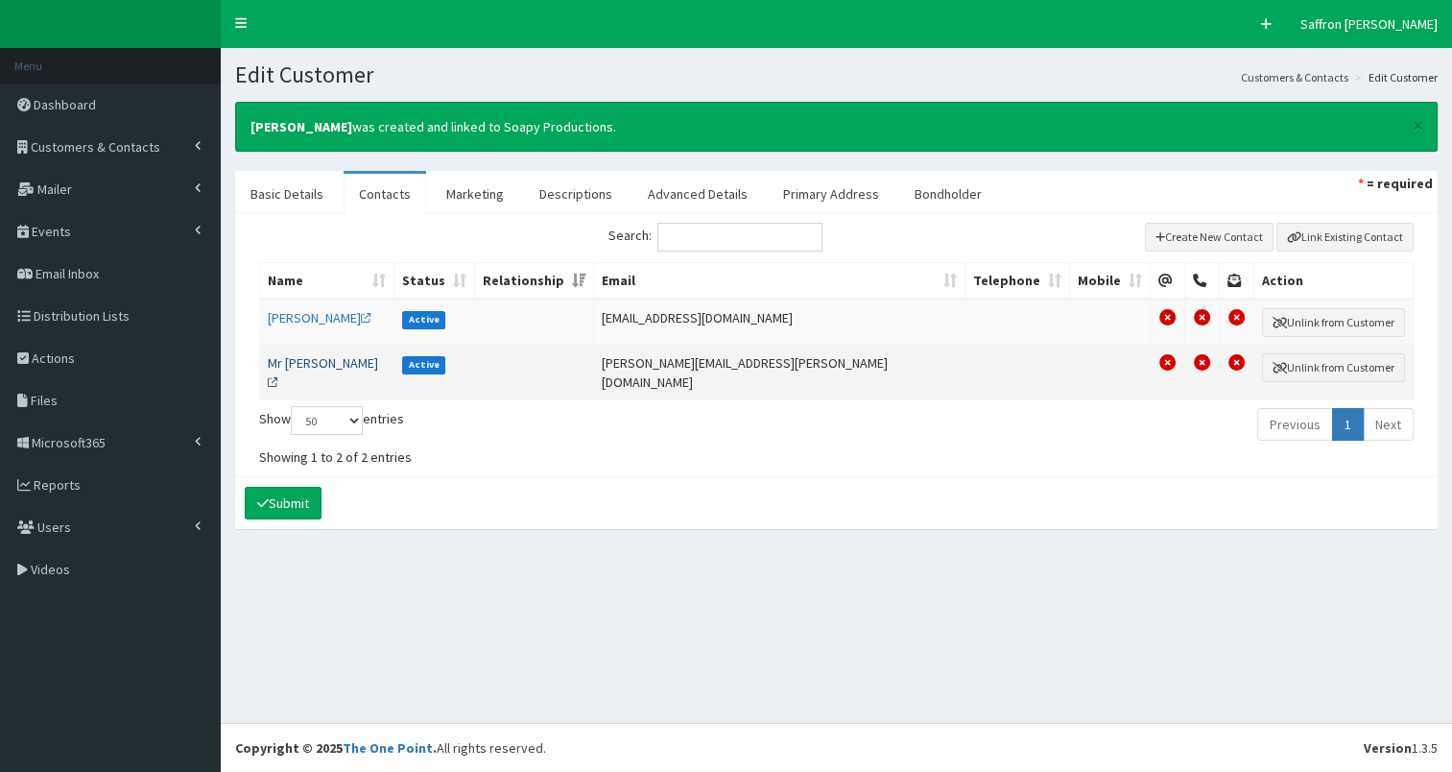
click at [303, 360] on link "Mr David Wood" at bounding box center [323, 372] width 110 height 36
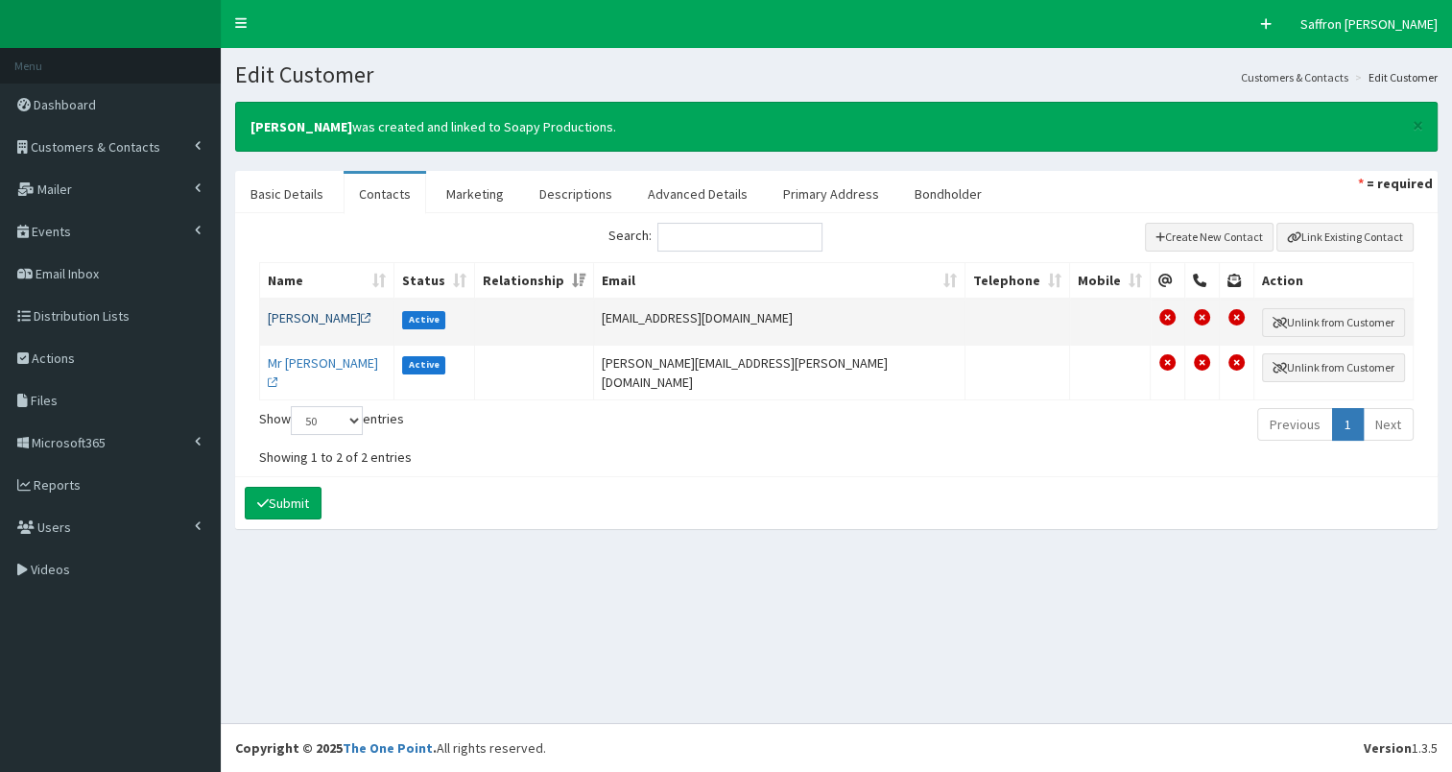
click at [300, 317] on link "Mr Simon" at bounding box center [320, 317] width 104 height 17
click at [284, 185] on link "Basic Details" at bounding box center [287, 194] width 104 height 40
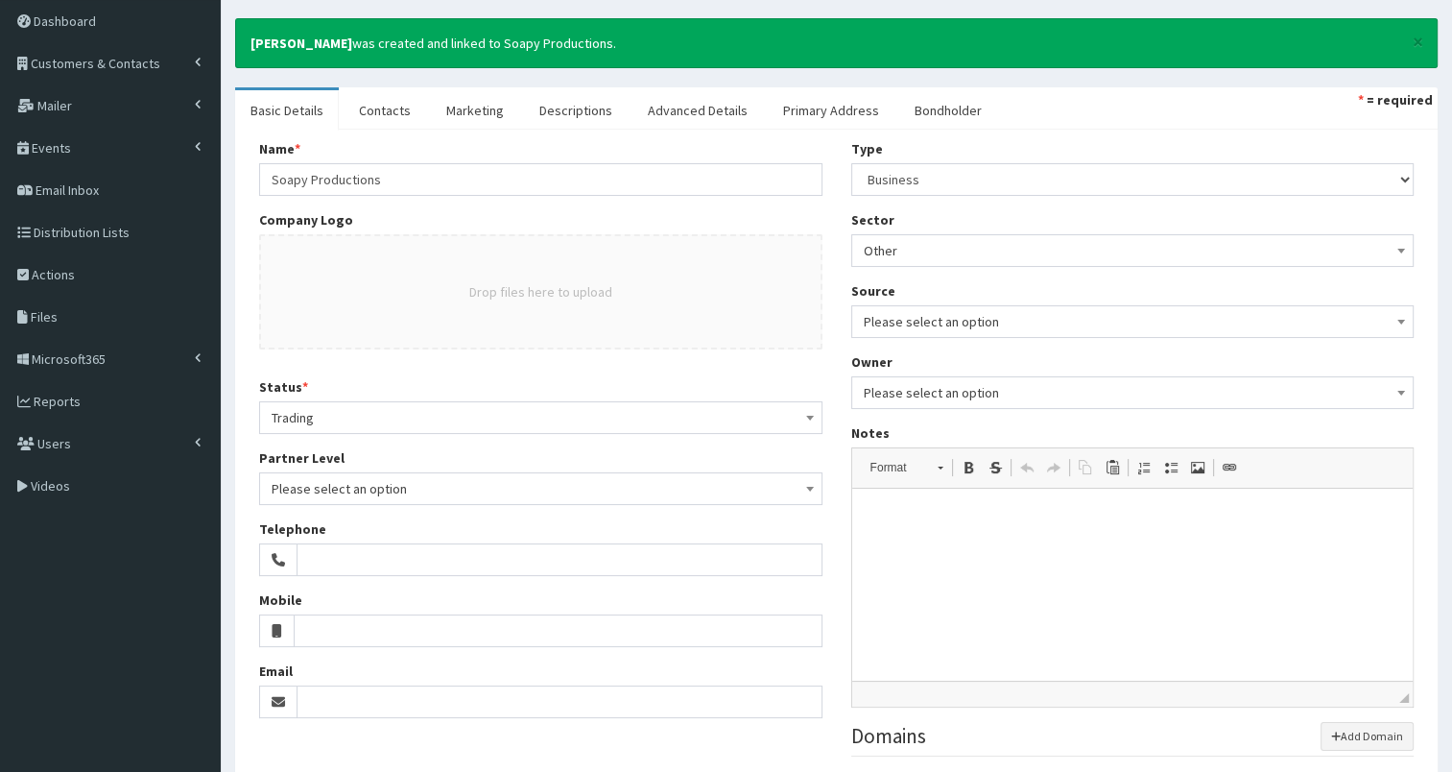
scroll to position [83, 0]
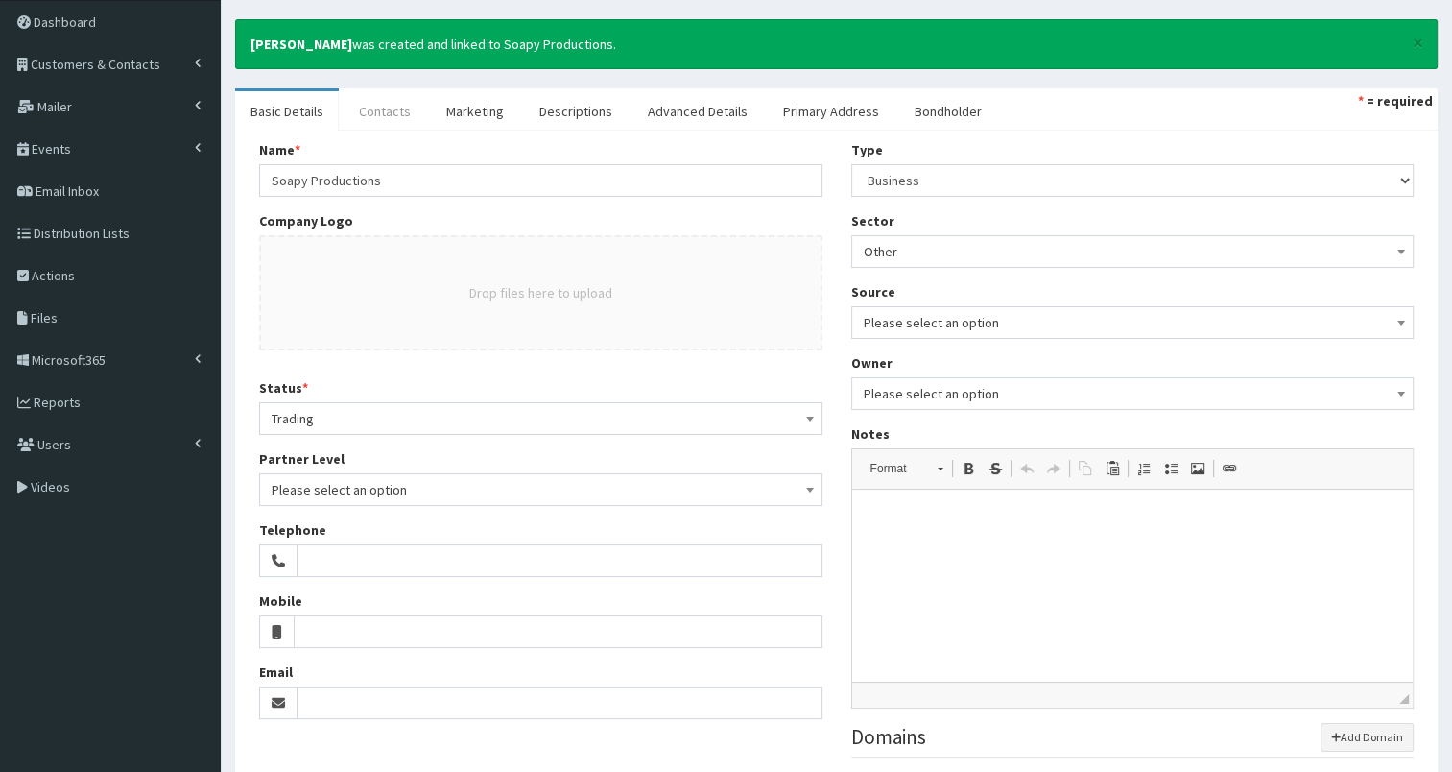
click at [392, 101] on link "Contacts" at bounding box center [385, 111] width 83 height 40
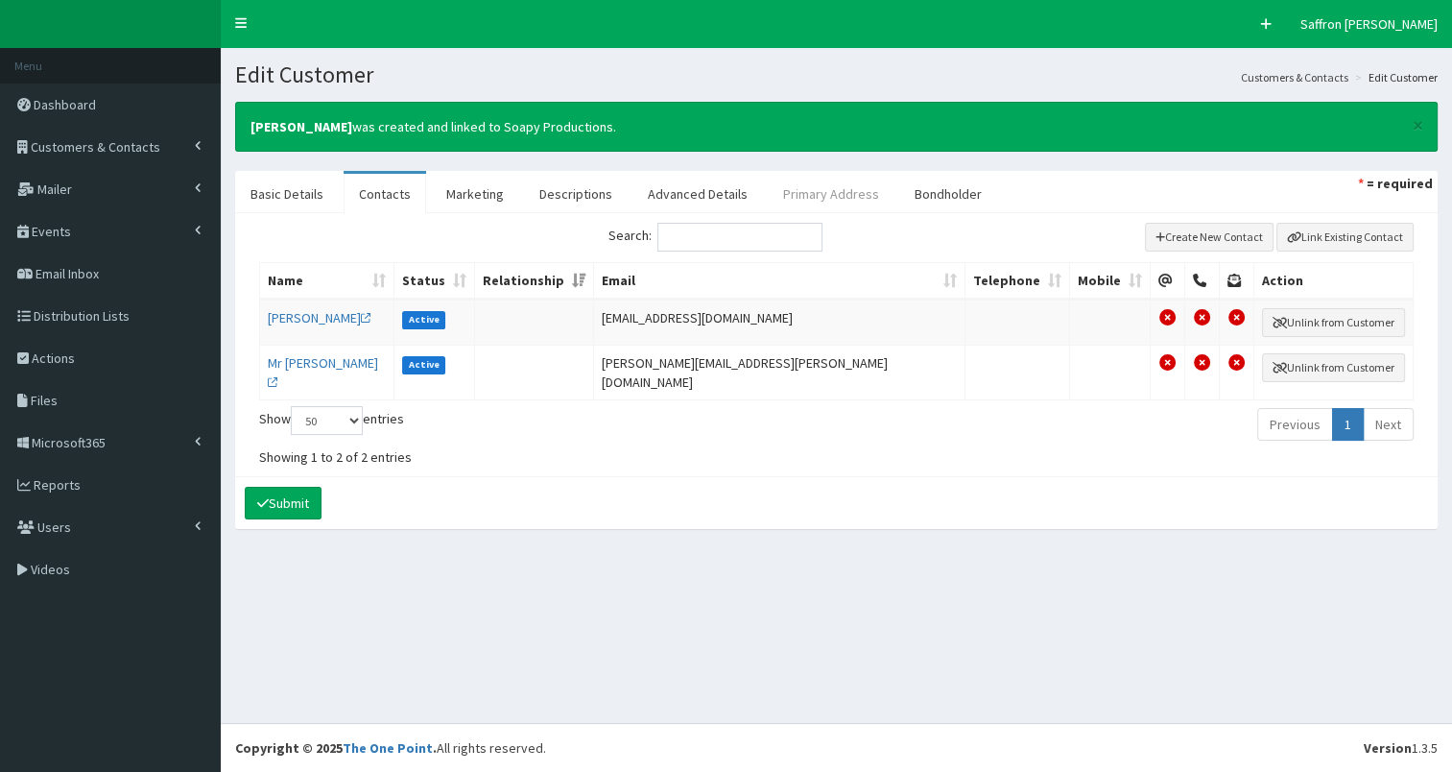
click at [805, 201] on link "Primary Address" at bounding box center [831, 194] width 127 height 40
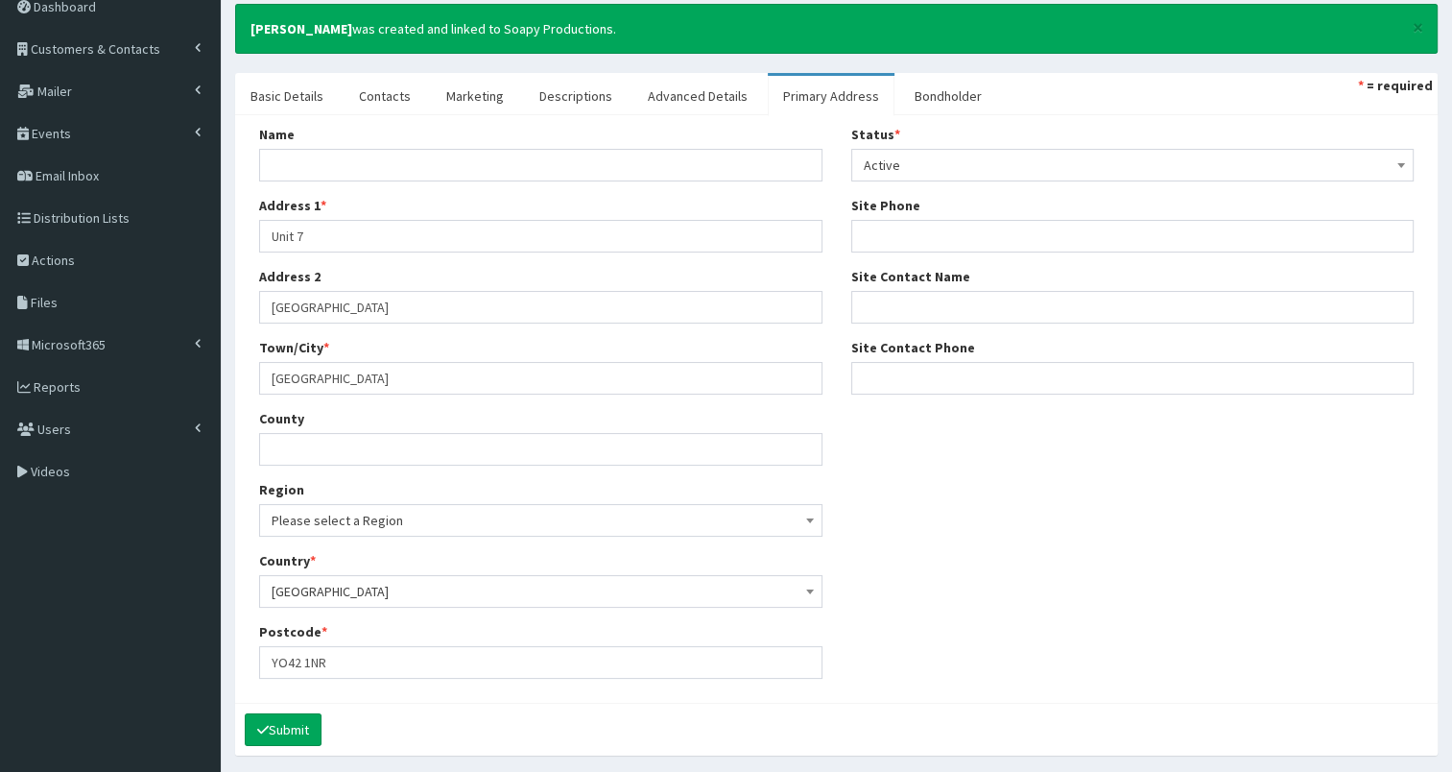
scroll to position [137, 0]
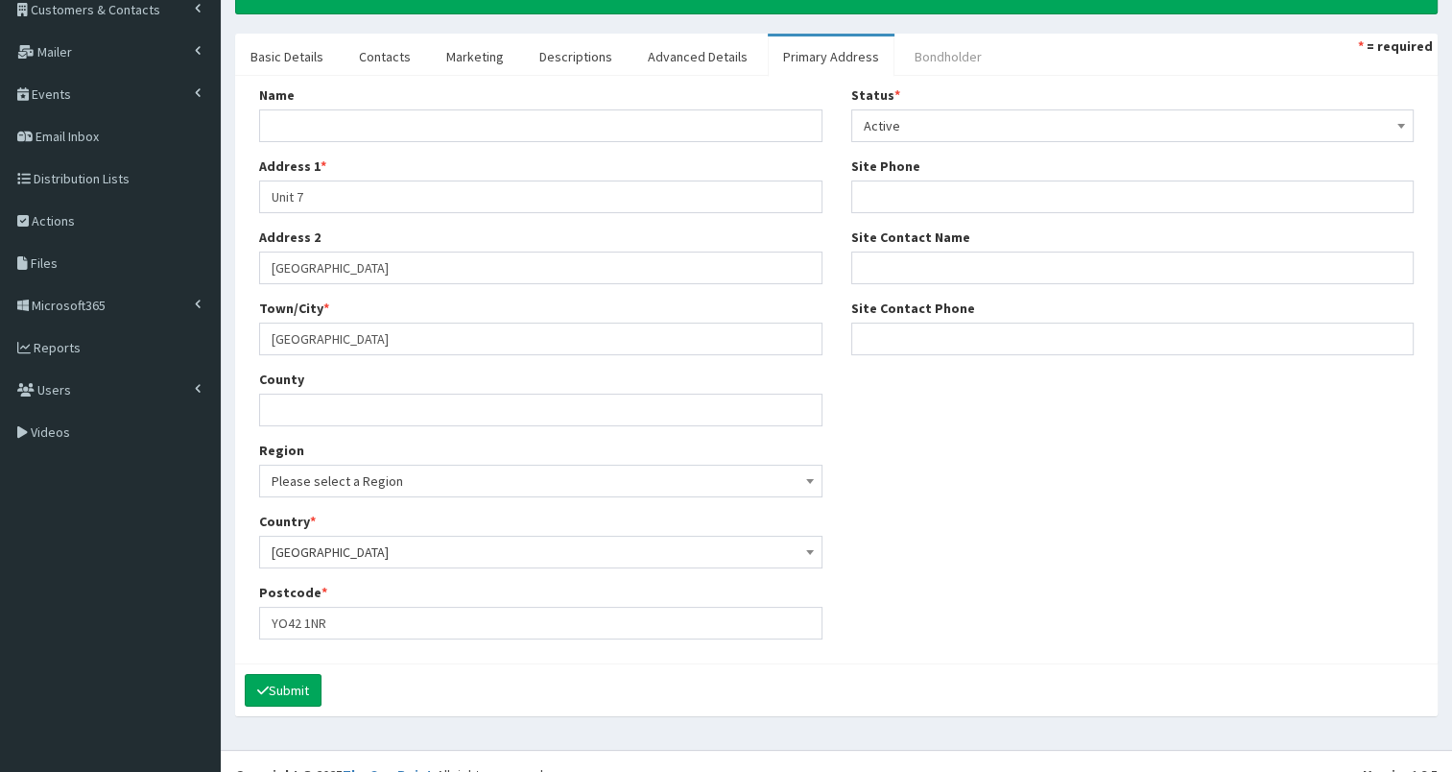
click at [914, 39] on link "Bondholder" at bounding box center [948, 56] width 98 height 40
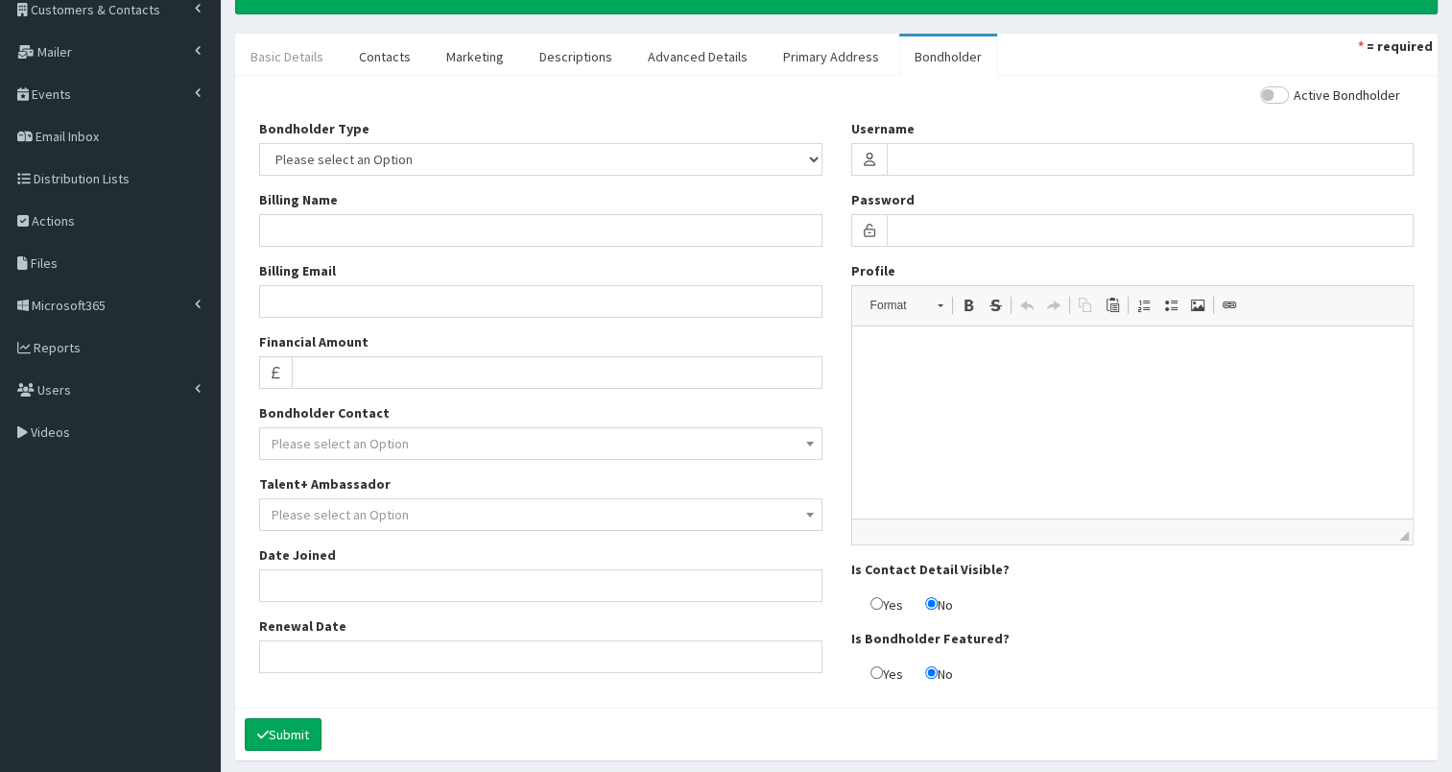
click at [299, 54] on link "Basic Details" at bounding box center [287, 56] width 104 height 40
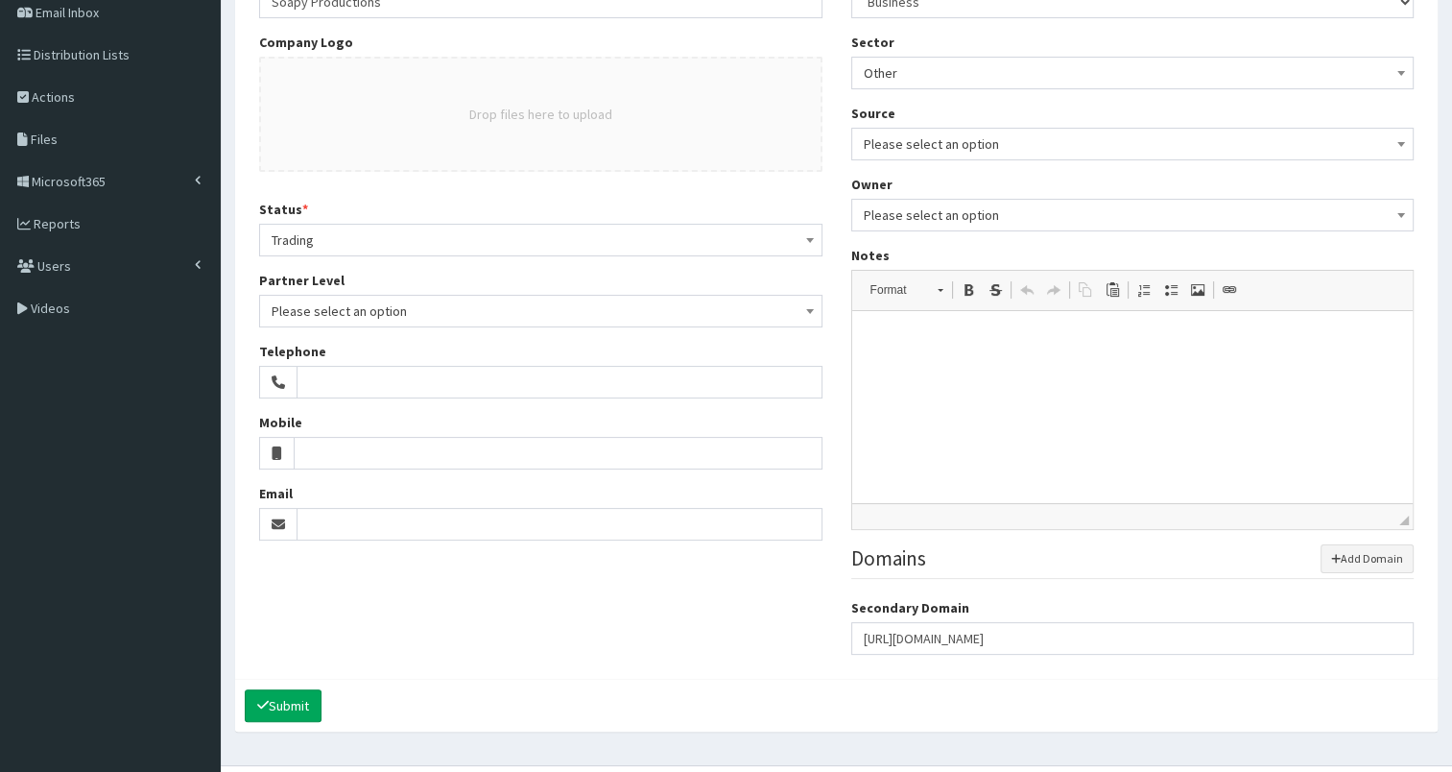
scroll to position [272, 0]
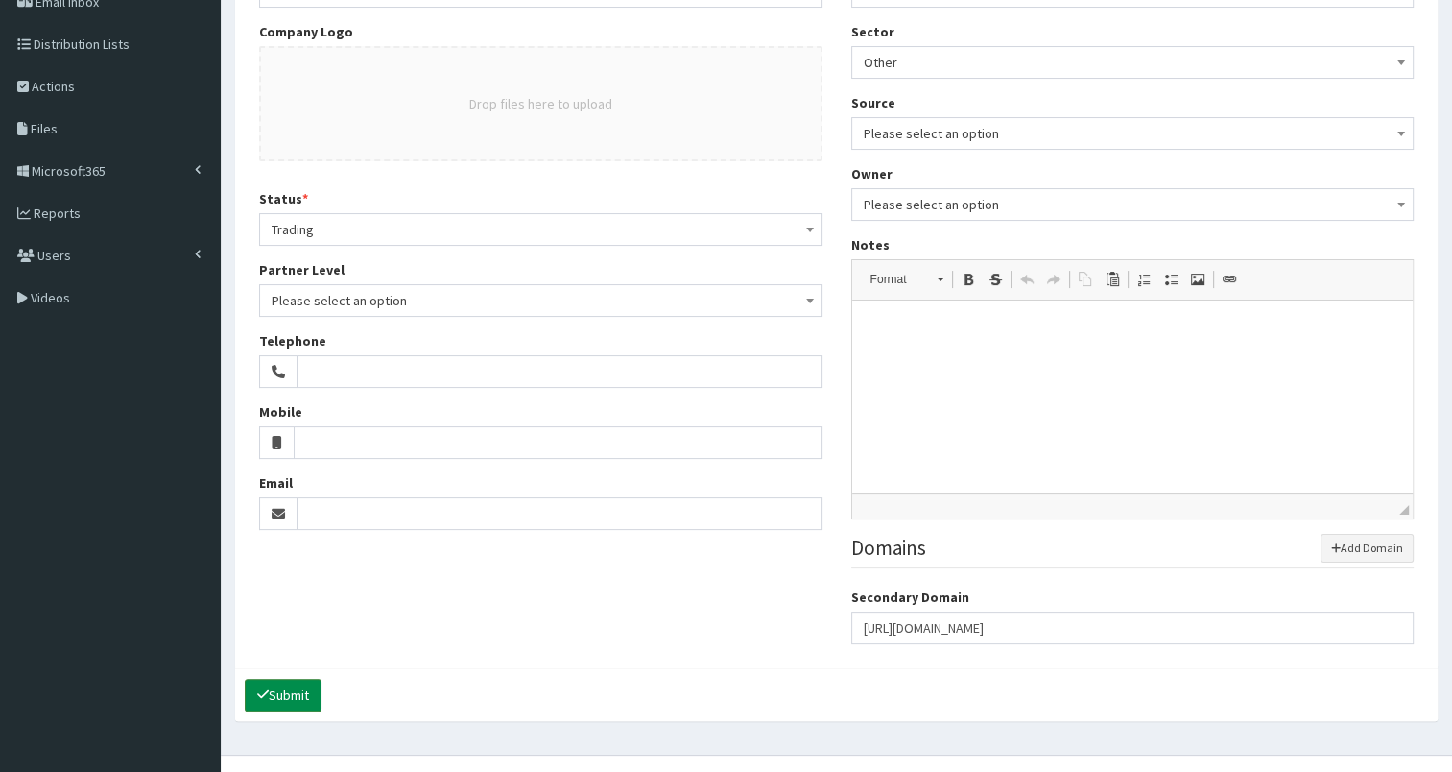
click at [292, 696] on button "Submit" at bounding box center [283, 695] width 77 height 33
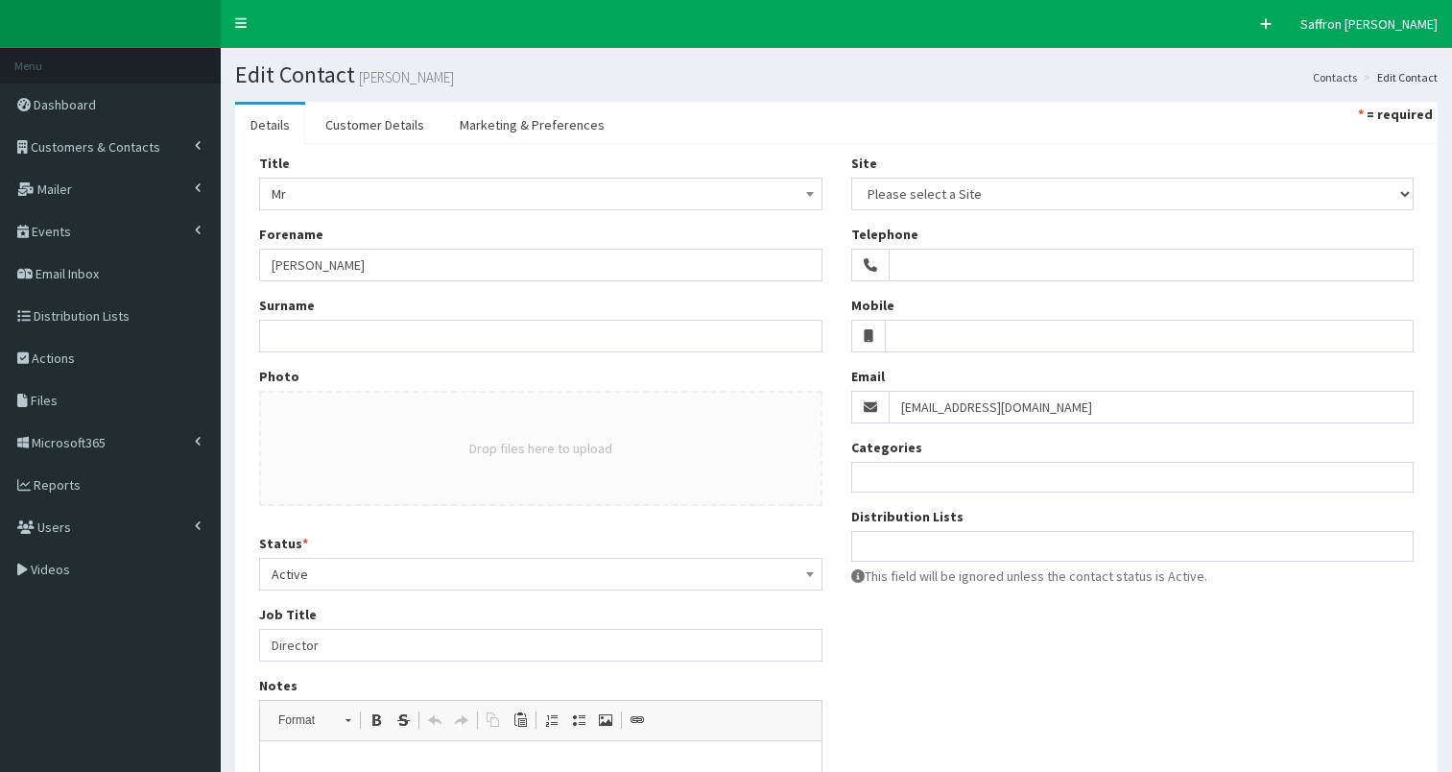
select select
click at [400, 127] on link "Customer Details" at bounding box center [375, 125] width 130 height 40
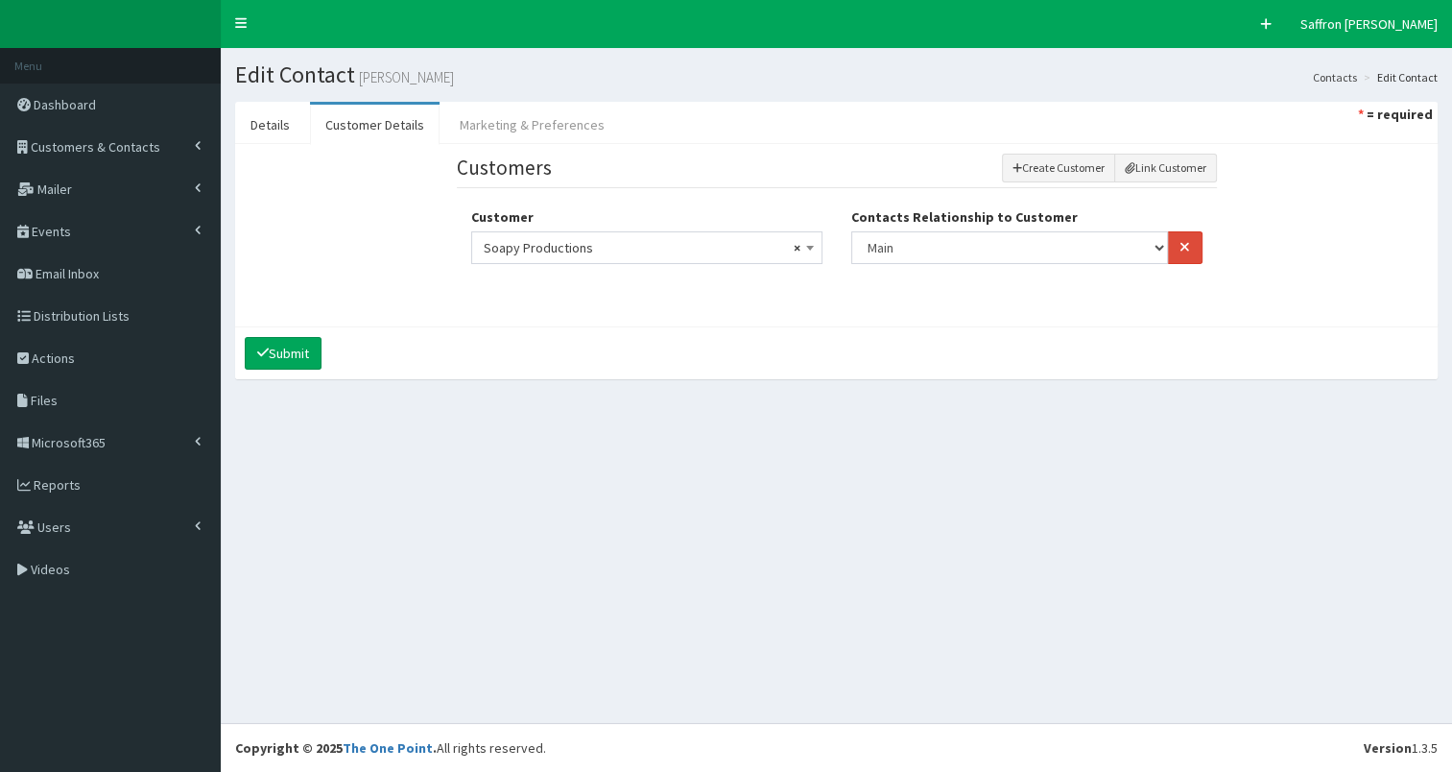
click at [551, 112] on link "Marketing & Preferences" at bounding box center [532, 125] width 176 height 40
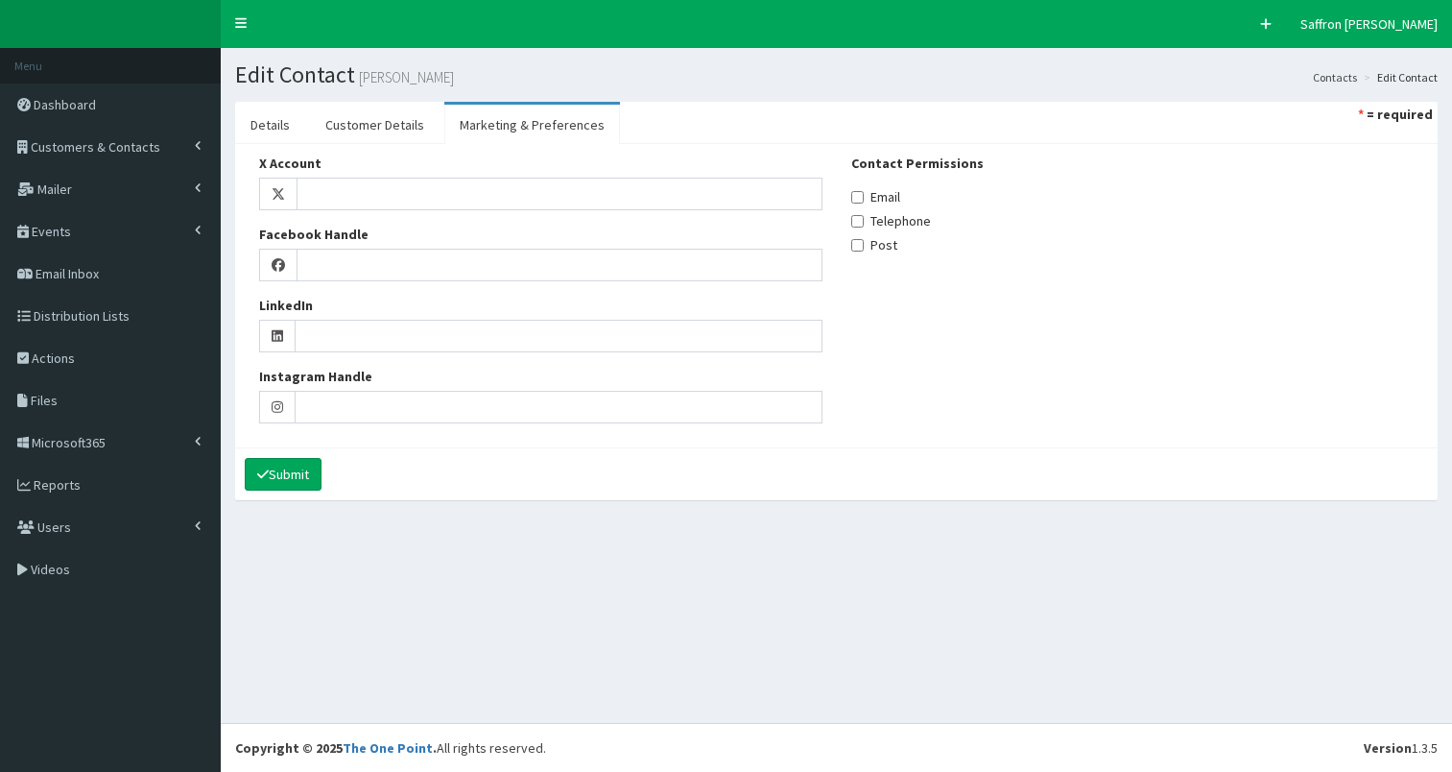
select select
click at [260, 130] on link "Details" at bounding box center [270, 125] width 70 height 40
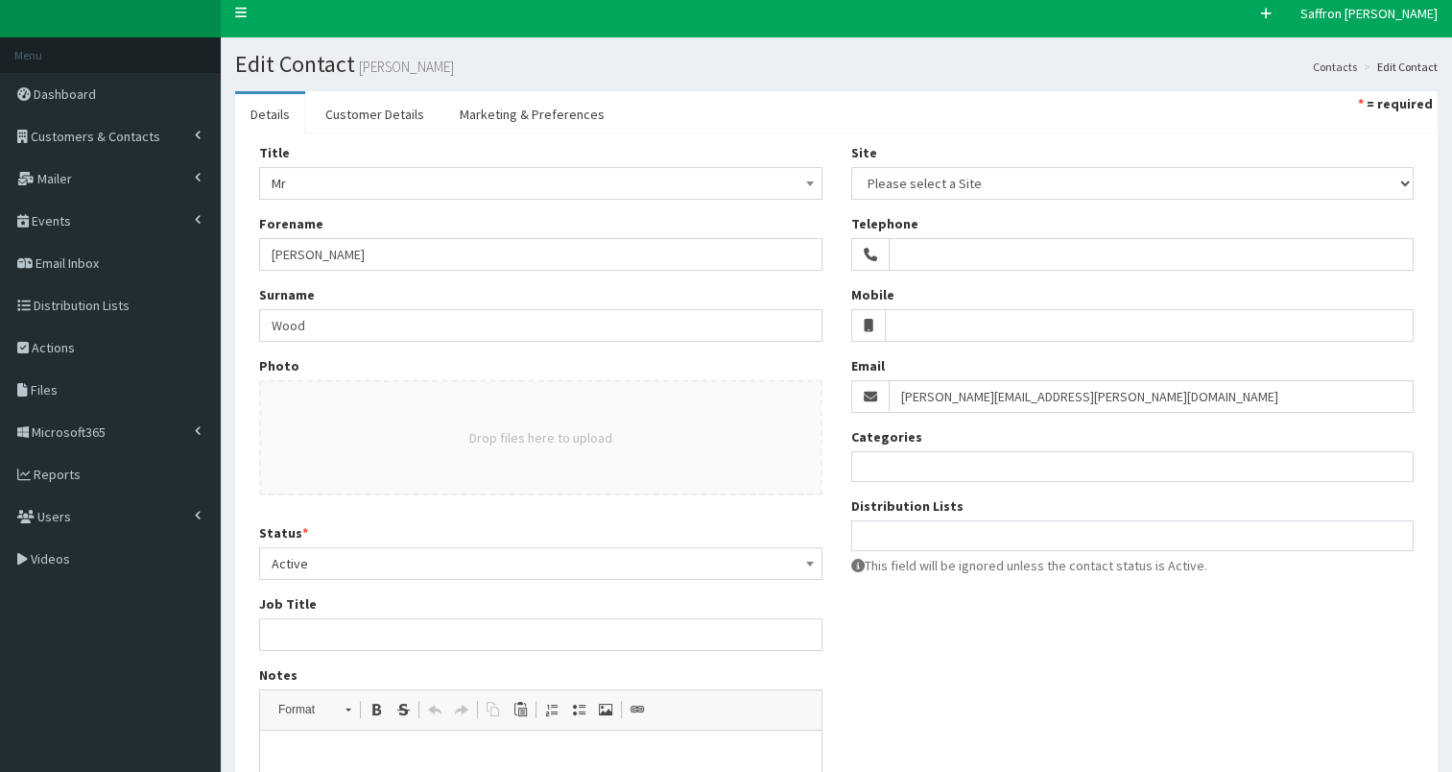
scroll to position [8, 0]
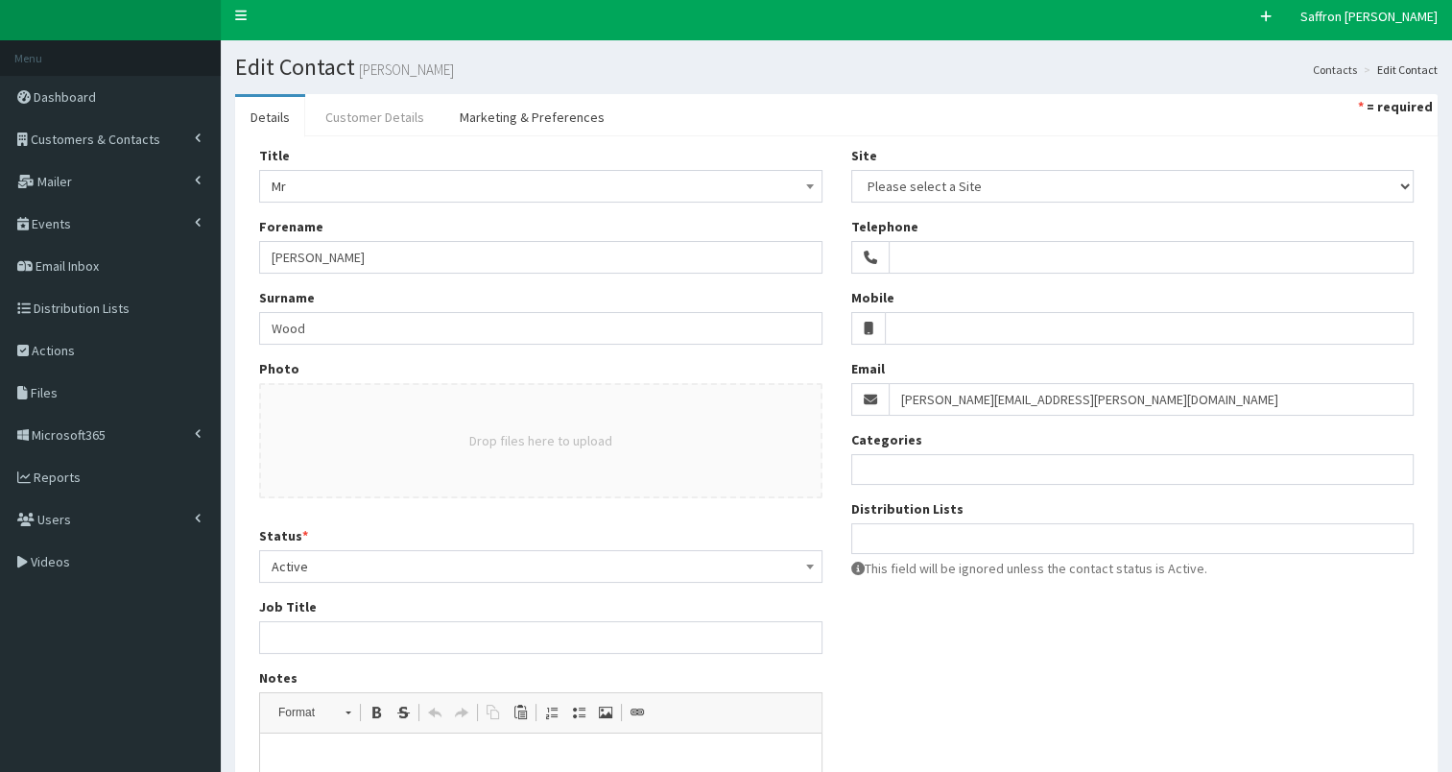
click at [355, 104] on link "Customer Details" at bounding box center [375, 117] width 130 height 40
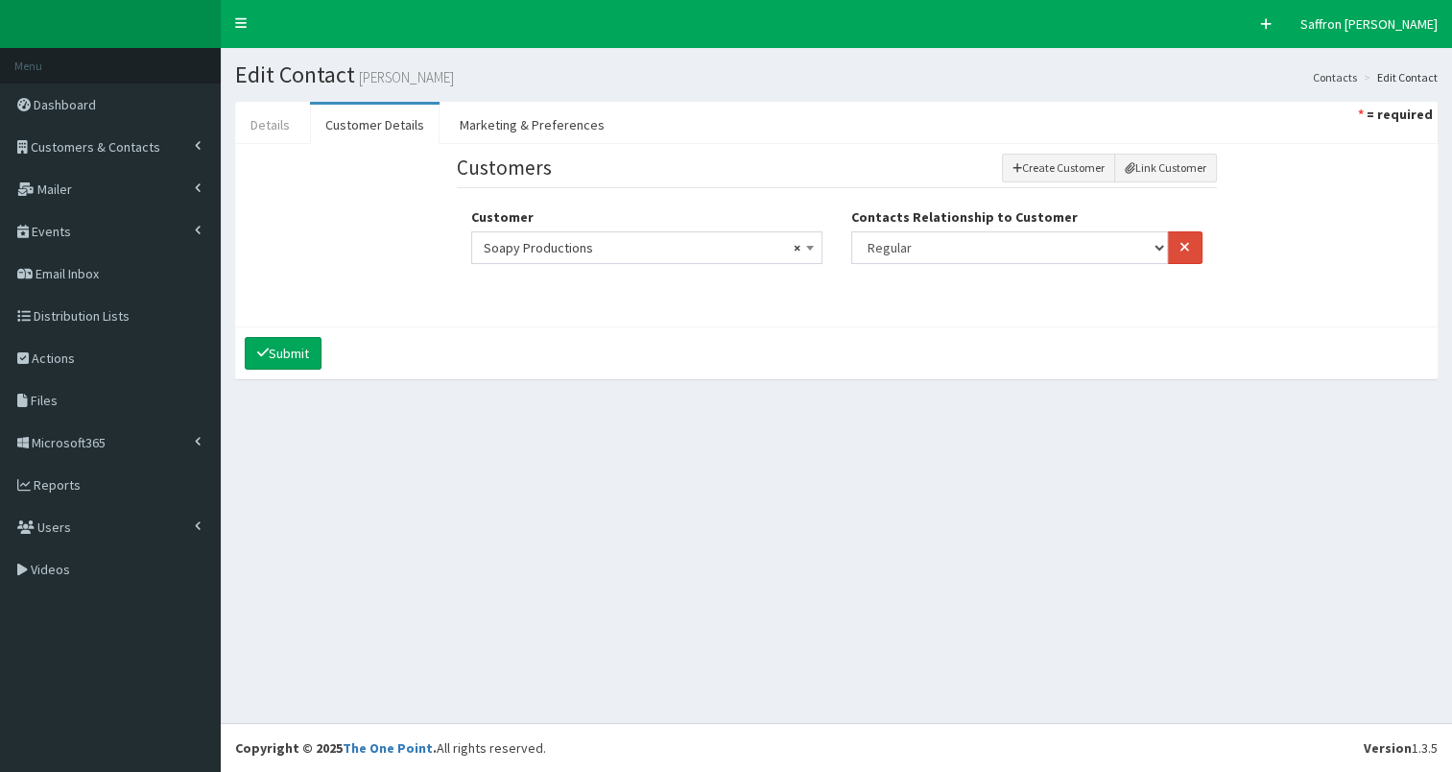
click at [251, 129] on link "Details" at bounding box center [270, 125] width 70 height 40
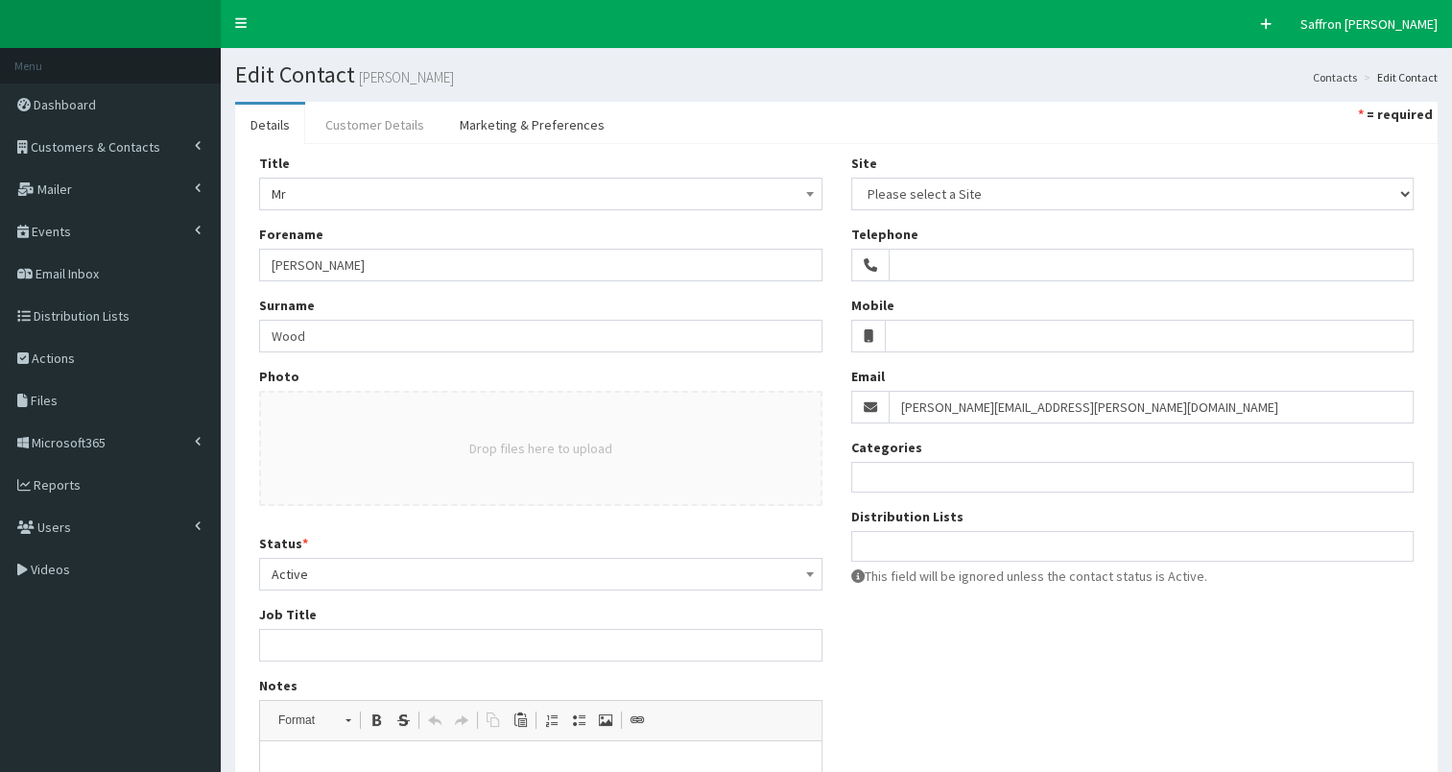
click at [356, 119] on link "Customer Details" at bounding box center [375, 125] width 130 height 40
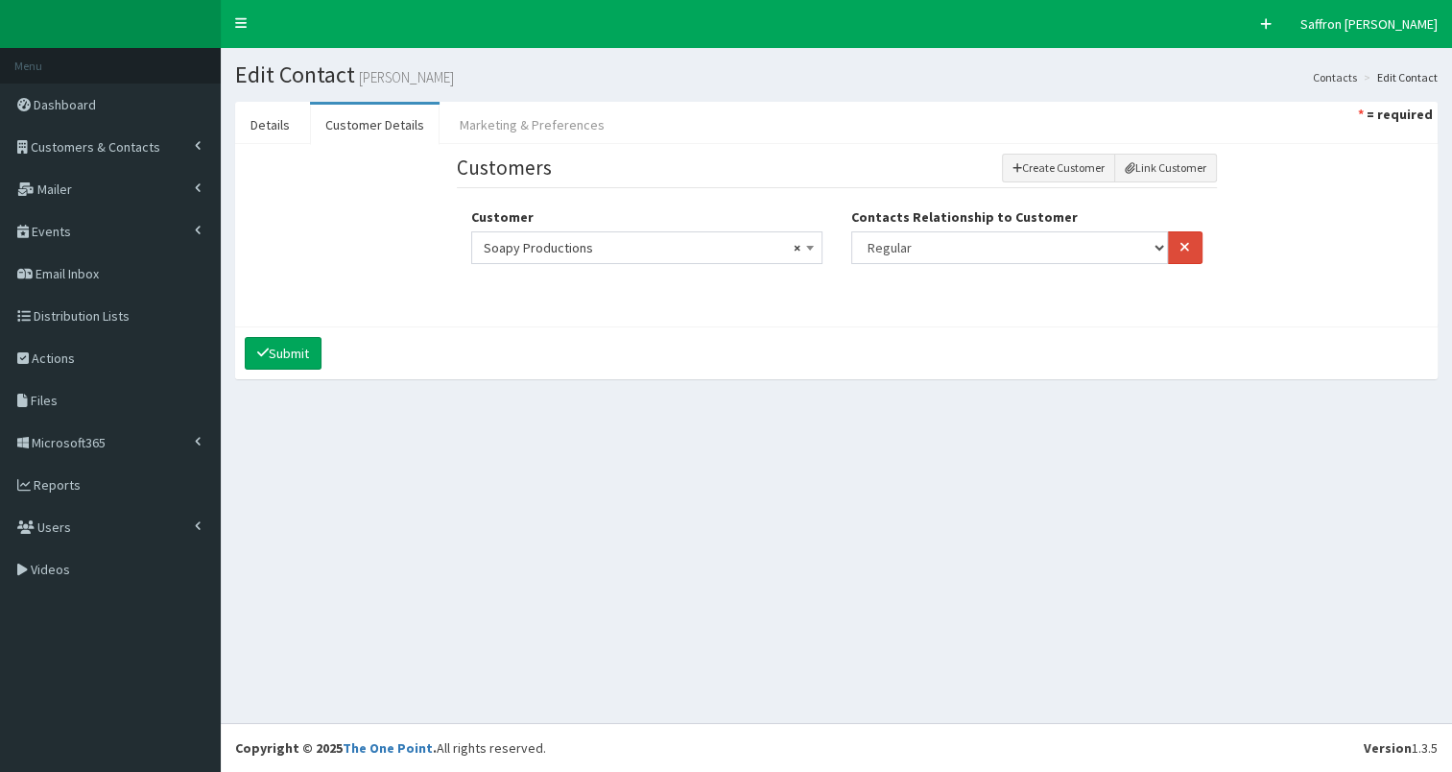
click at [560, 115] on link "Marketing & Preferences" at bounding box center [532, 125] width 176 height 40
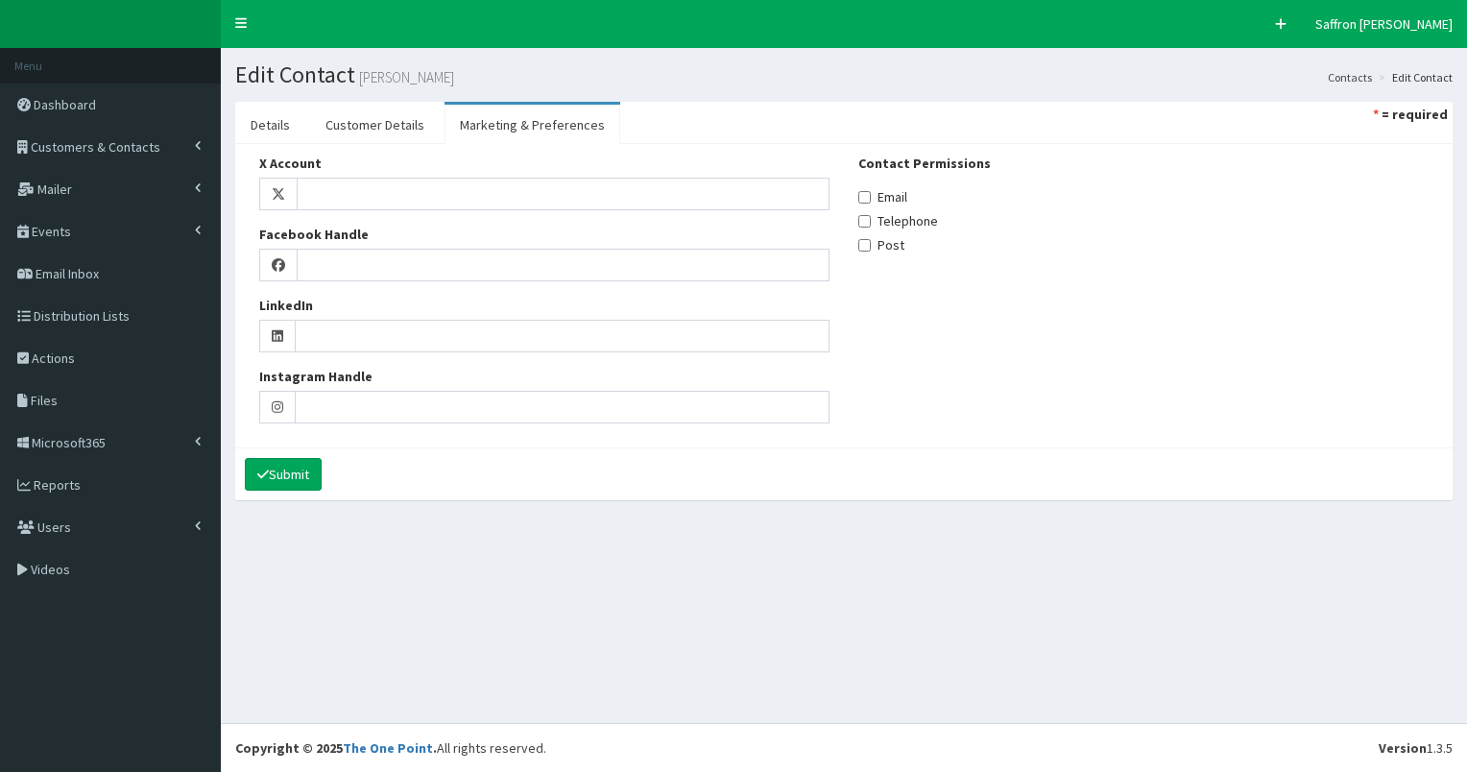
select select
click at [276, 119] on link "Details" at bounding box center [270, 125] width 70 height 40
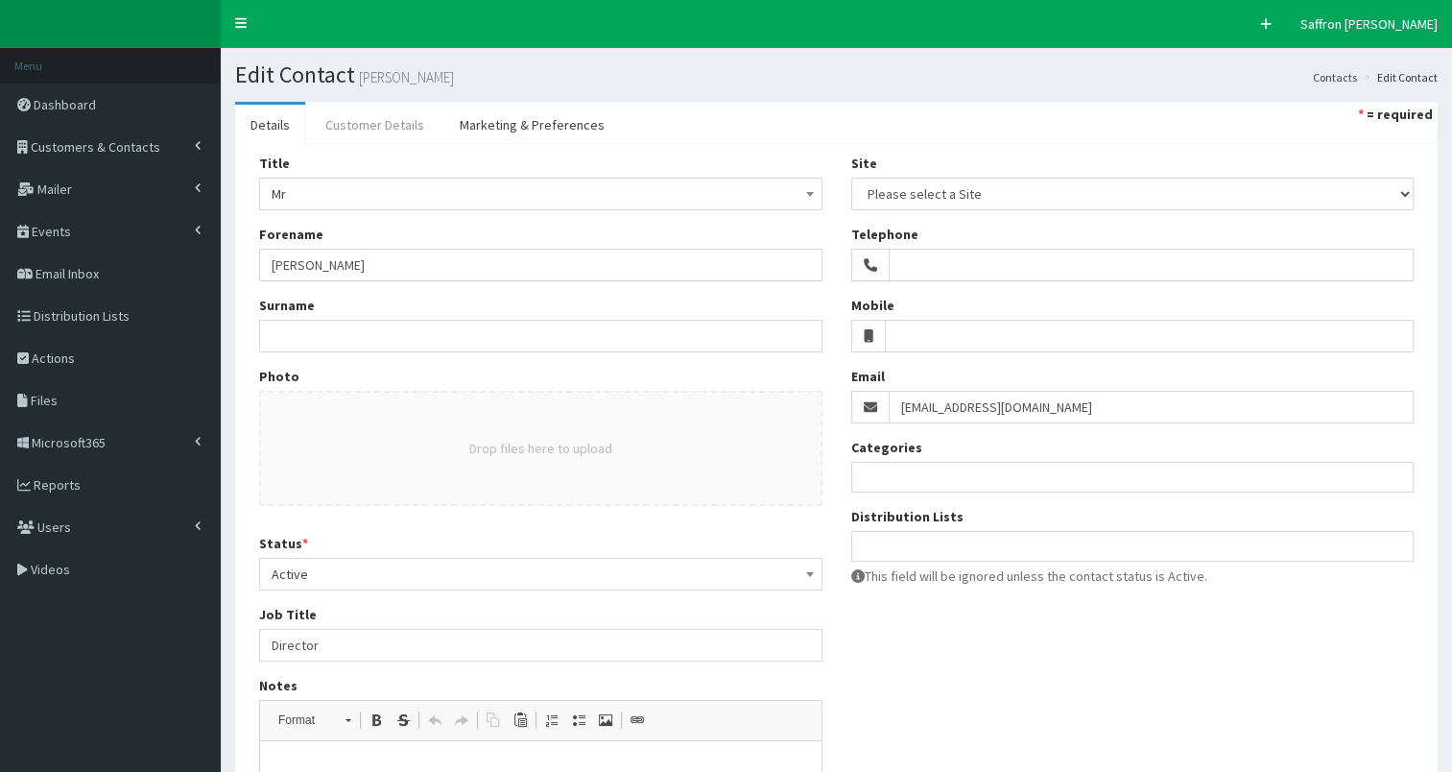
click at [348, 109] on link "Customer Details" at bounding box center [375, 125] width 130 height 40
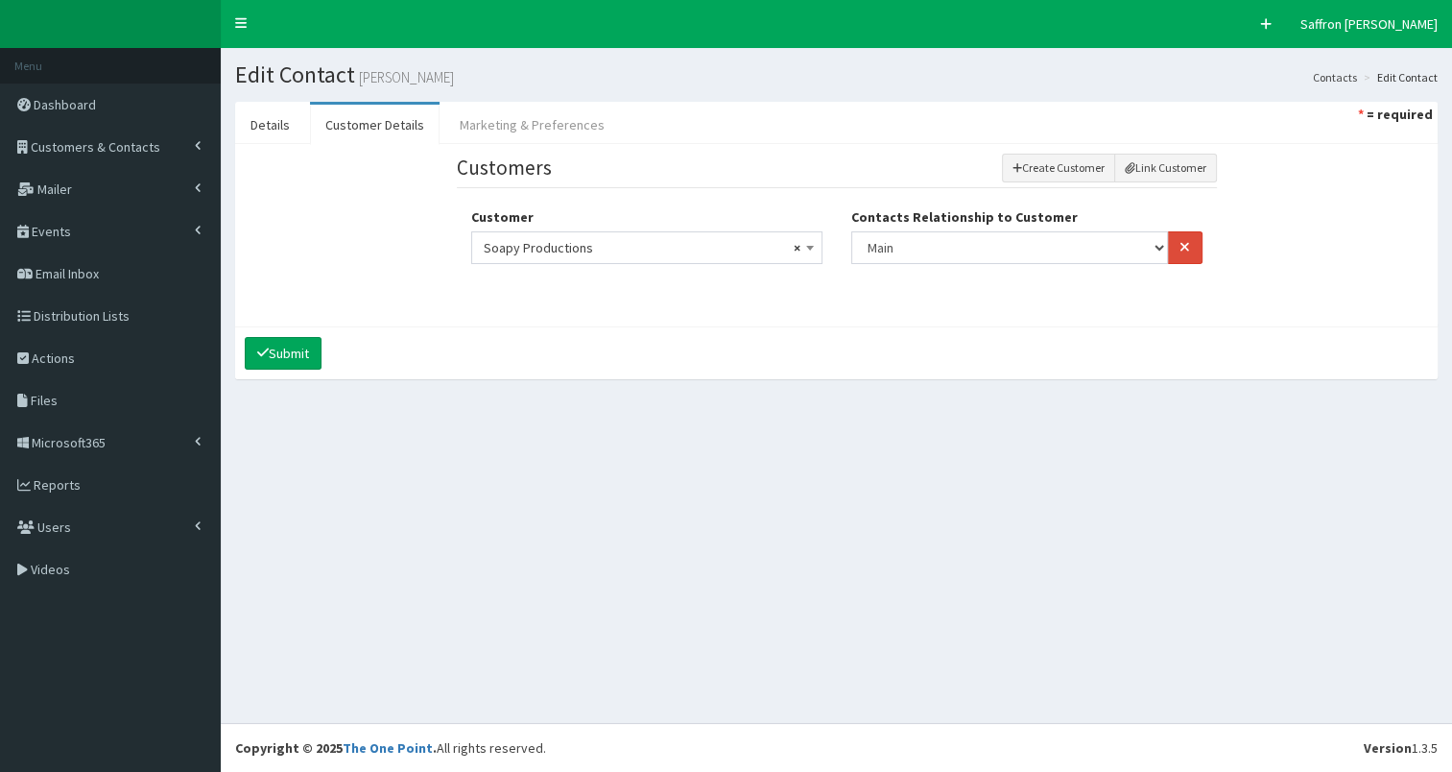
click at [510, 125] on link "Marketing & Preferences" at bounding box center [532, 125] width 176 height 40
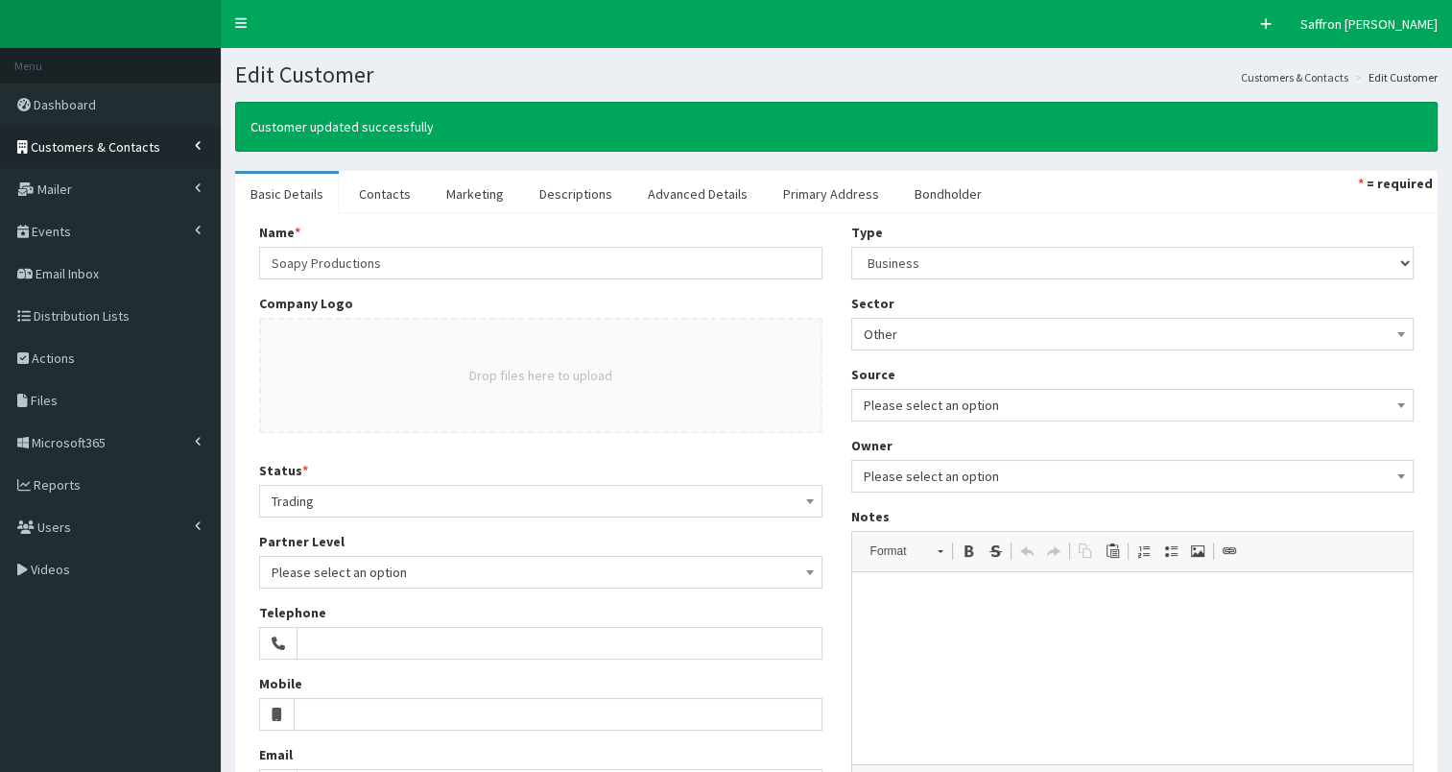
click at [86, 154] on span "Customers & Contacts" at bounding box center [96, 146] width 130 height 17
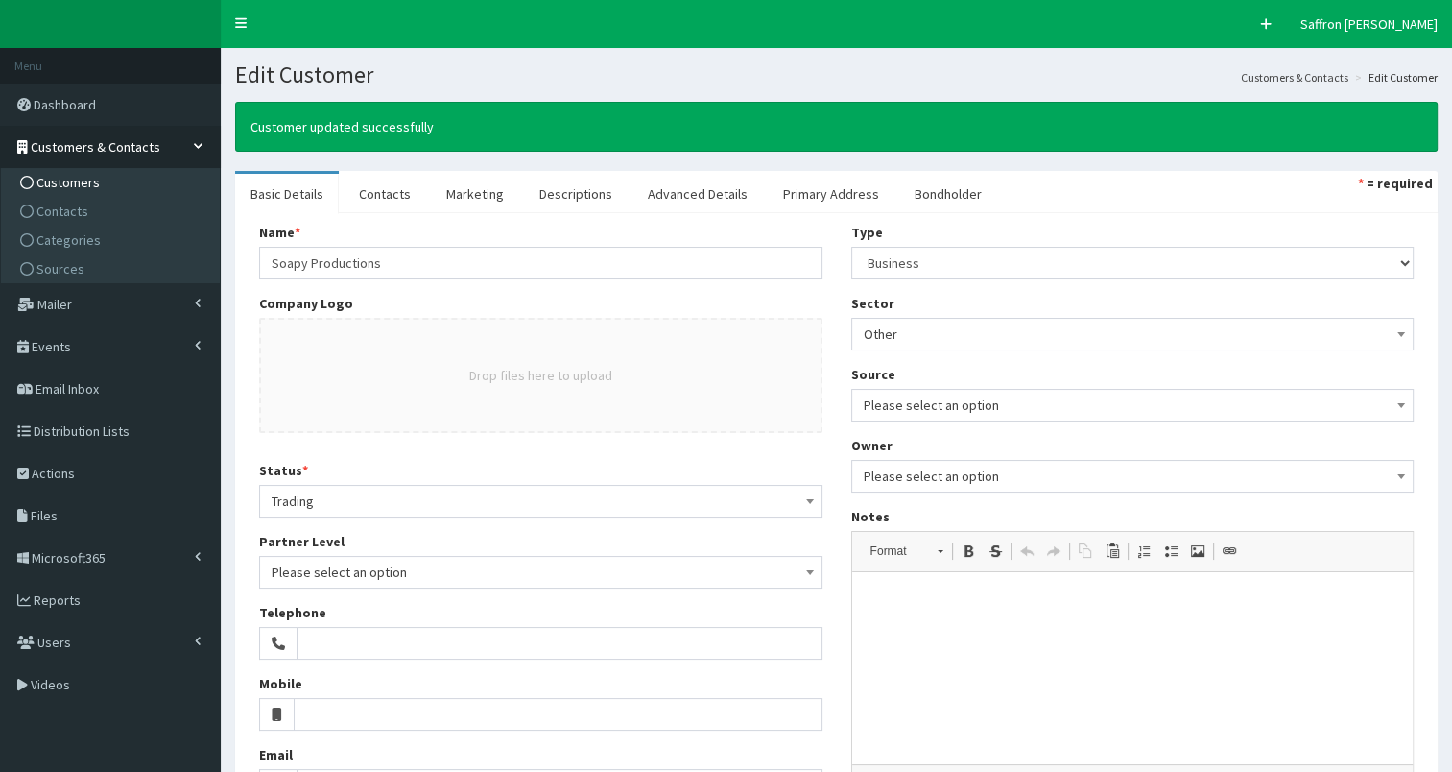
click at [77, 182] on span "Customers" at bounding box center [67, 182] width 63 height 17
